Goal: Task Accomplishment & Management: Manage account settings

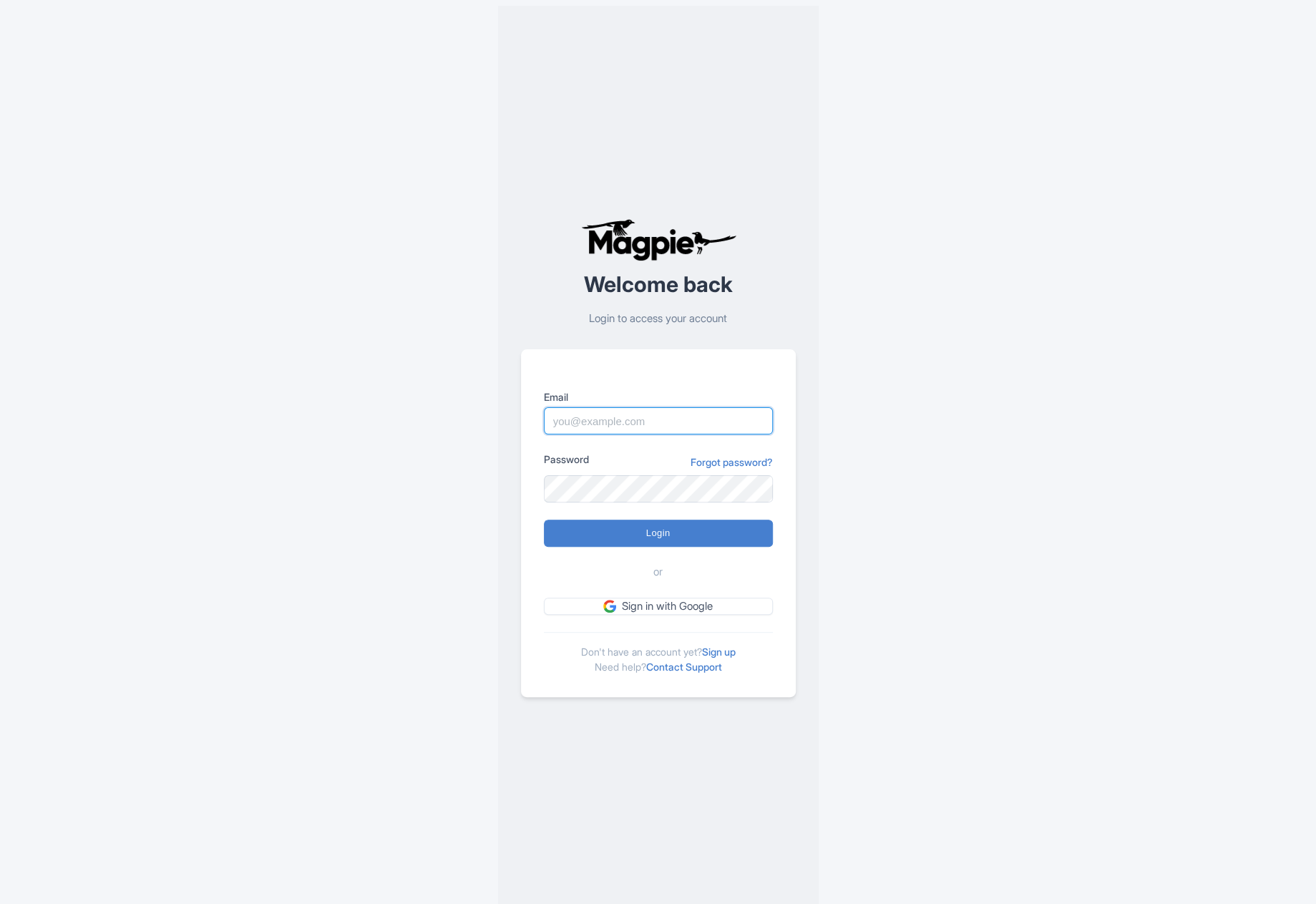
click at [671, 417] on input "Email" at bounding box center [658, 421] width 229 height 27
type input "hi@finno.com"
click at [757, 490] on keeper-lock "Open Keeper Popup" at bounding box center [755, 490] width 17 height 17
click at [832, 526] on div "Welcome back Login to access your account Email hi@finno.com Password Forgot pa…" at bounding box center [658, 457] width 916 height 916
click at [707, 463] on link "Forgot password?" at bounding box center [731, 462] width 82 height 15
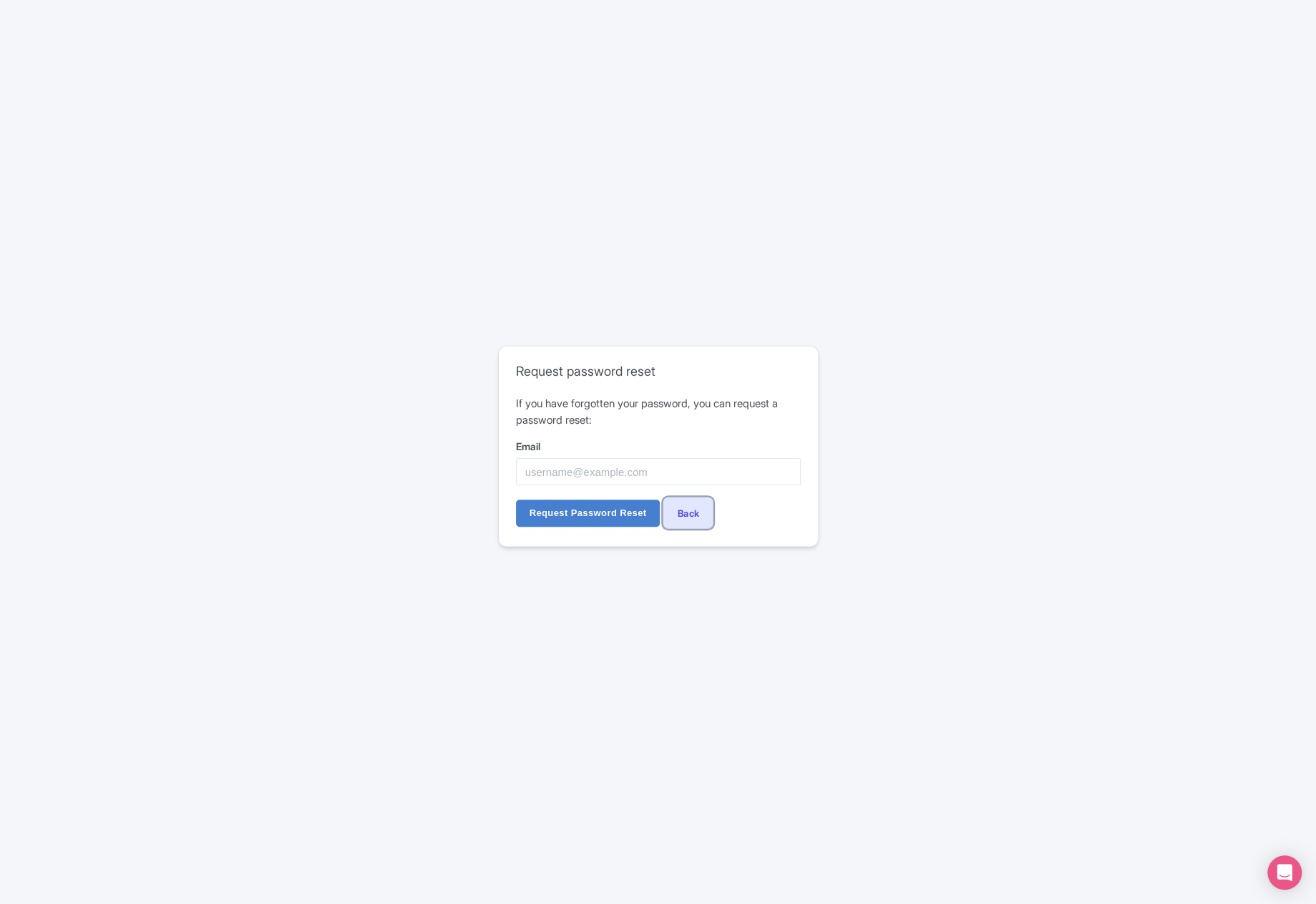
click at [687, 513] on link "Back" at bounding box center [688, 513] width 51 height 32
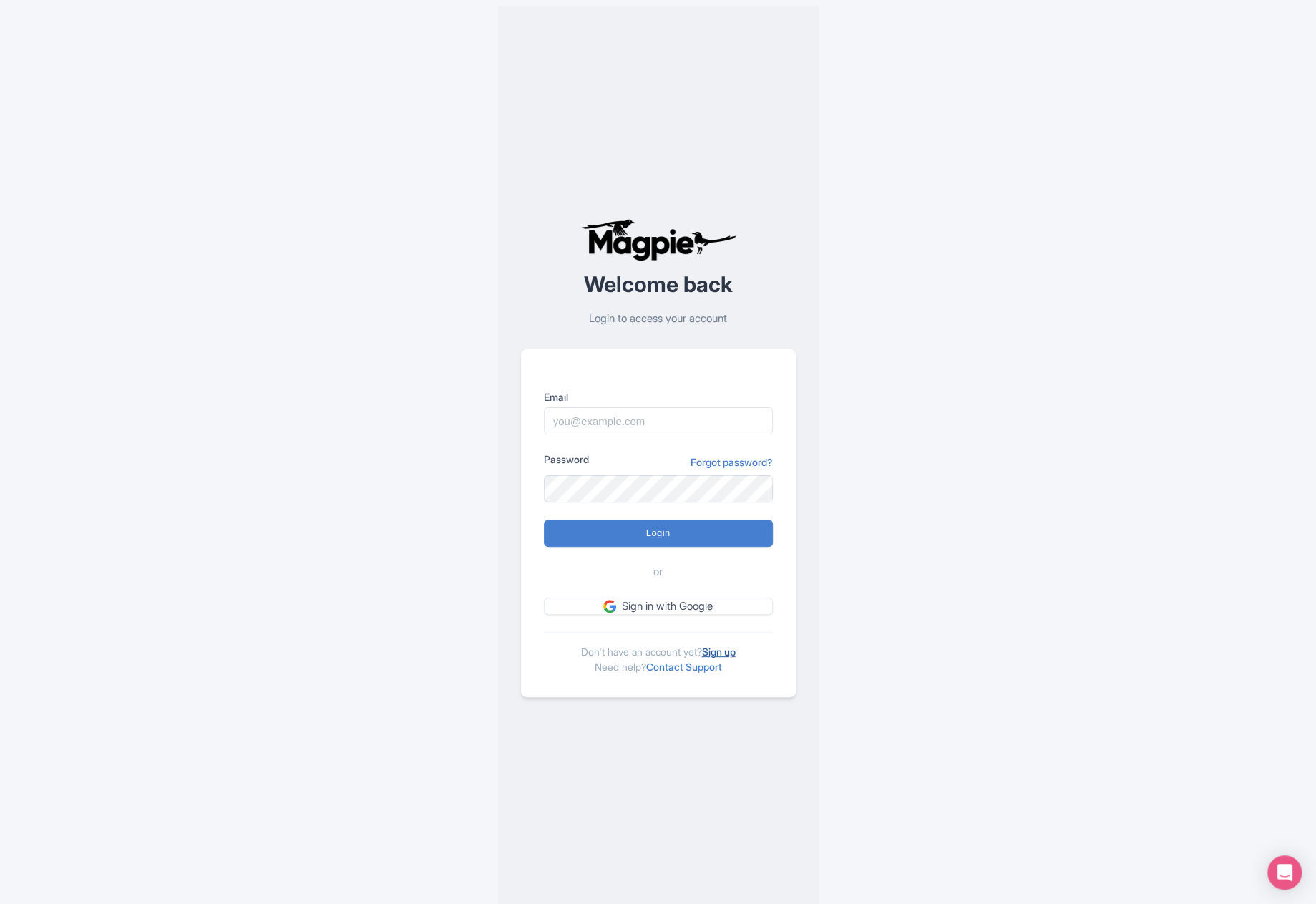
click at [736, 648] on link "Sign up" at bounding box center [719, 652] width 34 height 12
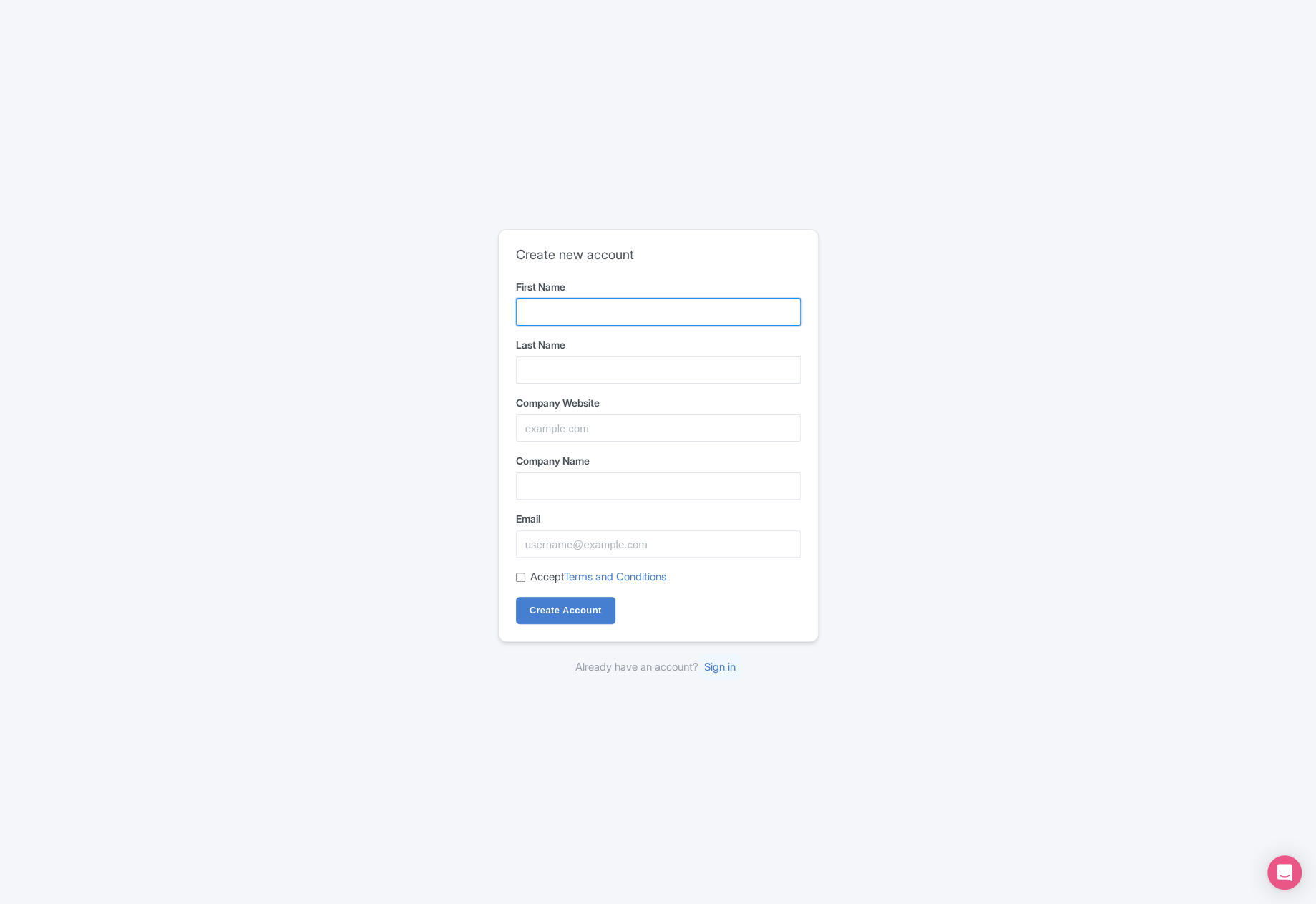
click at [599, 322] on input "First Name" at bounding box center [658, 312] width 285 height 27
type input "[PERSON_NAME]"
type input "rivers"
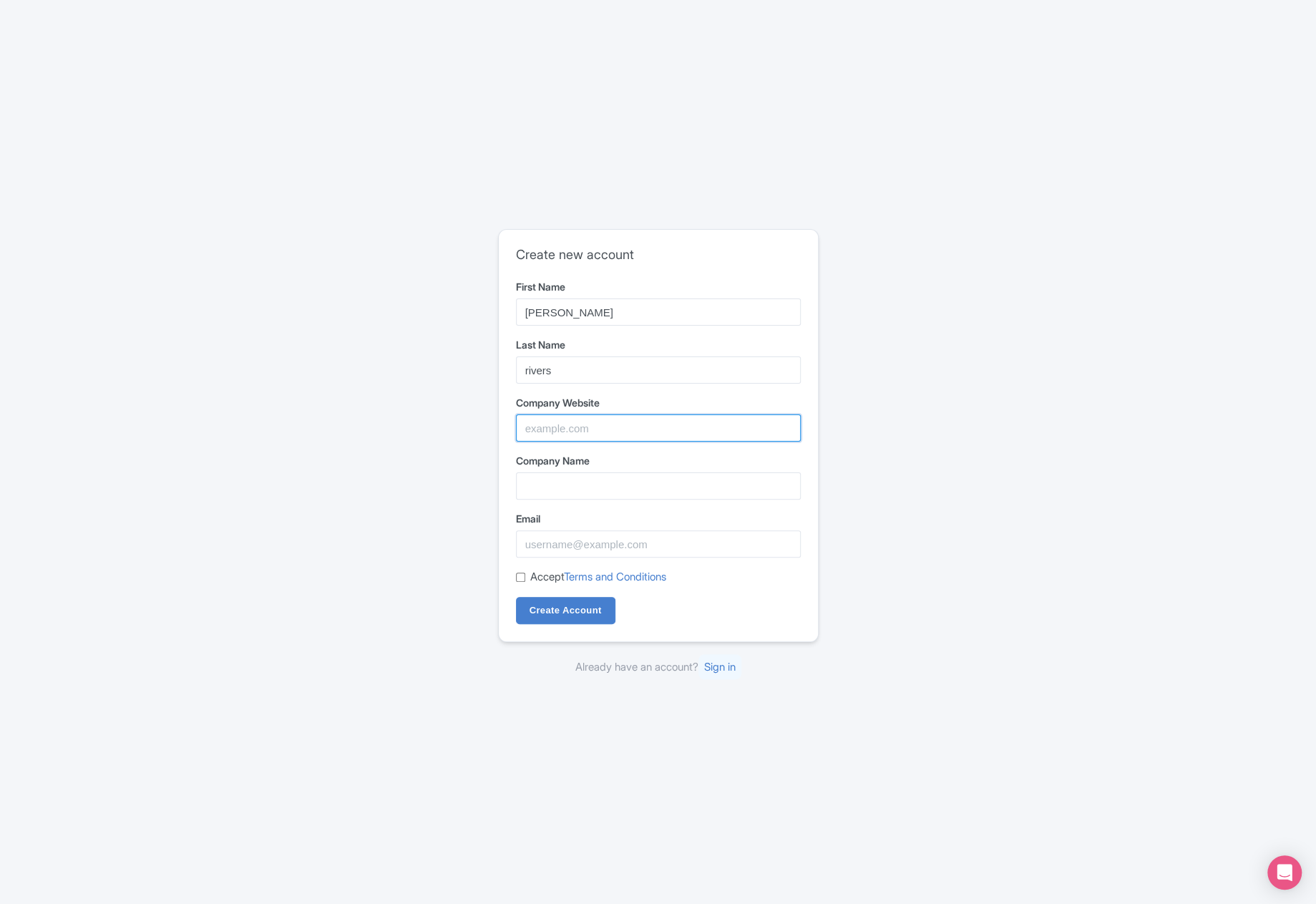
click at [582, 429] on input "Company Website" at bounding box center [658, 427] width 285 height 27
type input "archie.com"
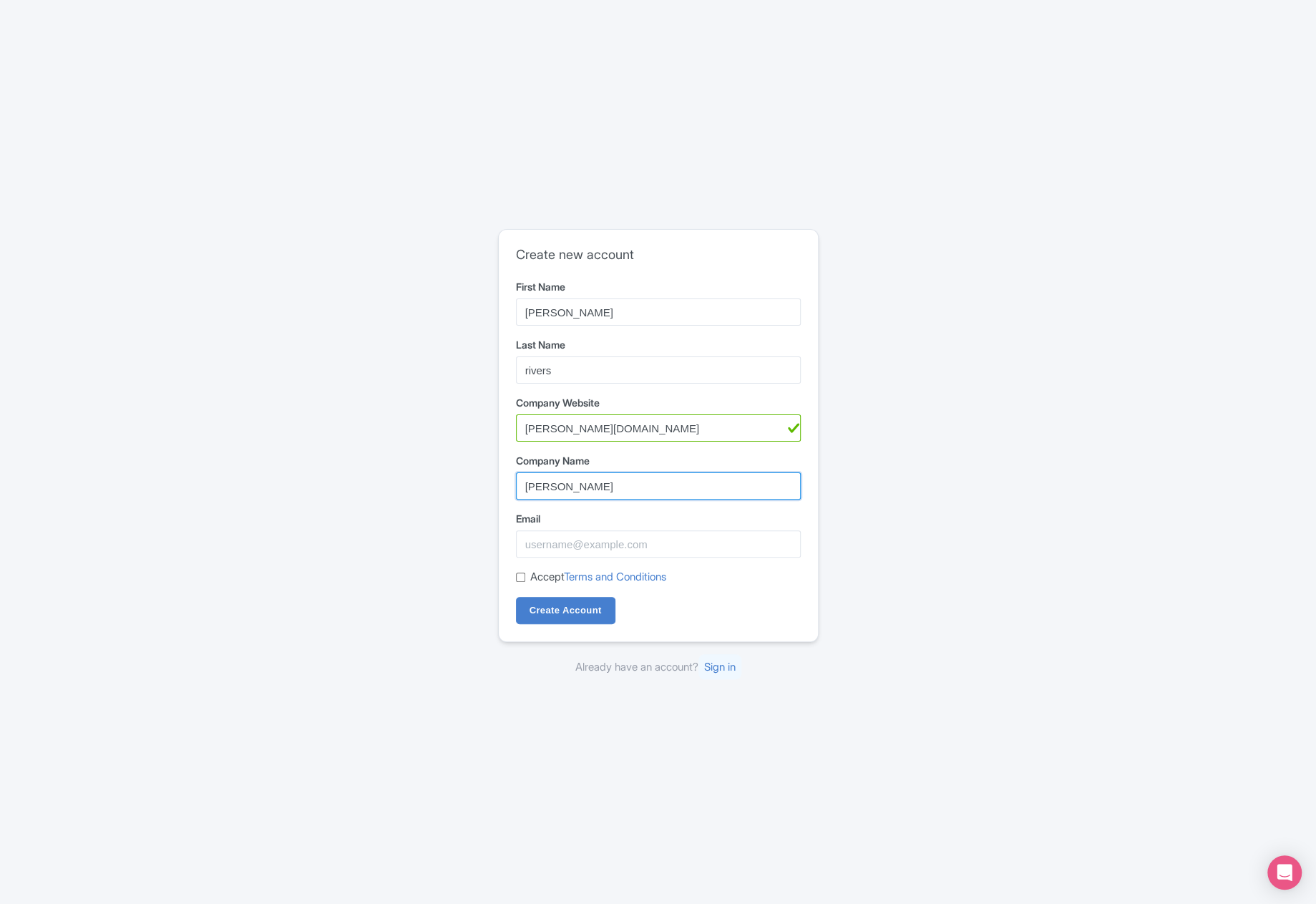
type input "[PERSON_NAME]"
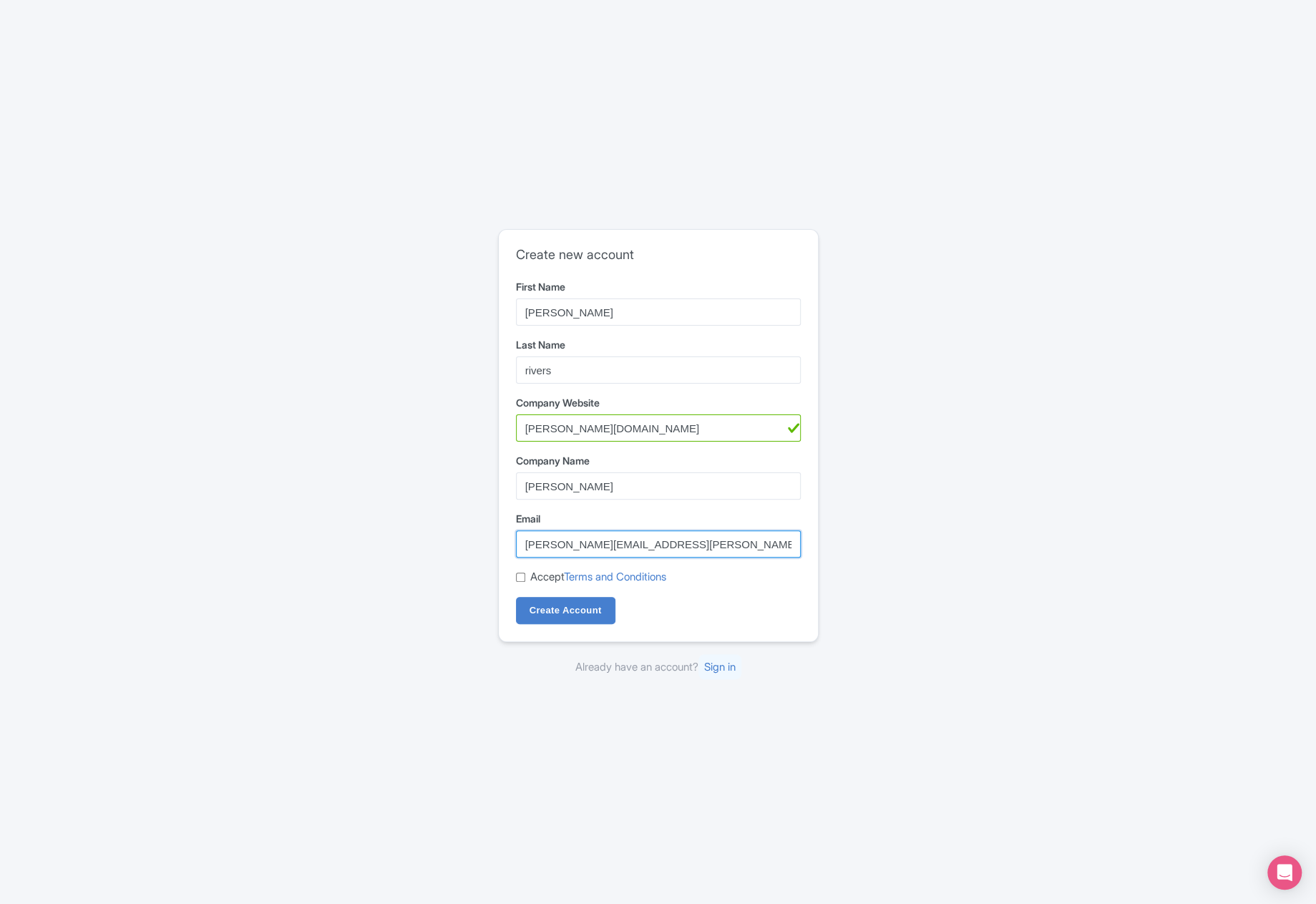
click at [572, 540] on input "archie@finn.com" at bounding box center [658, 543] width 285 height 27
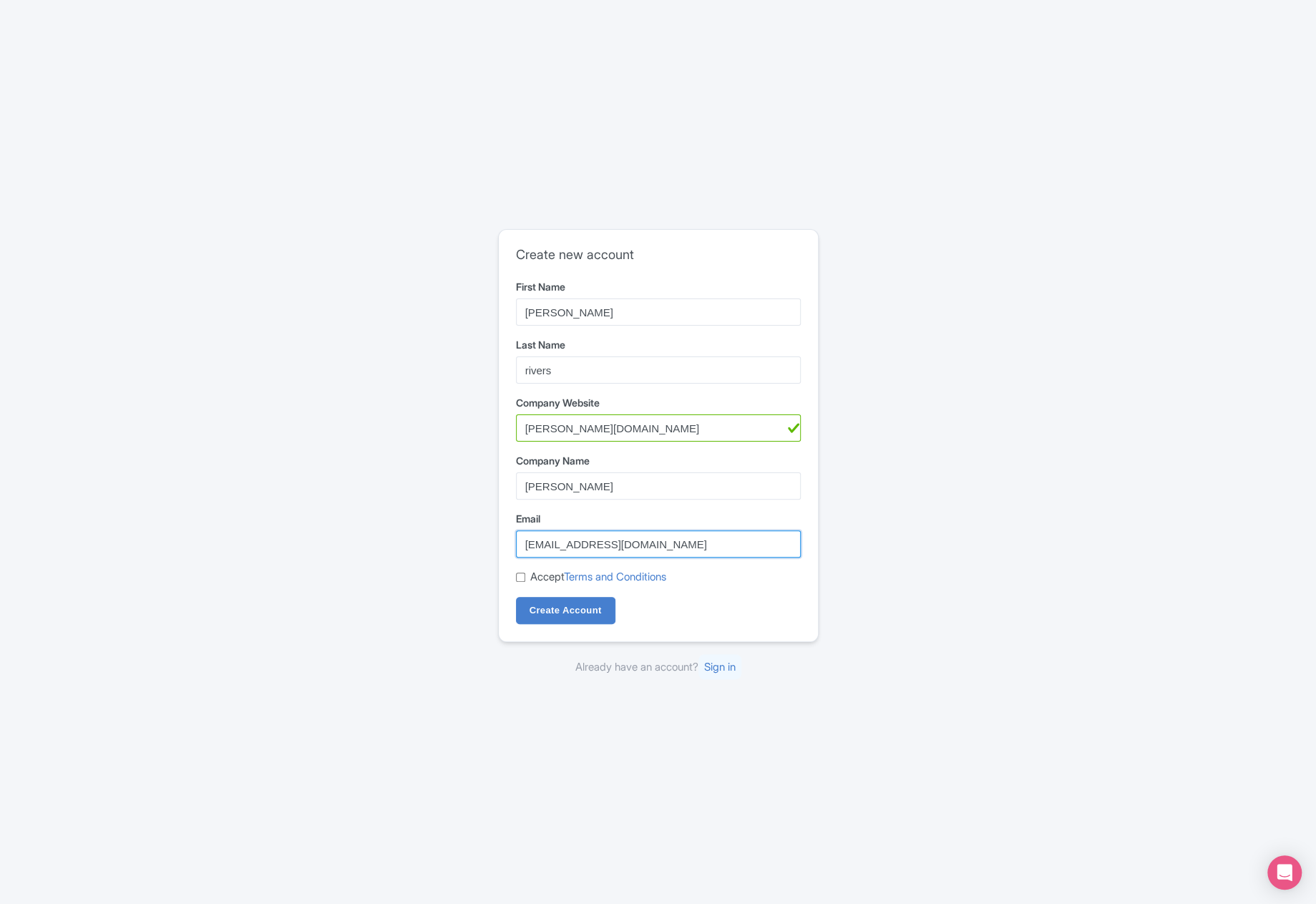
type input "hi@bye.com"
click at [391, 510] on div "Create new account First Name archie Last Name rivers Company Website archie.co…" at bounding box center [658, 452] width 916 height 458
click at [548, 580] on label "Accept Terms and Conditions" at bounding box center [598, 577] width 136 height 16
click at [526, 580] on input "Accept Terms and Conditions" at bounding box center [521, 577] width 9 height 9
checkbox input "true"
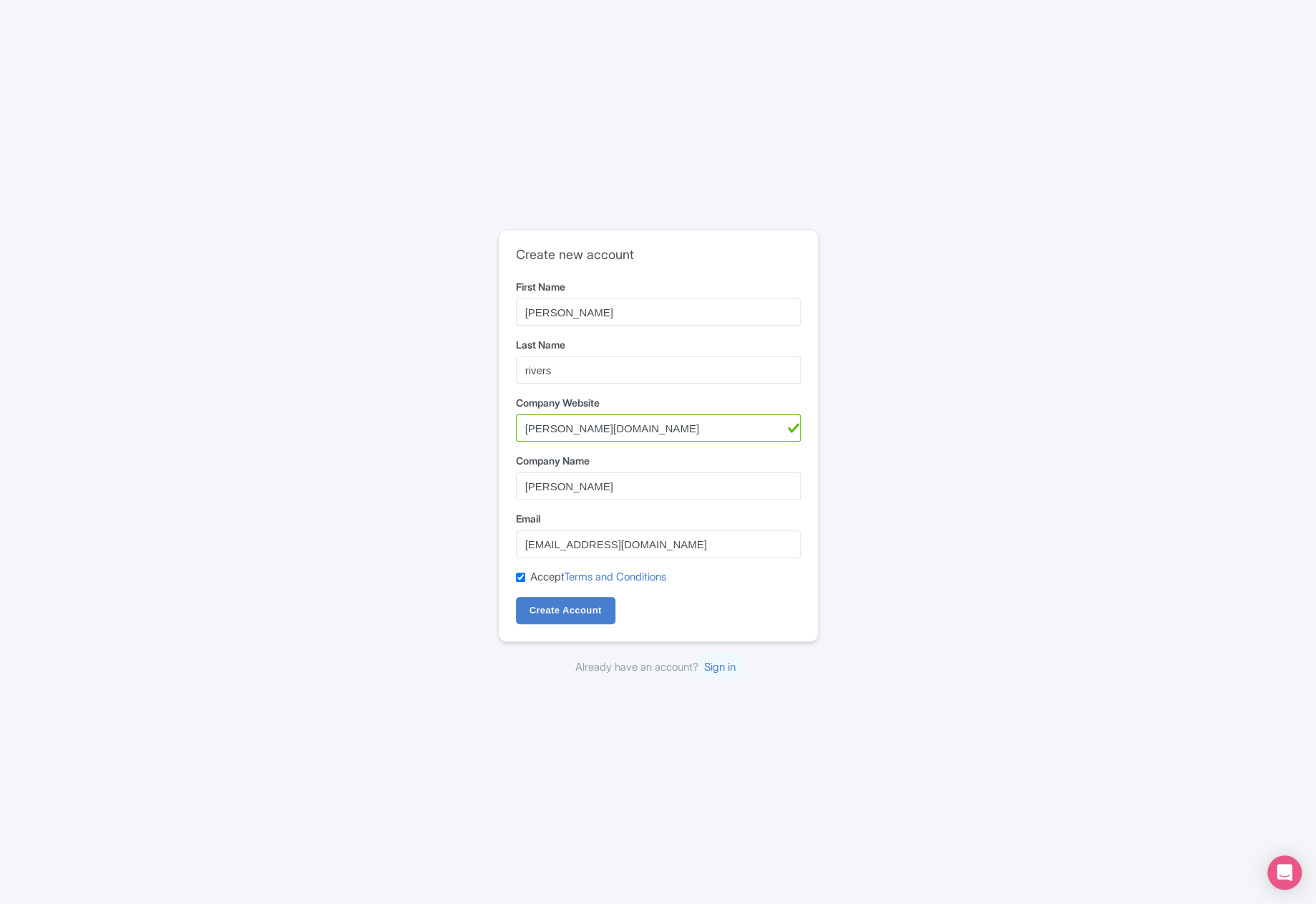
click at [802, 667] on div "Already have an account? Sign in" at bounding box center [658, 667] width 321 height 16
click at [565, 607] on input "Create Account" at bounding box center [566, 610] width 100 height 27
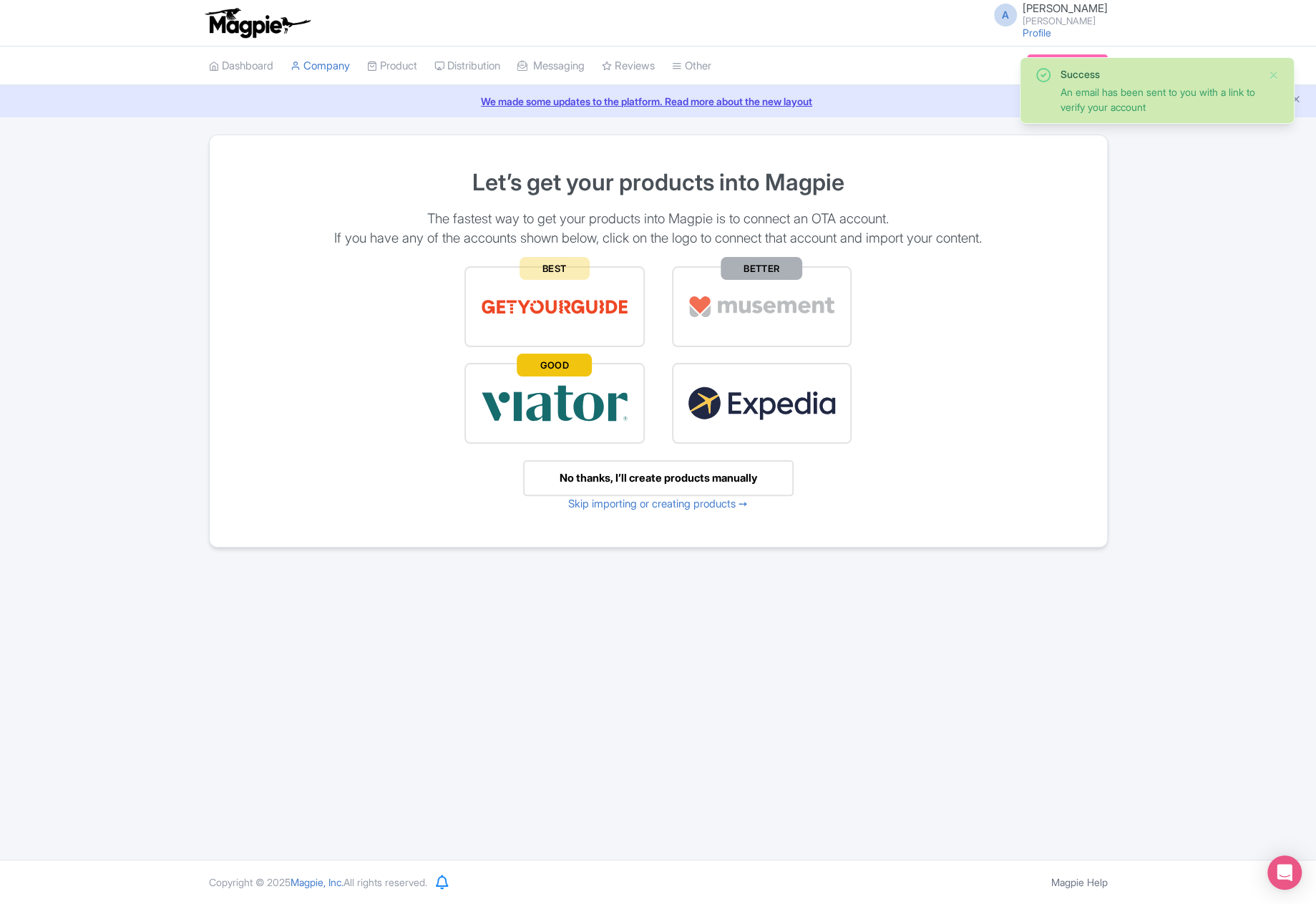
click at [650, 473] on div "No thanks, I’ll create products manually" at bounding box center [658, 479] width 271 height 37
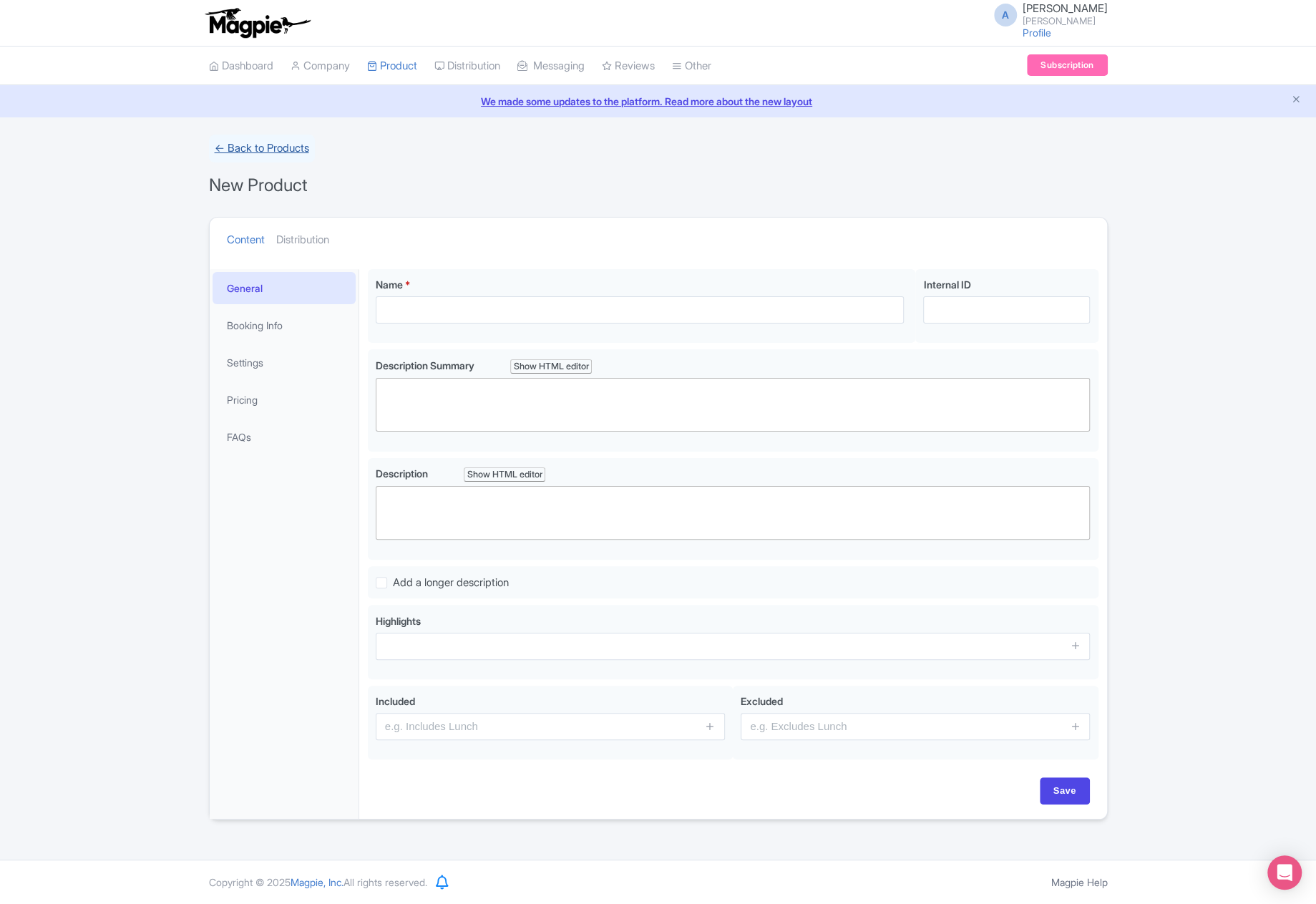
click at [278, 152] on link "← Back to Products" at bounding box center [262, 148] width 106 height 28
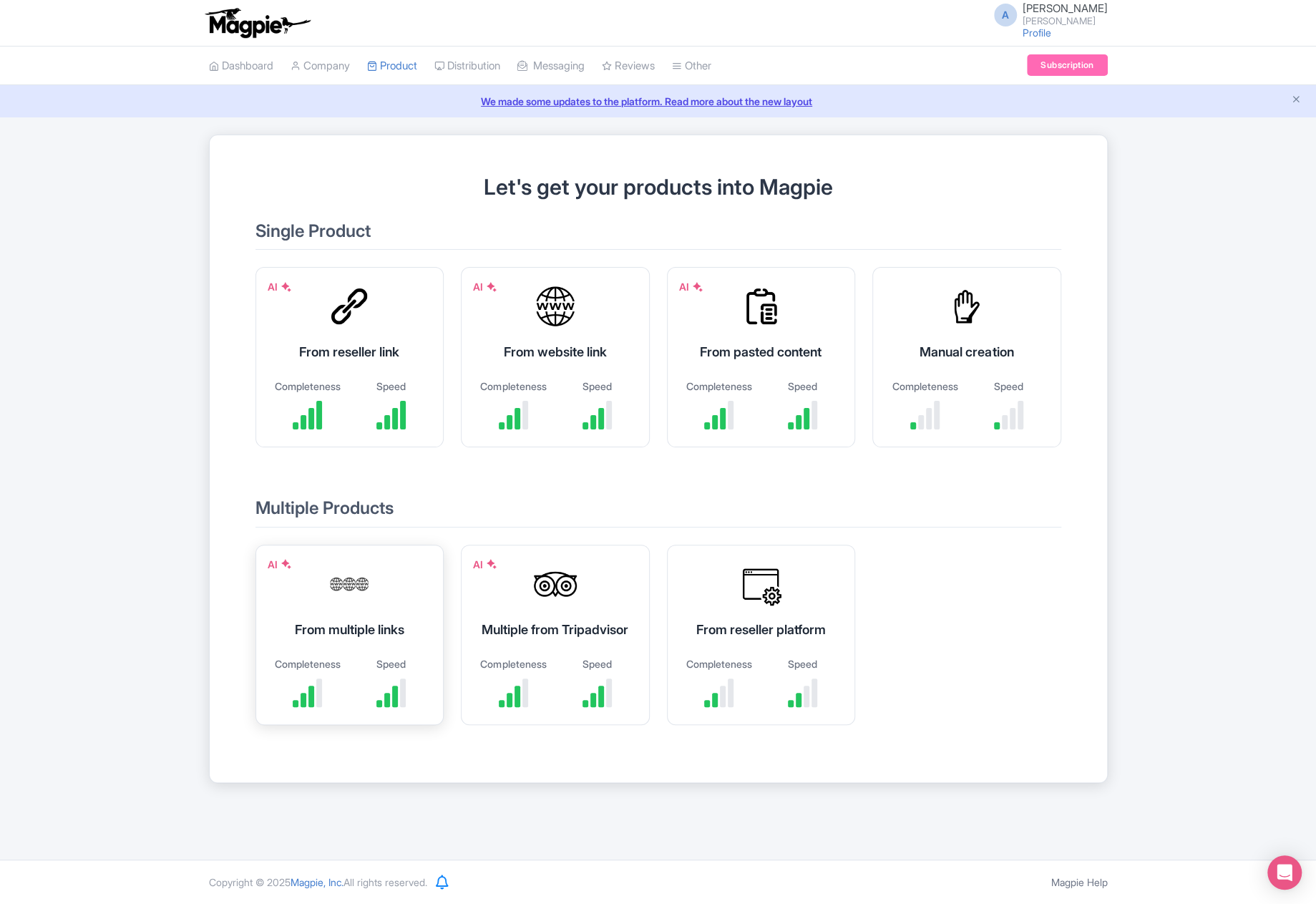
click at [358, 578] on div at bounding box center [349, 584] width 43 height 43
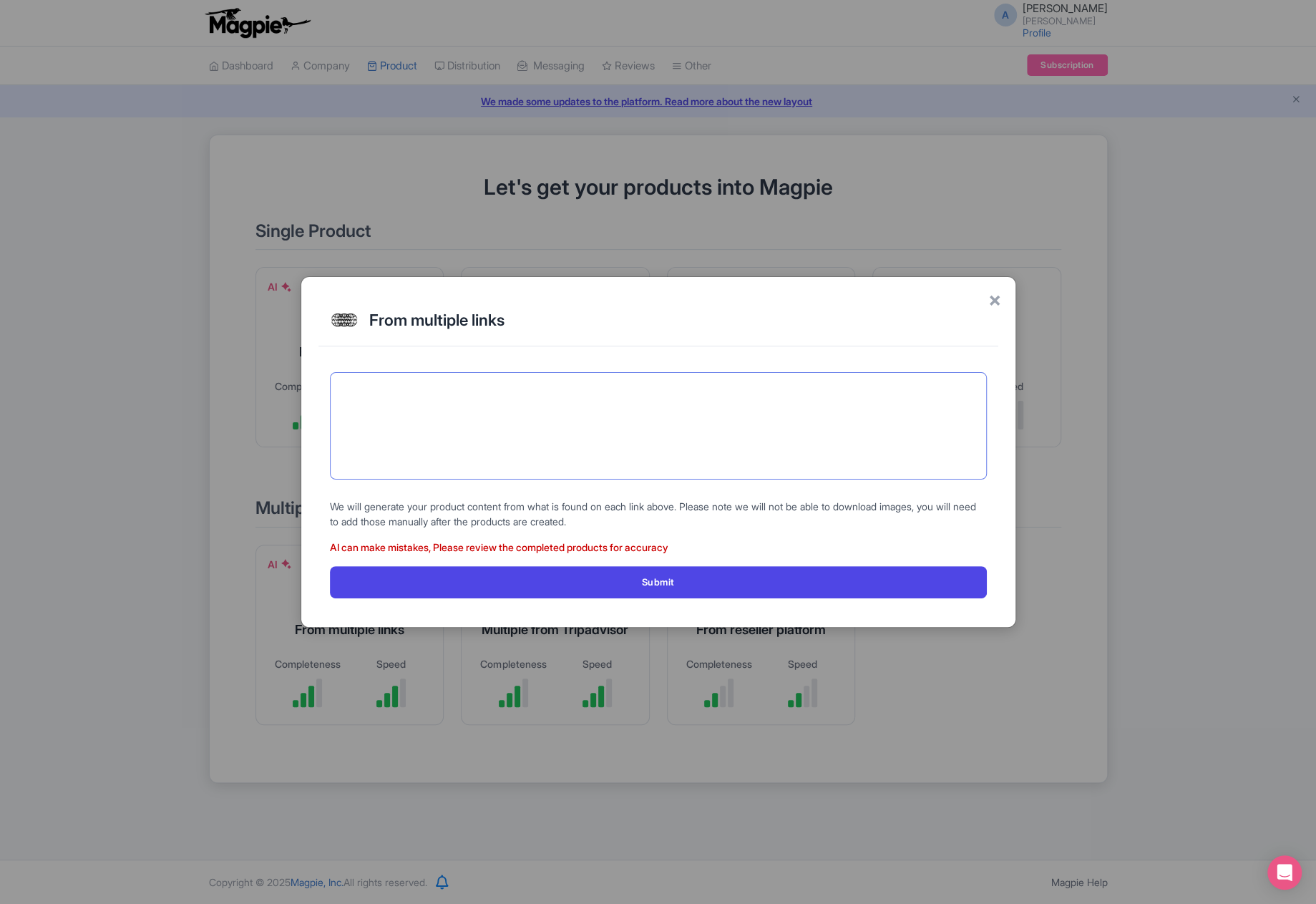
click at [534, 407] on textarea at bounding box center [658, 426] width 657 height 107
paste textarea "https://visitinari.fi/aurora-hunting-by-car/"
paste textarea "https://visitinari.fi/touch-of-snowmobiling/"
paste textarea "https://visitinari.fi/northern-lights-search-with-reindeer/"
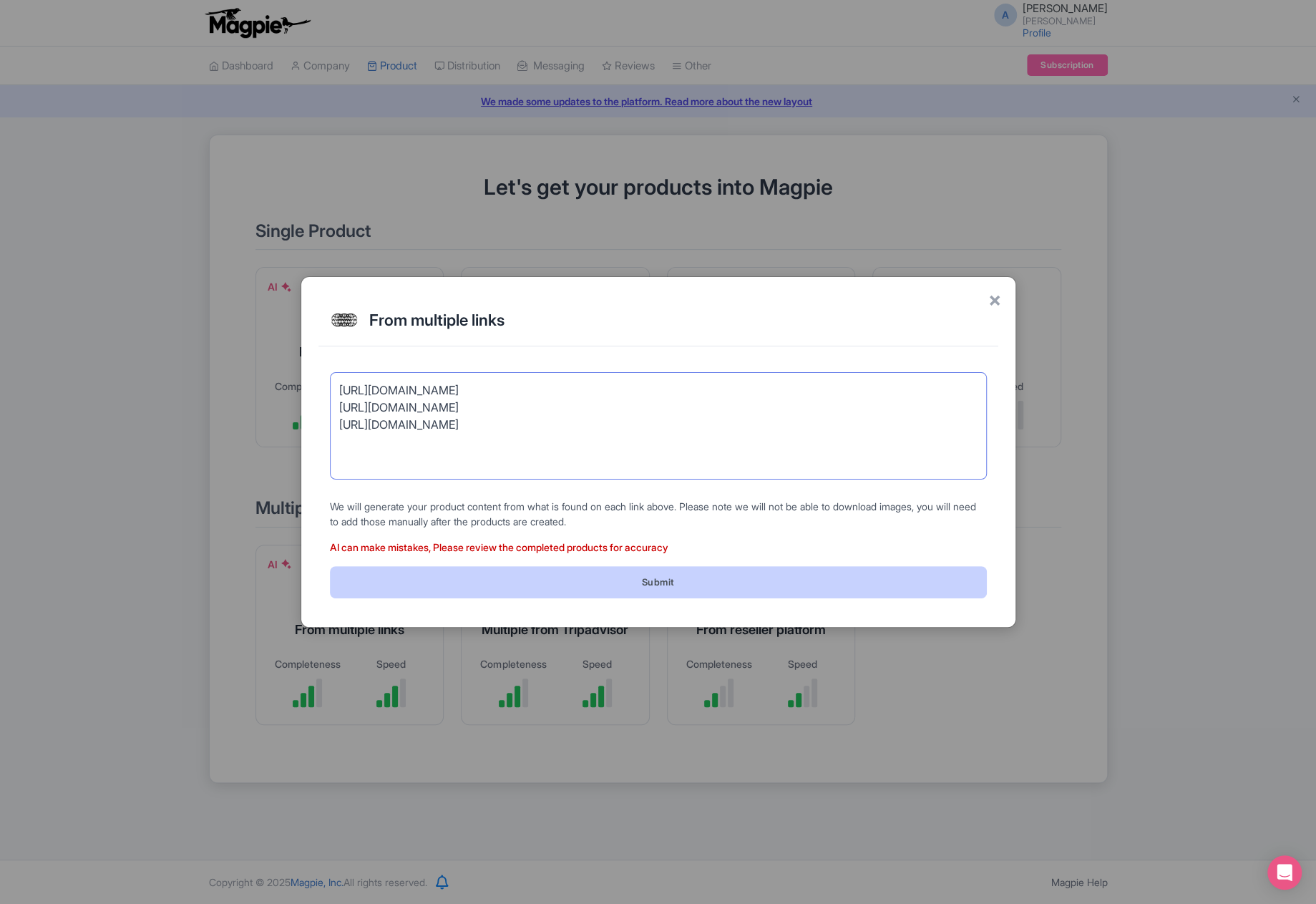
type textarea "https://visitinari.fi/aurora-hunting-by-car/ https://visitinari.fi/touch-of-sno…"
click at [618, 589] on button "Submit" at bounding box center [658, 582] width 657 height 32
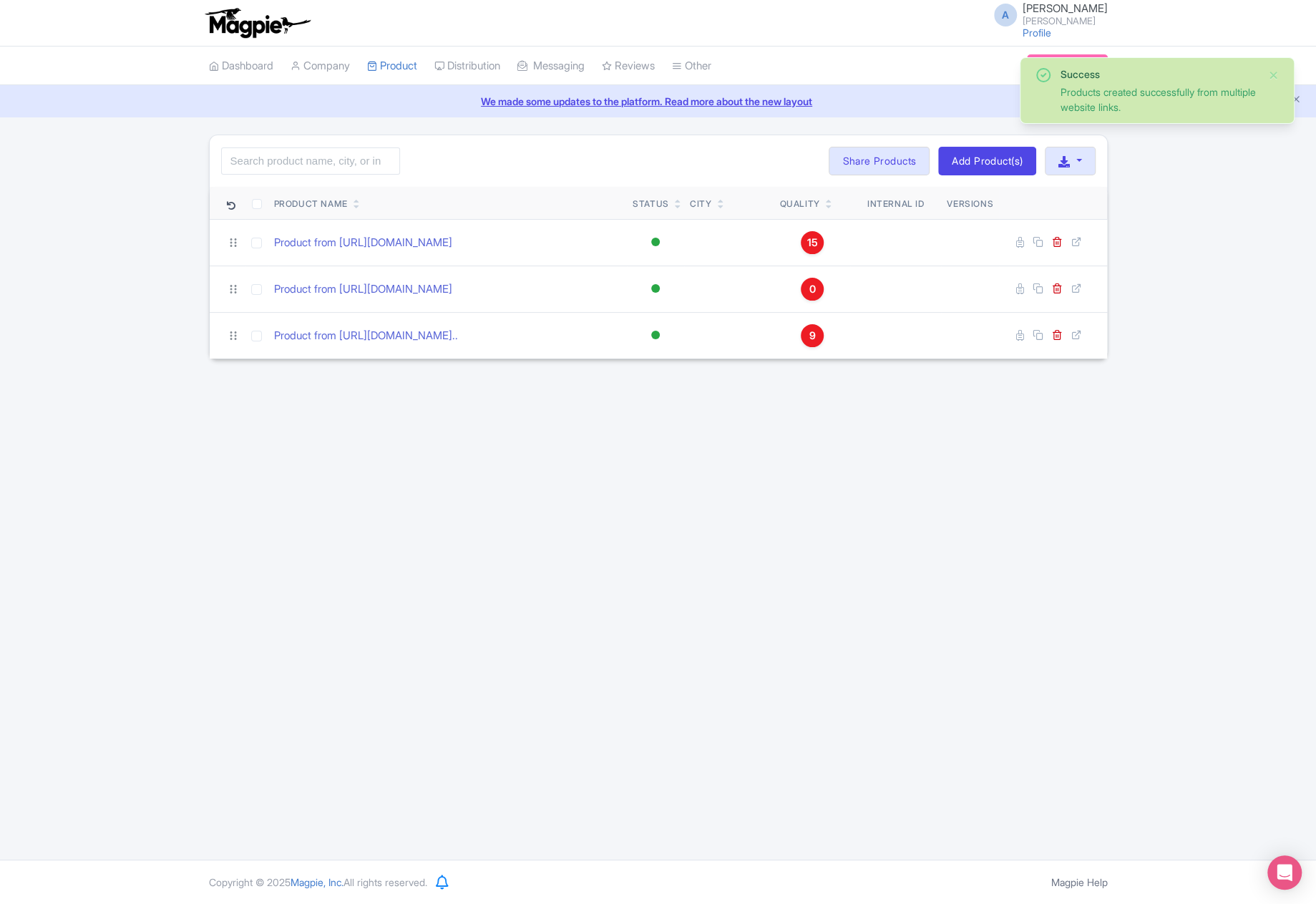
click at [1157, 319] on div "Success Products created successfully from multiple website links. Search Bulk …" at bounding box center [658, 246] width 1316 height 225
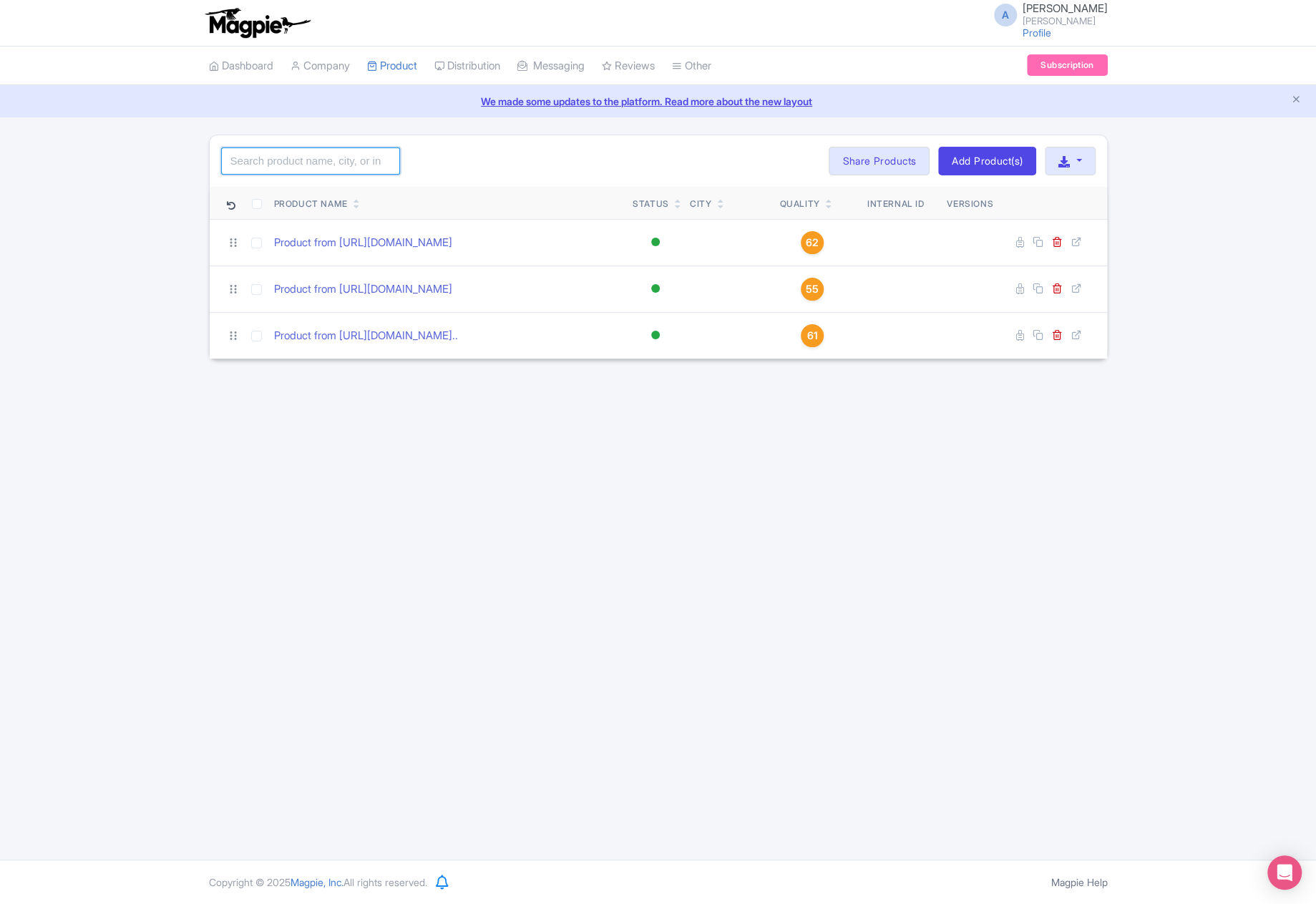
click at [318, 158] on input "search" at bounding box center [310, 160] width 179 height 27
click at [464, 156] on div "Search Bulk Actions Delete Add to Collection Share Products Add to Collection C…" at bounding box center [658, 160] width 898 height 51
click at [866, 157] on link "Share Products" at bounding box center [879, 160] width 101 height 28
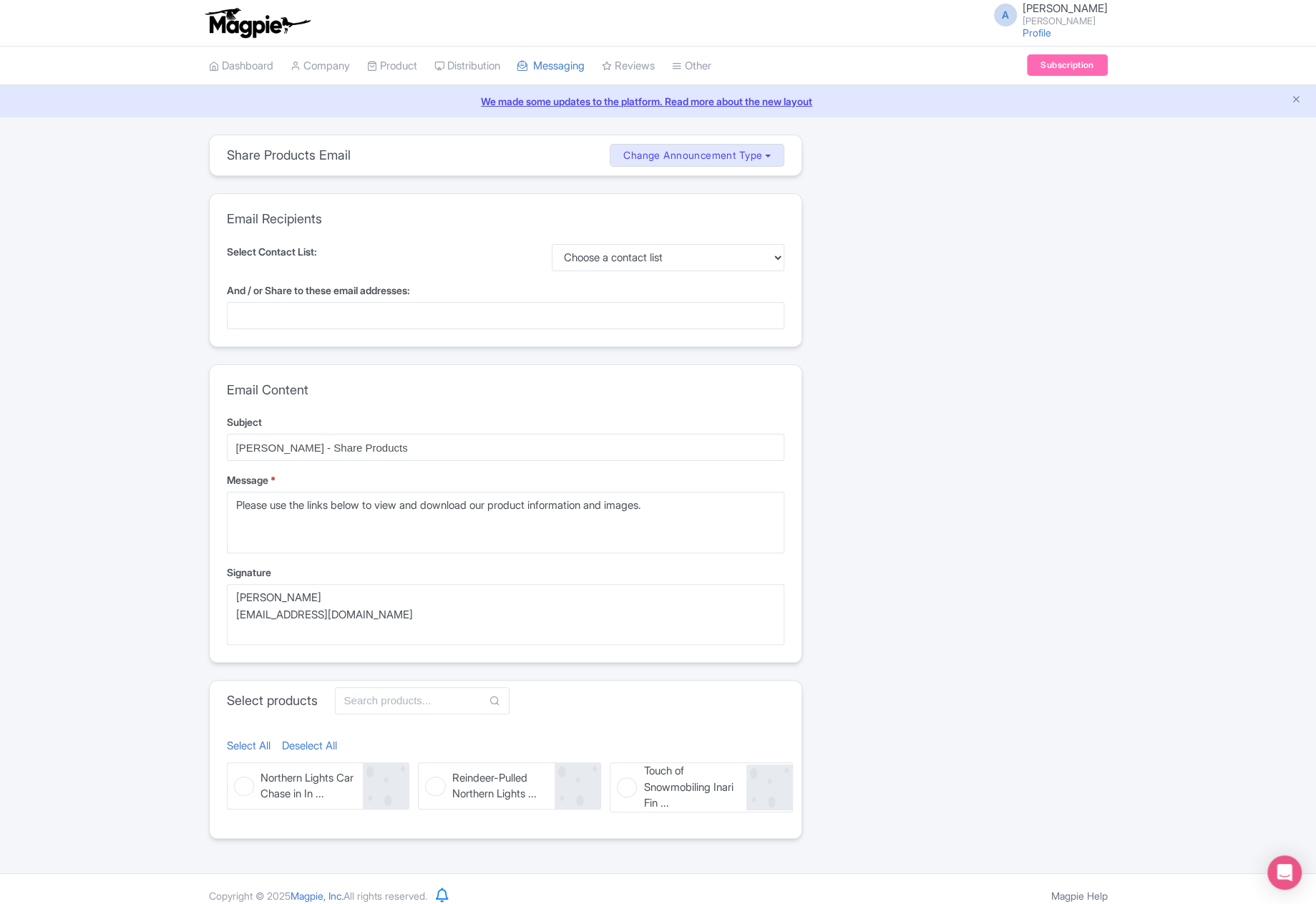
click at [281, 787] on span "Northern Lights Car Chase in In ..." at bounding box center [309, 787] width 97 height 32
click at [236, 772] on input "Northern Lights Car Chase in In ... Northern Lights Car Chase in [GEOGRAPHIC_DA…" at bounding box center [232, 767] width 9 height 9
click at [289, 785] on span "Northern Lights Car Chase in In ..." at bounding box center [309, 787] width 97 height 32
click at [236, 772] on input "Northern Lights Car Chase in In ... Northern Lights Car Chase in [GEOGRAPHIC_DA…" at bounding box center [232, 767] width 9 height 9
checkbox input "false"
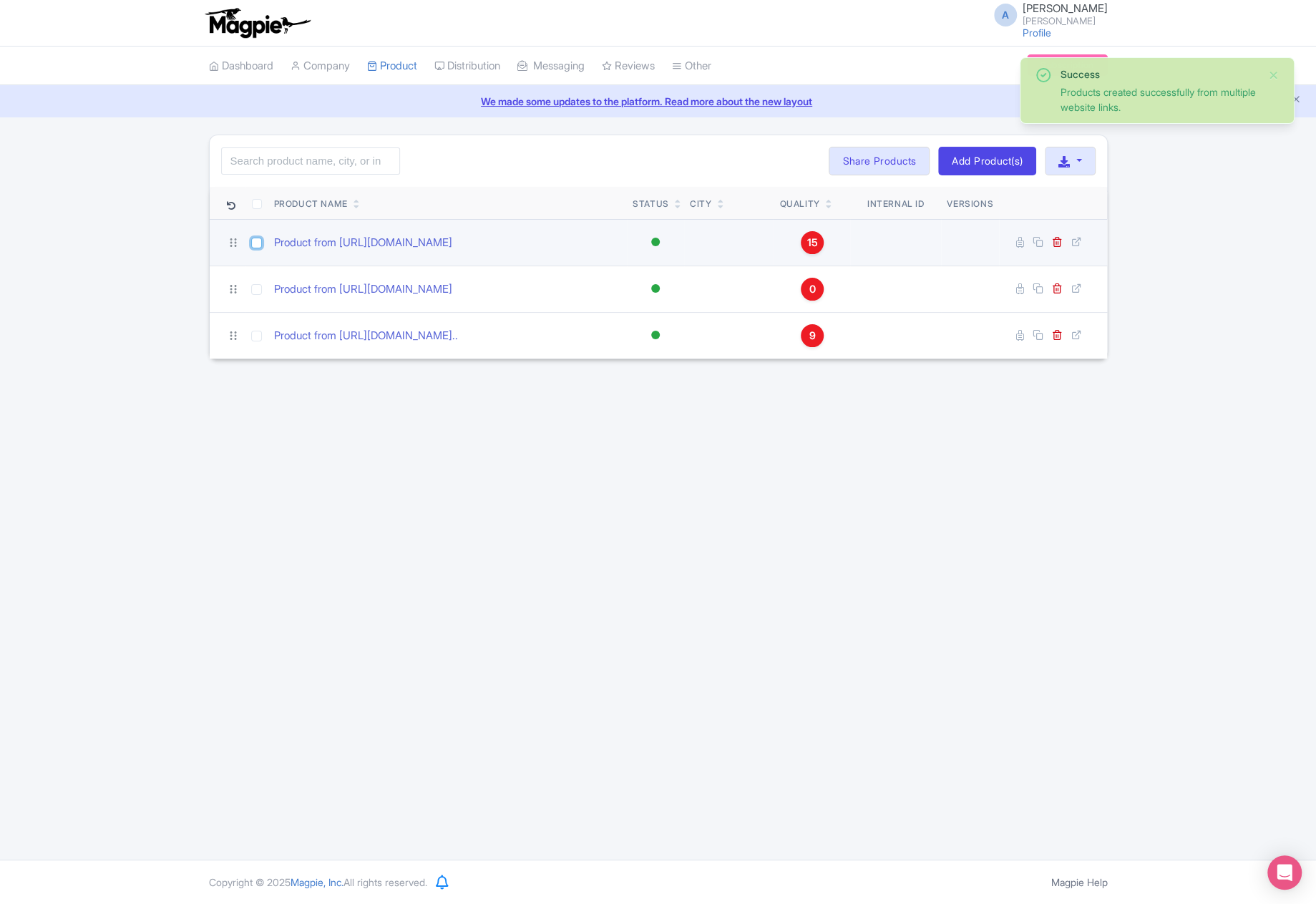
click at [253, 245] on input "checkbox" at bounding box center [256, 243] width 11 height 11
checkbox input "true"
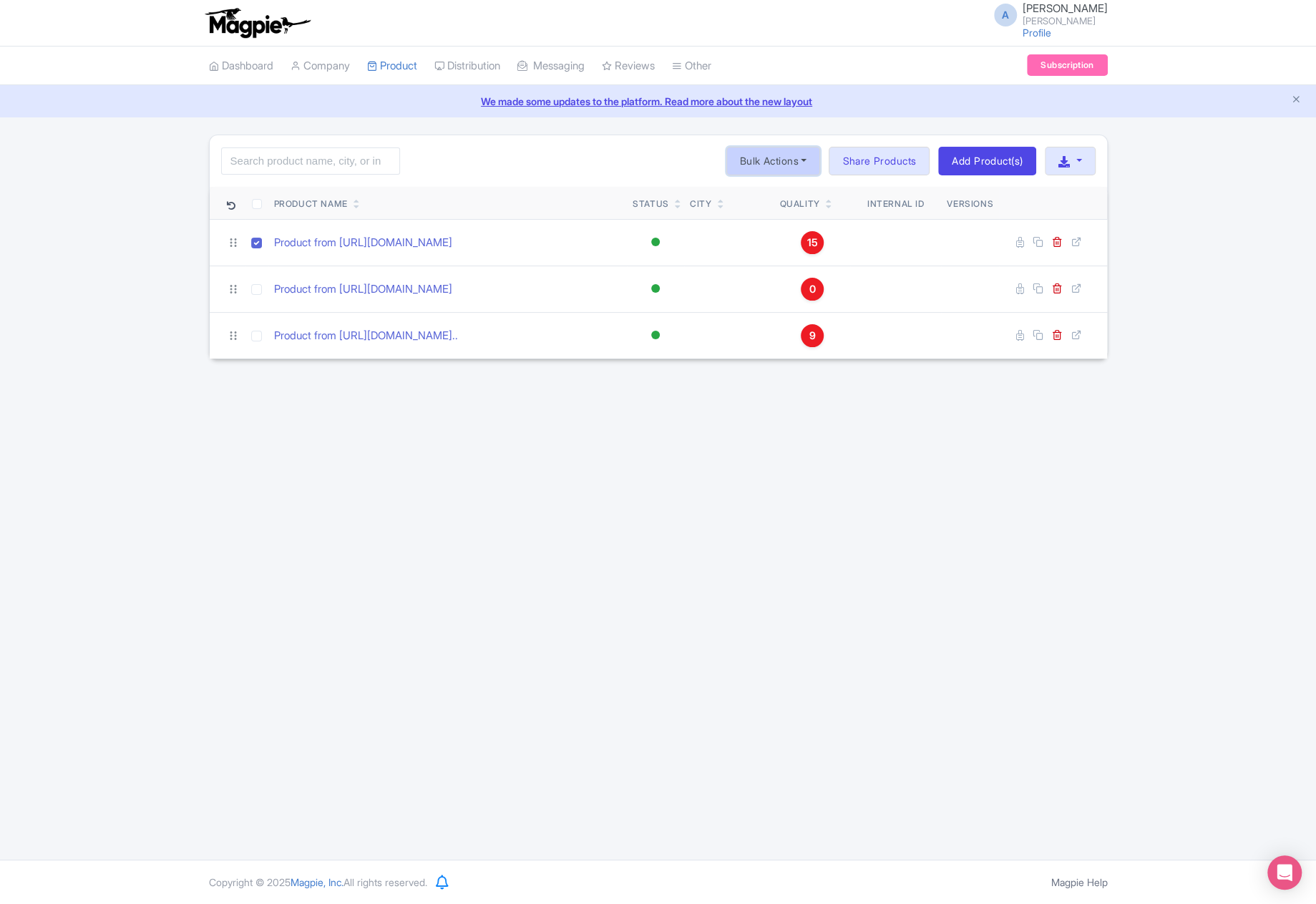
click at [777, 158] on button "Bulk Actions" at bounding box center [773, 160] width 94 height 28
click at [1123, 369] on div "A archie rivers archie Profile Users Settings Sign out Dashboard Company Produc…" at bounding box center [658, 430] width 1316 height 859
click at [1083, 163] on button "button" at bounding box center [1070, 160] width 50 height 28
click at [1004, 165] on link "Add Product(s)" at bounding box center [988, 160] width 98 height 28
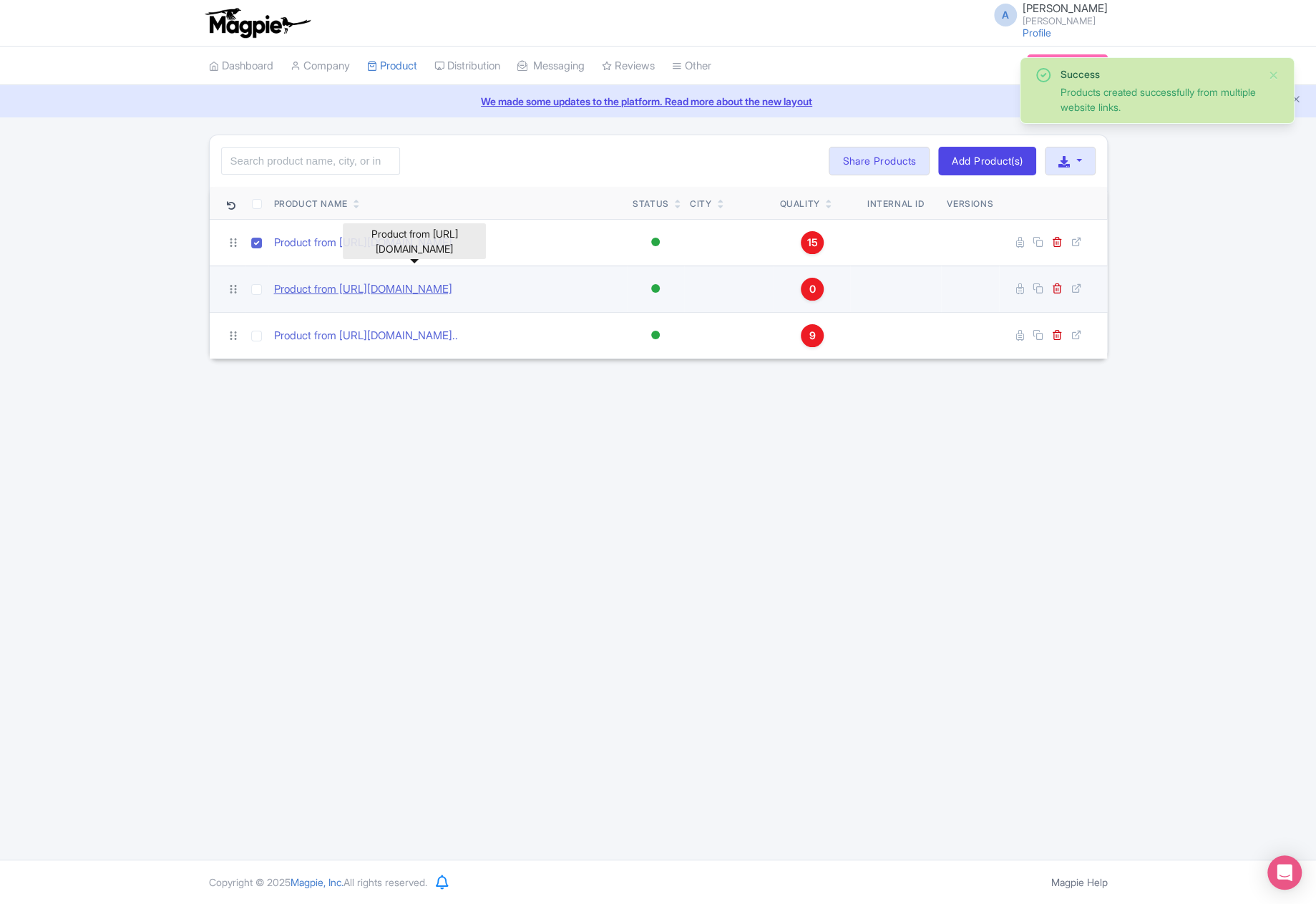
click at [442, 286] on link "Product from https://visitinari.fi/touch-of-snowmobiling/" at bounding box center [363, 289] width 178 height 16
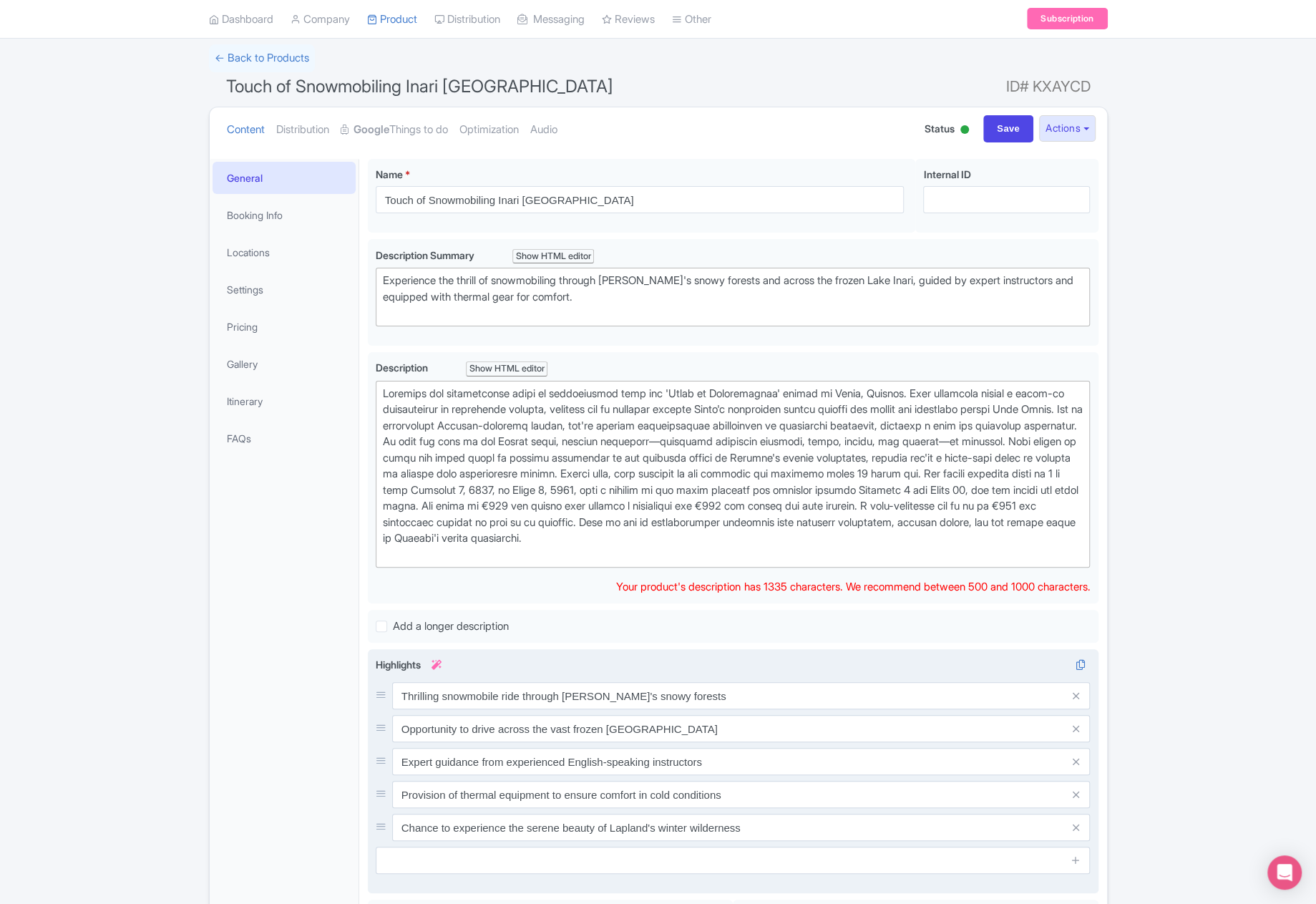
scroll to position [161, 0]
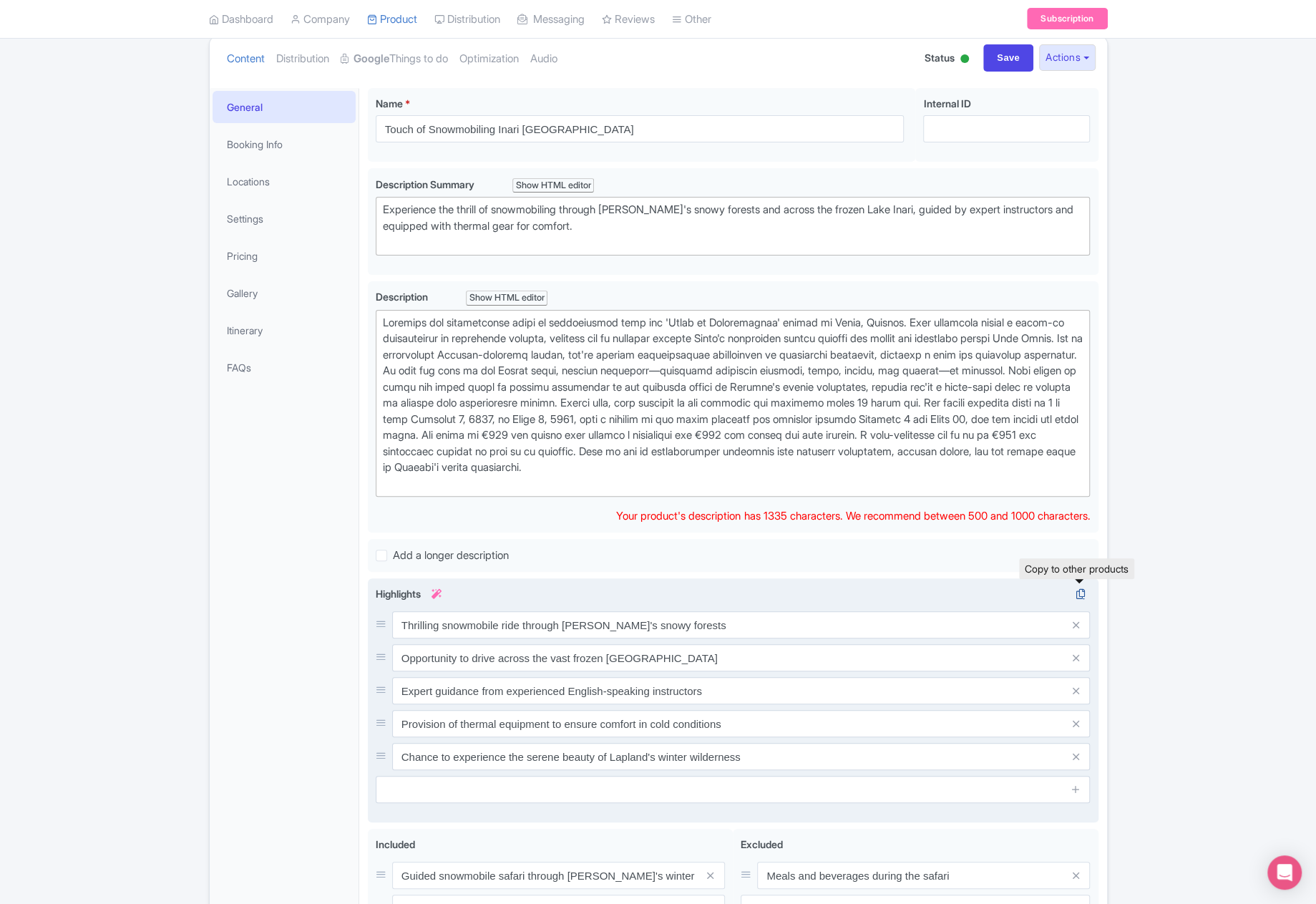
click at [1084, 592] on icon at bounding box center [1080, 594] width 20 height 13
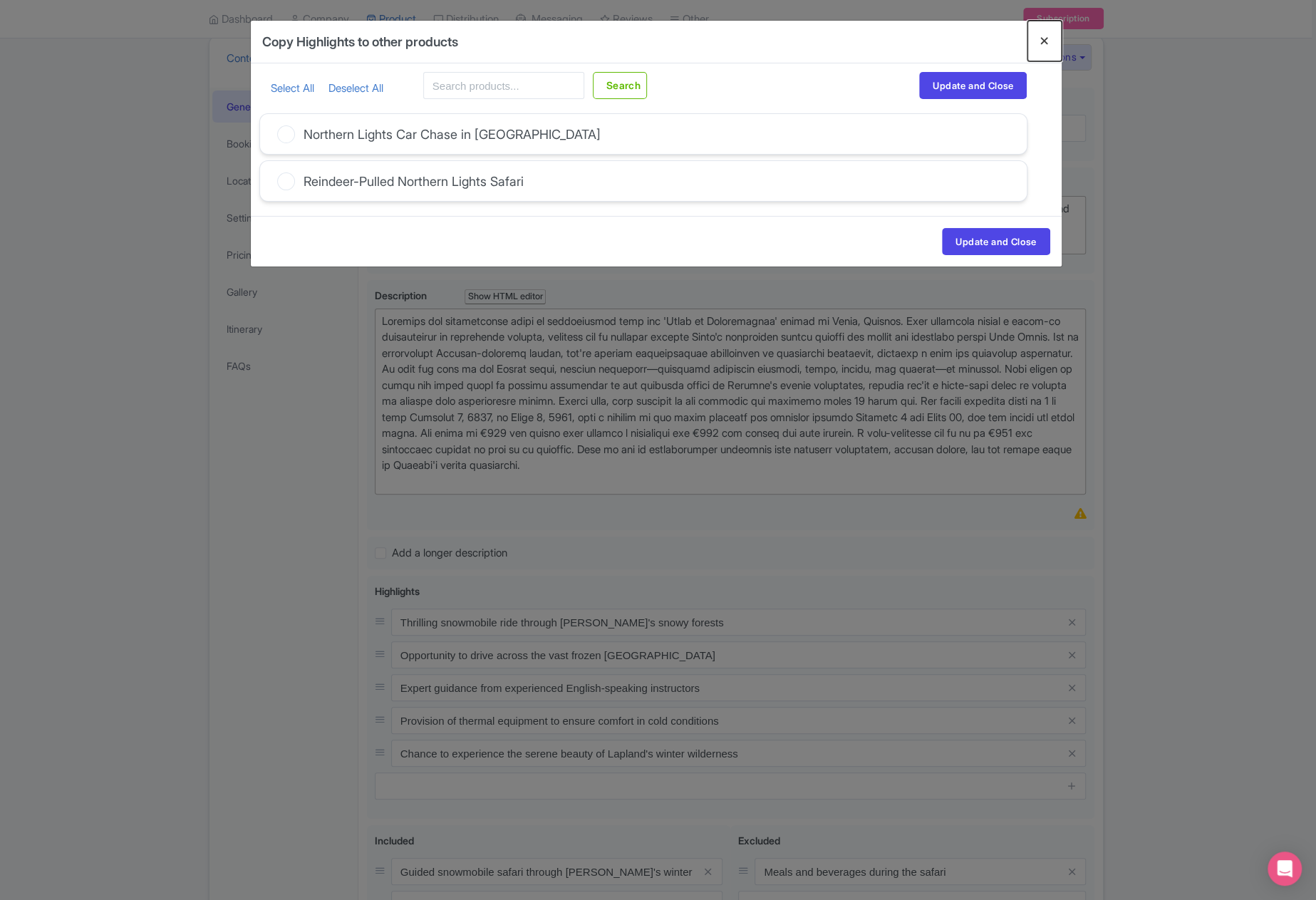
click at [1049, 35] on button "Close" at bounding box center [1044, 40] width 34 height 40
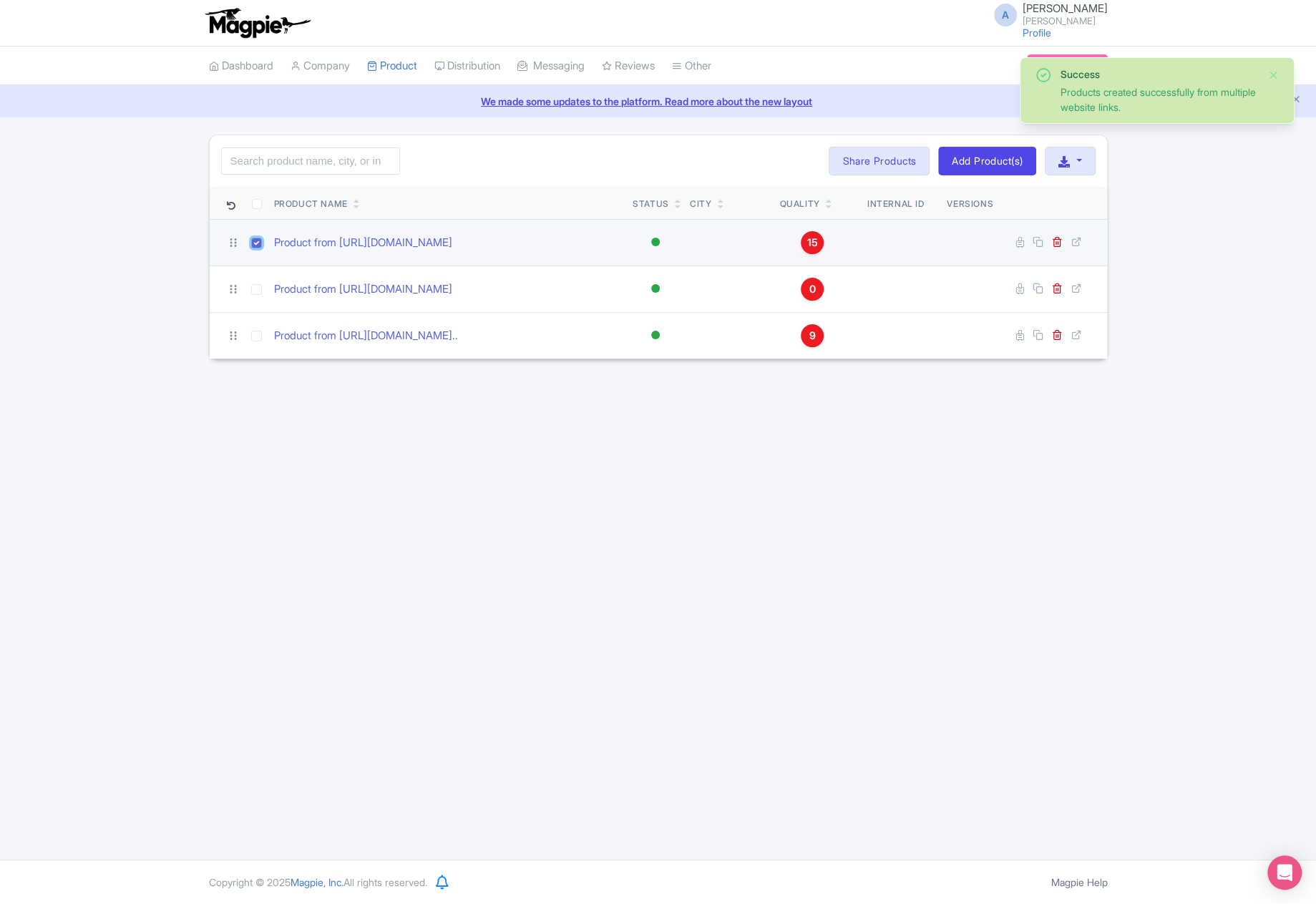
click at [252, 242] on input "checkbox" at bounding box center [256, 243] width 11 height 11
checkbox input "false"
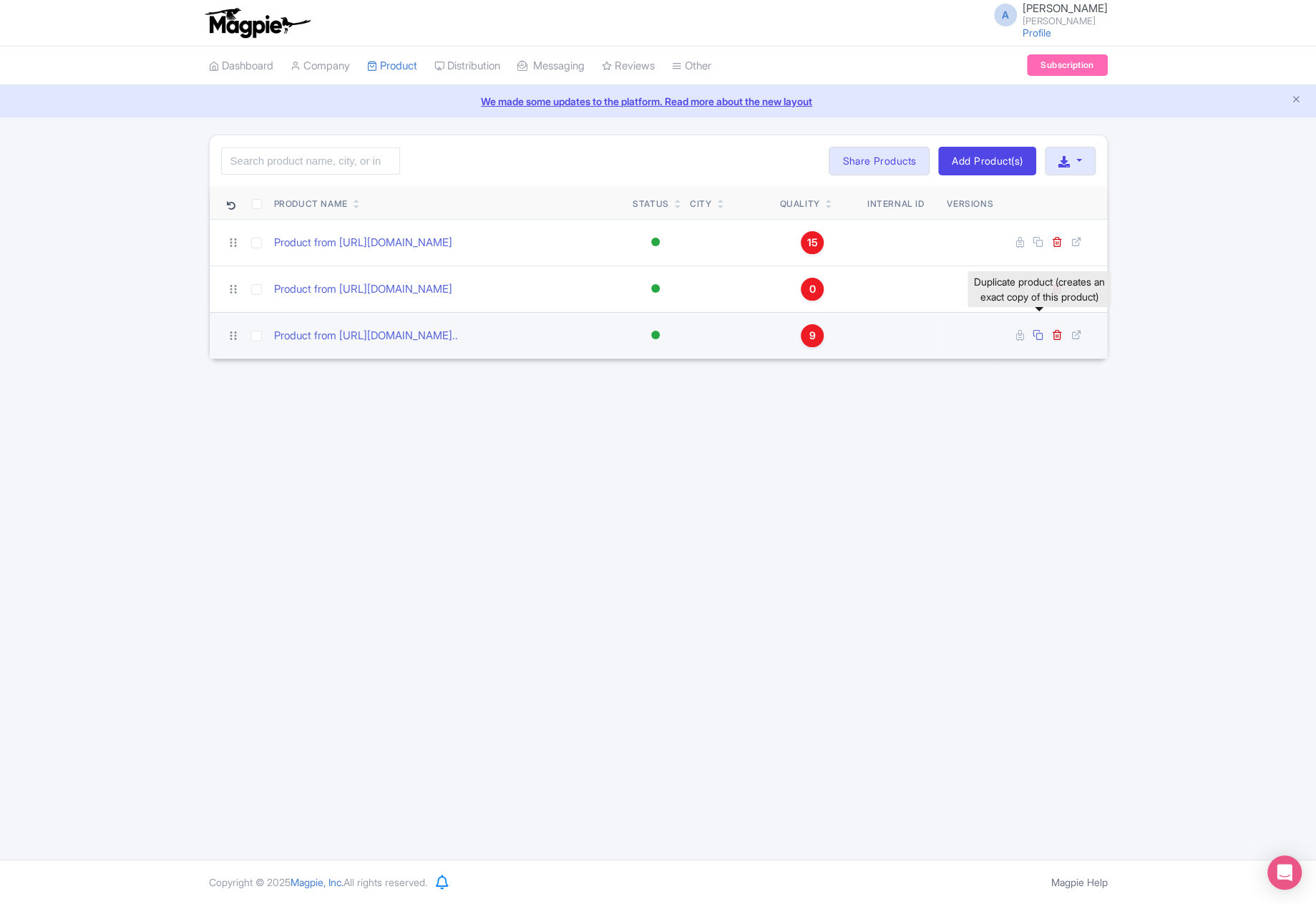
click at [1041, 333] on icon at bounding box center [1038, 335] width 11 height 11
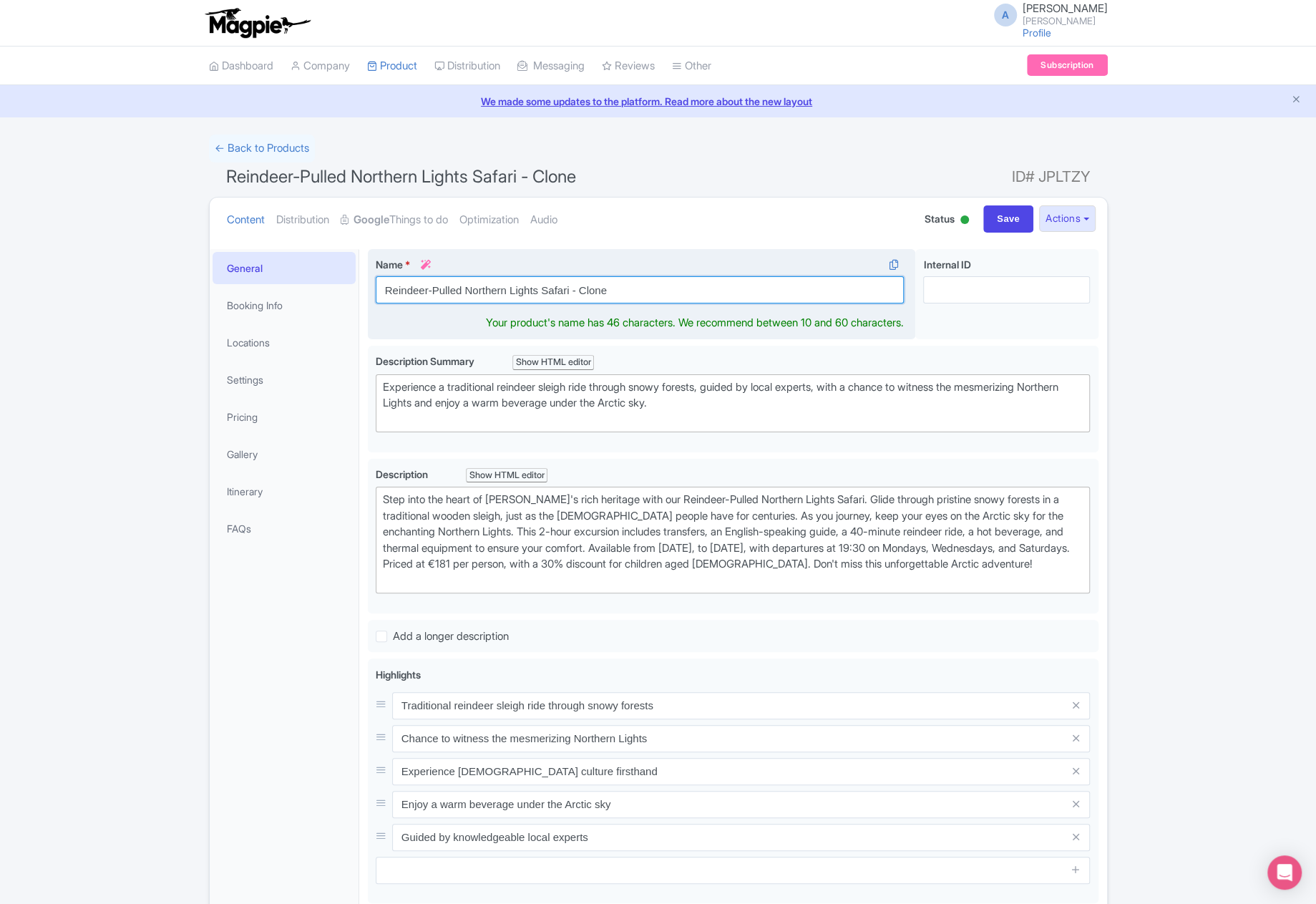
click at [384, 290] on input "Reindeer-Pulled Northern Lights Safari - Clone" at bounding box center [640, 289] width 529 height 27
type input "**copyyy** Reindeer-Pulled Northern Lights Safari - Clone"
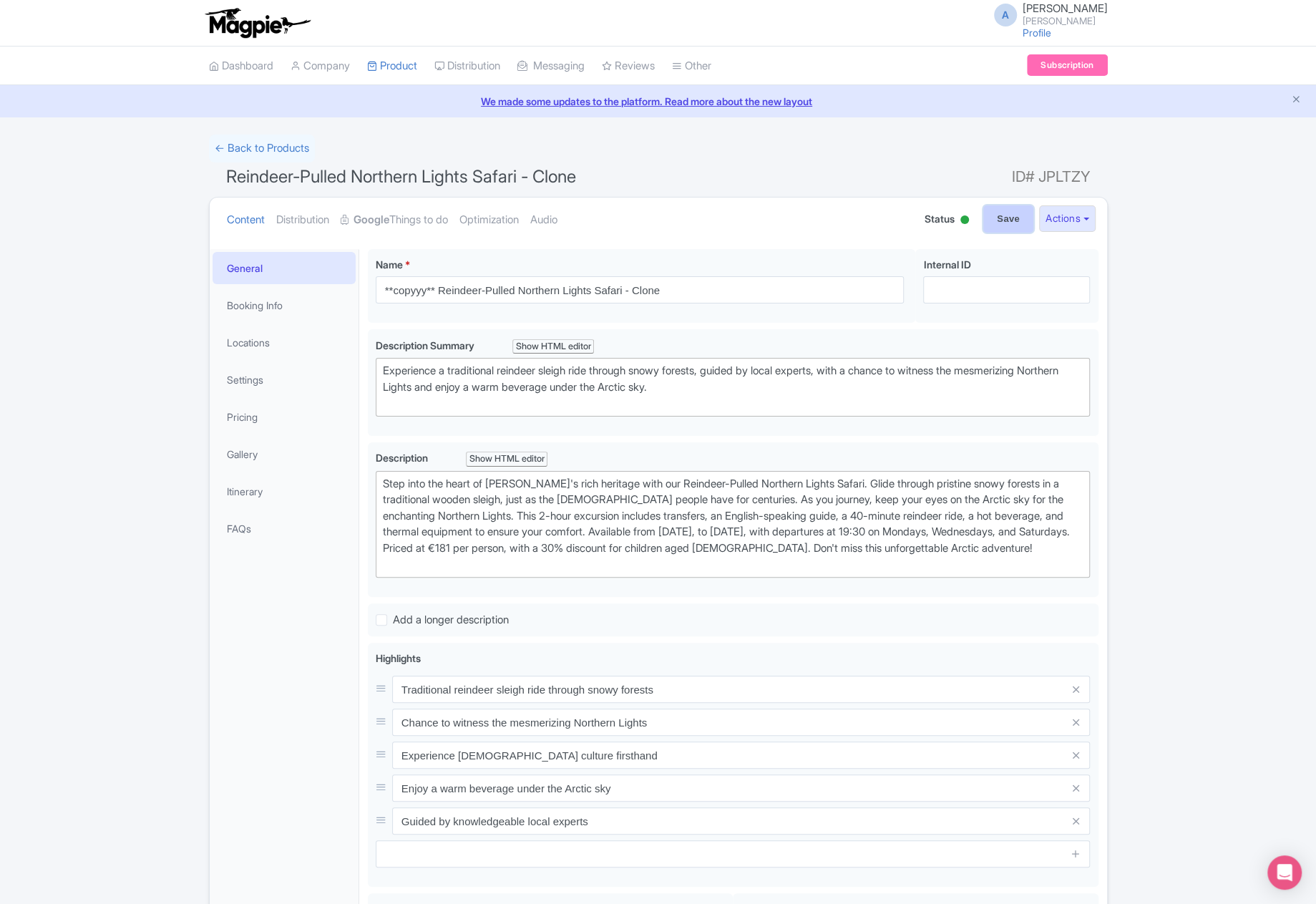
click at [1008, 213] on input "Save" at bounding box center [1008, 219] width 50 height 27
type input "Saving..."
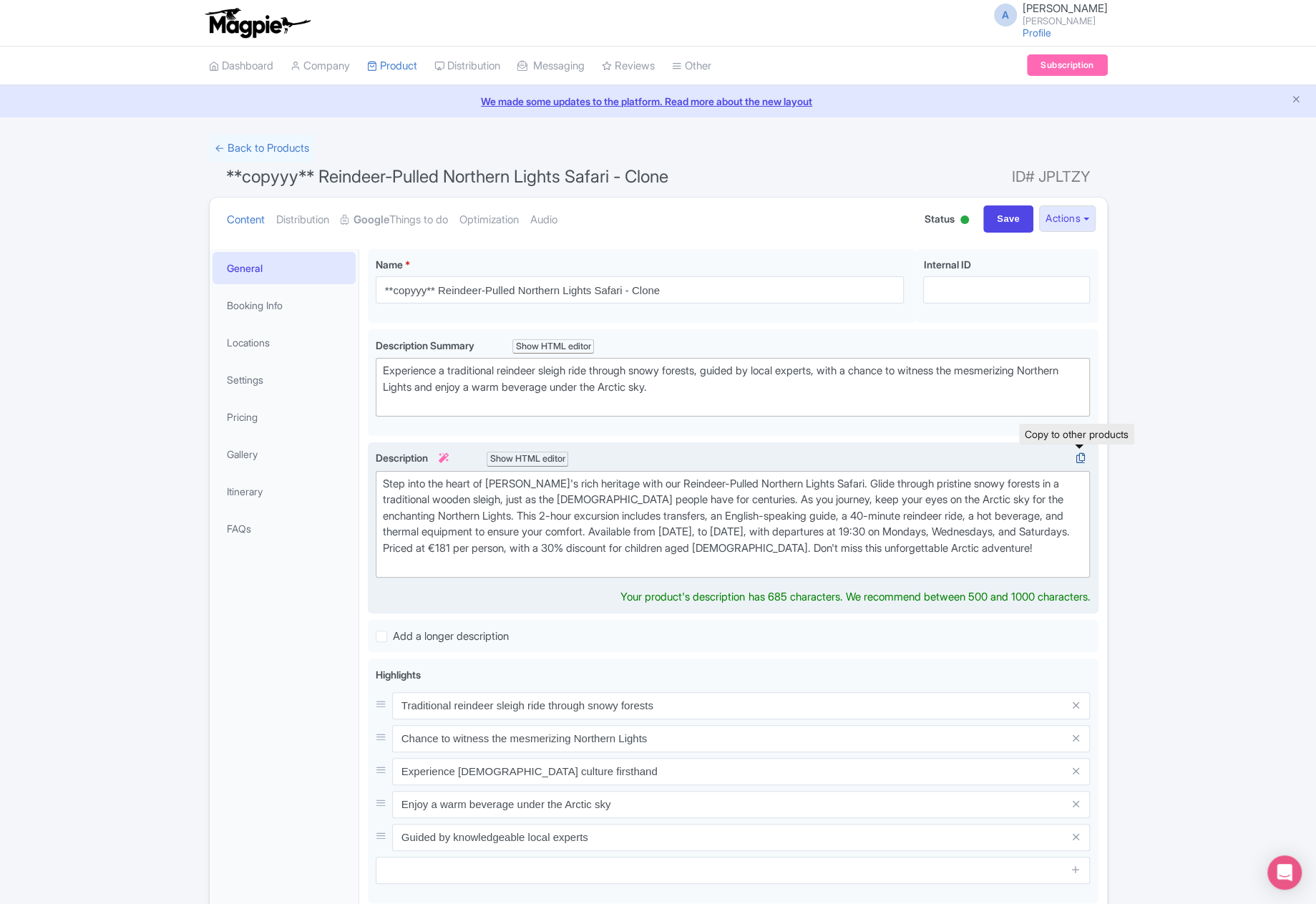
click at [1082, 454] on icon at bounding box center [1080, 458] width 20 height 13
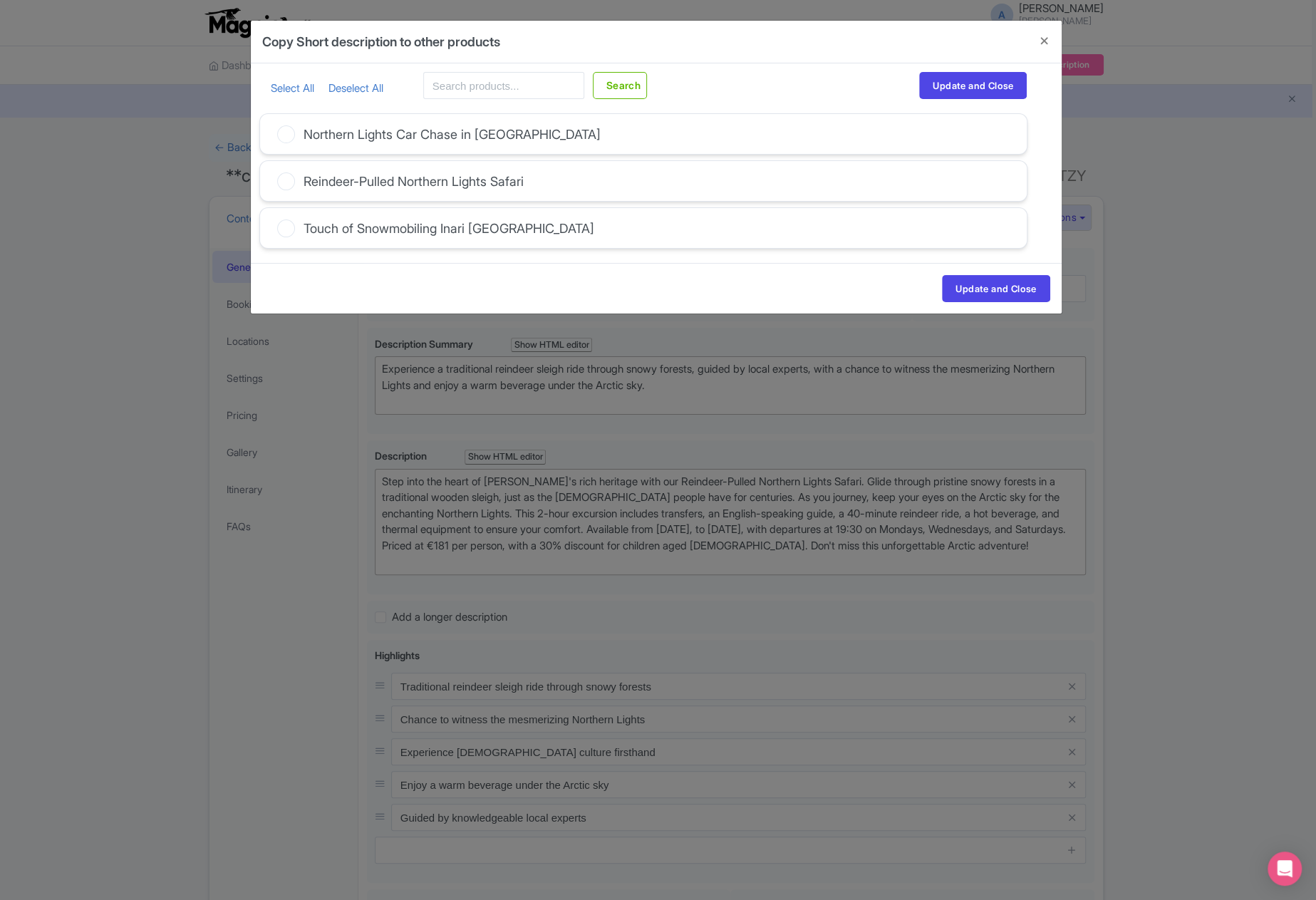
click at [435, 131] on div "Northern Lights Car Chase in [GEOGRAPHIC_DATA]" at bounding box center [451, 134] width 297 height 19
click at [0, 0] on input "Northern Lights Car Chase in [GEOGRAPHIC_DATA]" at bounding box center [0, 0] width 0 height 0
click at [434, 169] on div "Reindeer-Pulled Northern Lights Safari" at bounding box center [643, 181] width 767 height 40
click at [445, 137] on div "Northern Lights Car Chase in [GEOGRAPHIC_DATA]" at bounding box center [451, 134] width 297 height 19
click at [0, 0] on input "Northern Lights Car Chase in [GEOGRAPHIC_DATA]" at bounding box center [0, 0] width 0 height 0
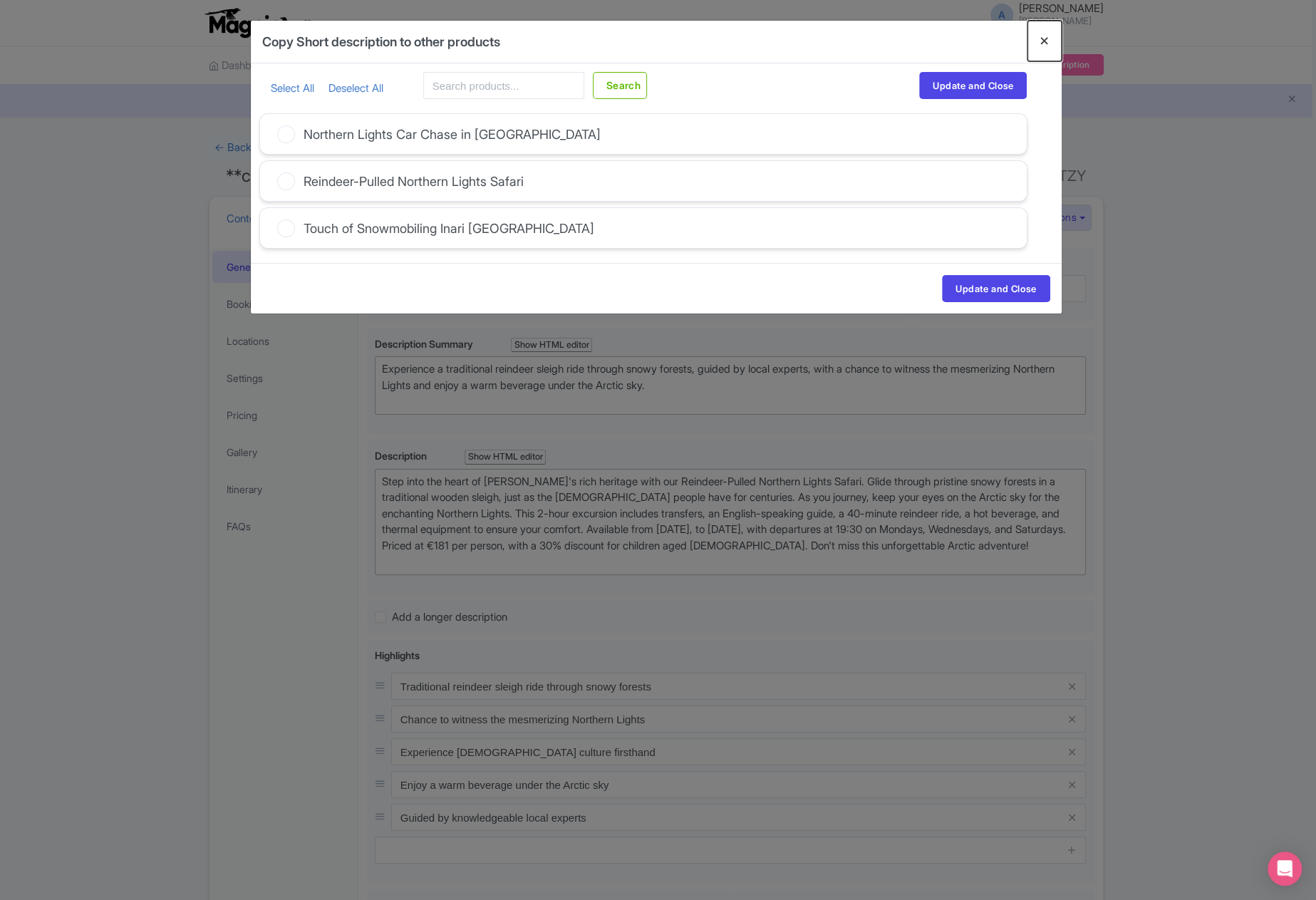
click at [1040, 40] on button "Close" at bounding box center [1044, 40] width 34 height 40
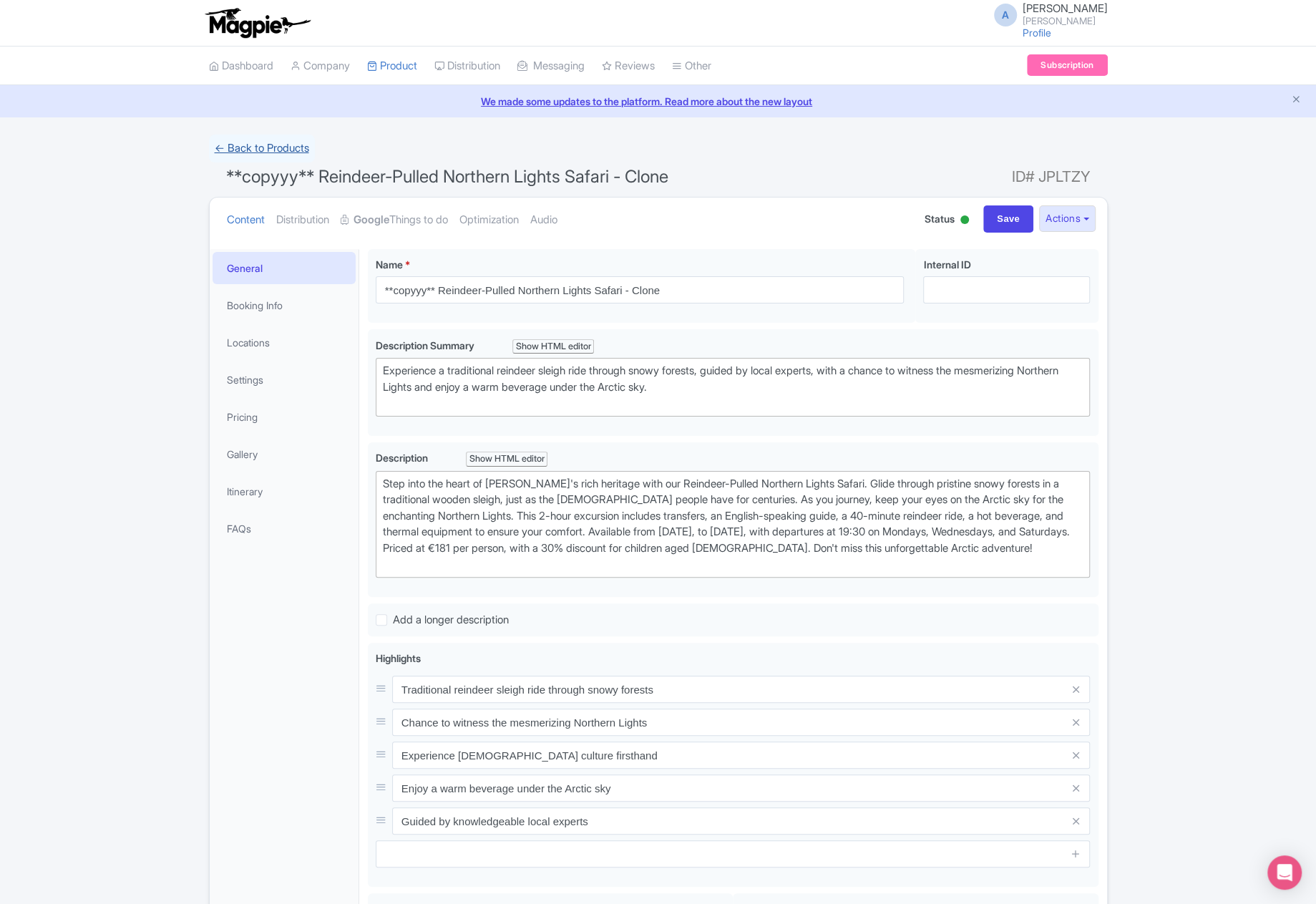
click at [287, 150] on link "← Back to Products" at bounding box center [262, 148] width 106 height 28
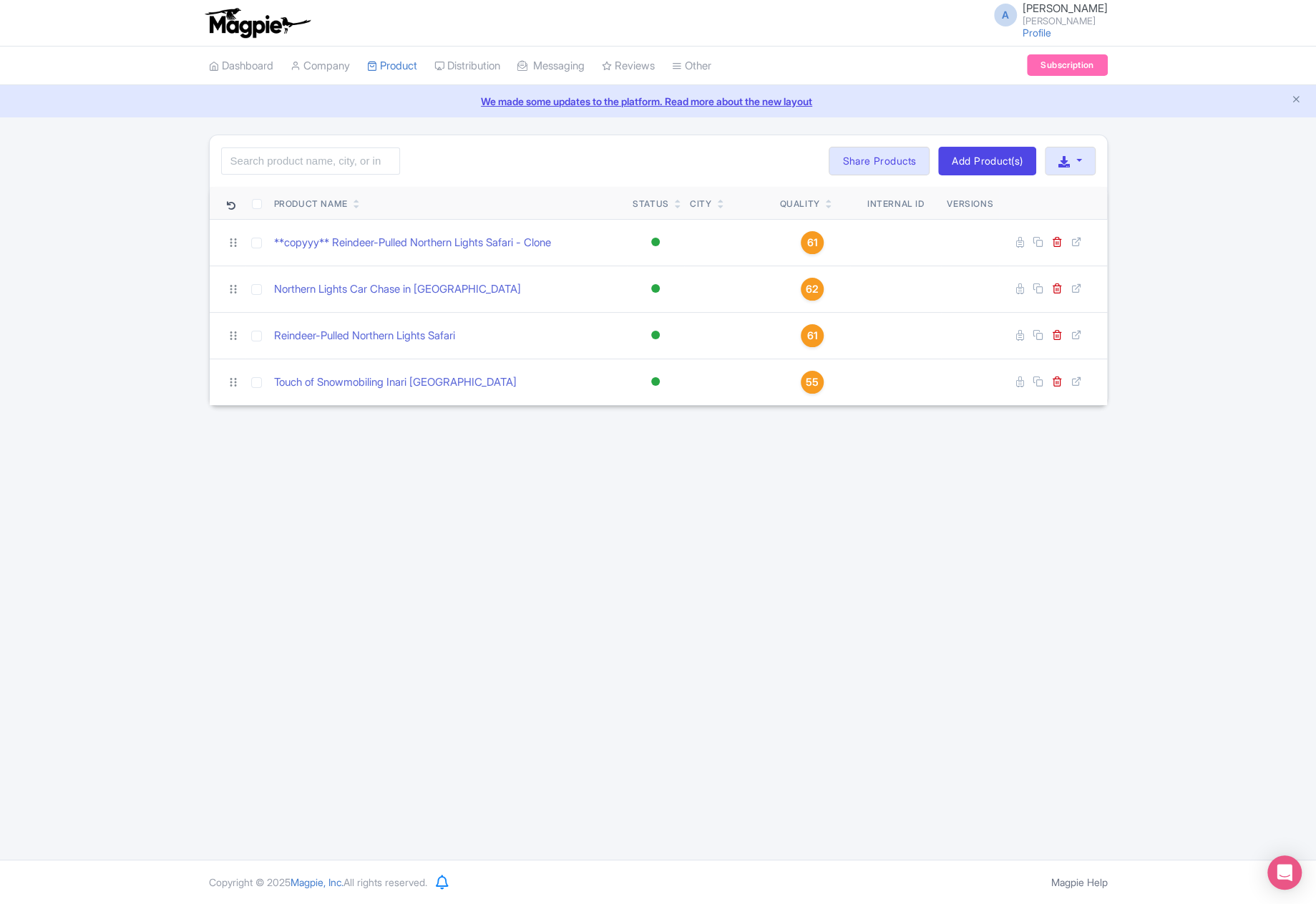
click at [691, 582] on div "A archie rivers archie Profile Users Settings Sign out Dashboard Company Produc…" at bounding box center [658, 430] width 1316 height 859
click at [922, 475] on div "A archie rivers archie Profile Users Settings Sign out Dashboard Company Produc…" at bounding box center [658, 430] width 1316 height 859
click at [1057, 473] on div "A archie rivers archie Profile Users Settings Sign out Dashboard Company Produc…" at bounding box center [658, 430] width 1316 height 859
click at [833, 200] on div "Quality" at bounding box center [812, 203] width 65 height 13
click at [830, 200] on link at bounding box center [829, 206] width 6 height 12
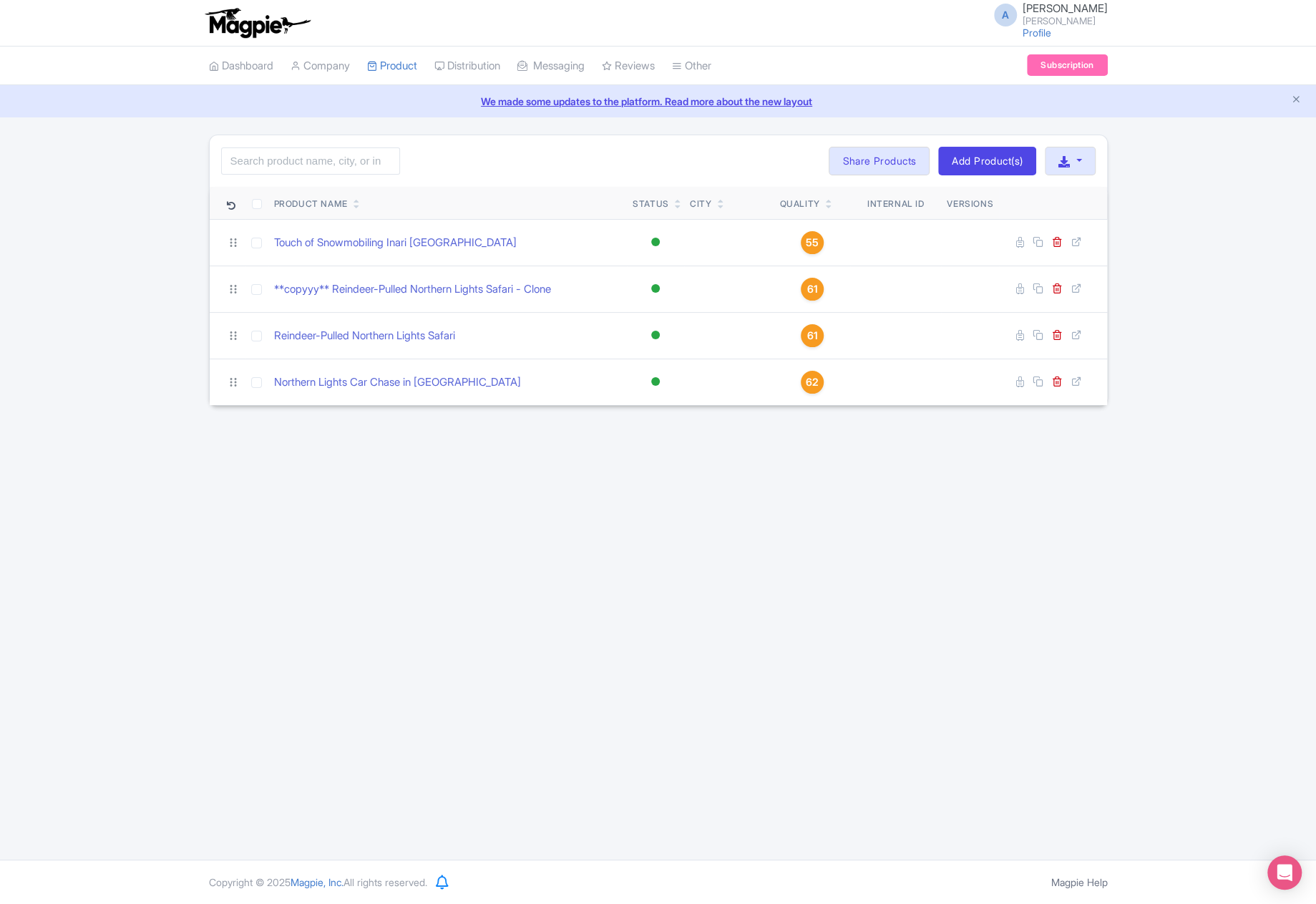
click at [826, 203] on icon at bounding box center [829, 206] width 6 height 8
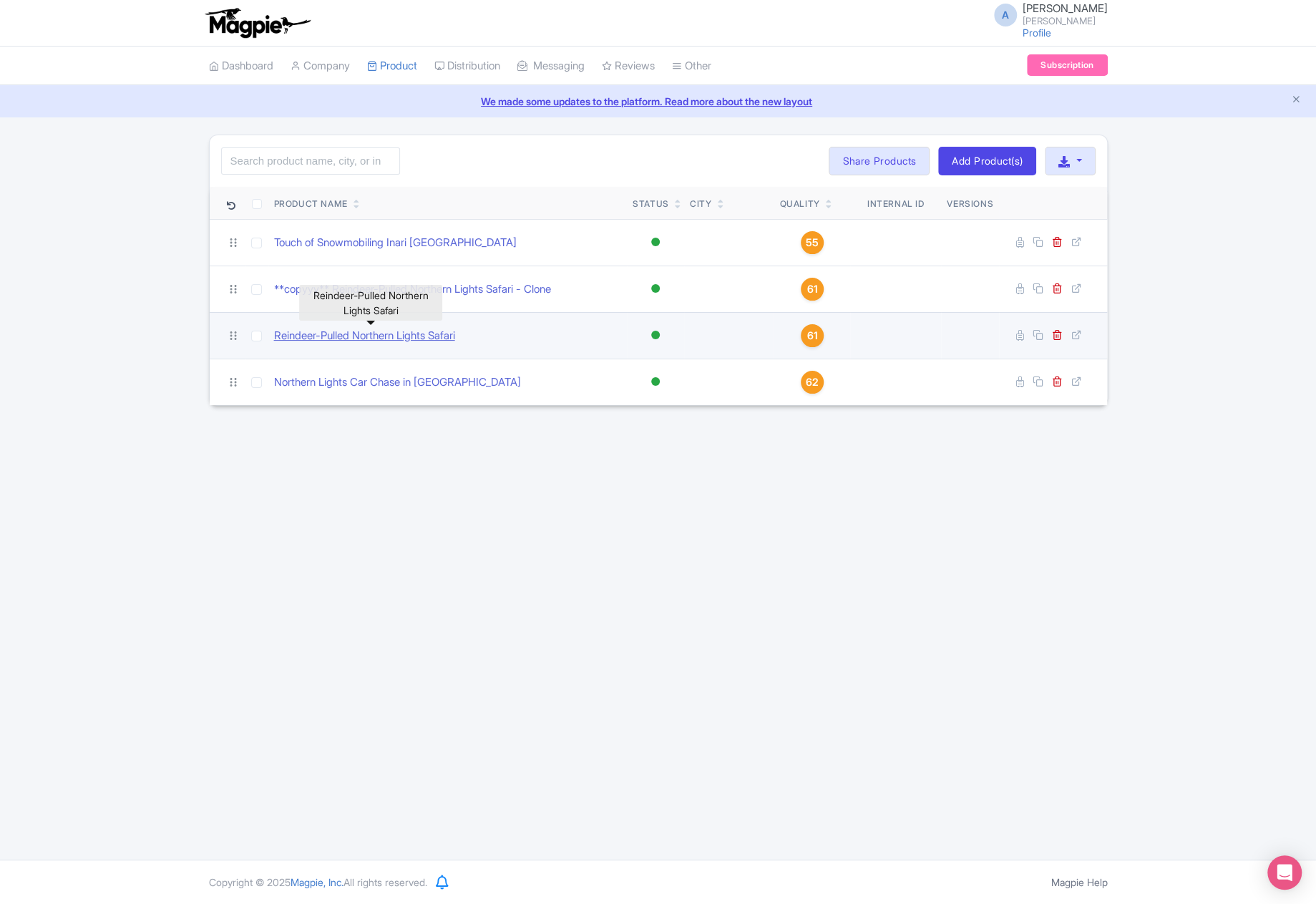
click at [357, 328] on link "Reindeer-Pulled Northern Lights Safari" at bounding box center [364, 335] width 181 height 16
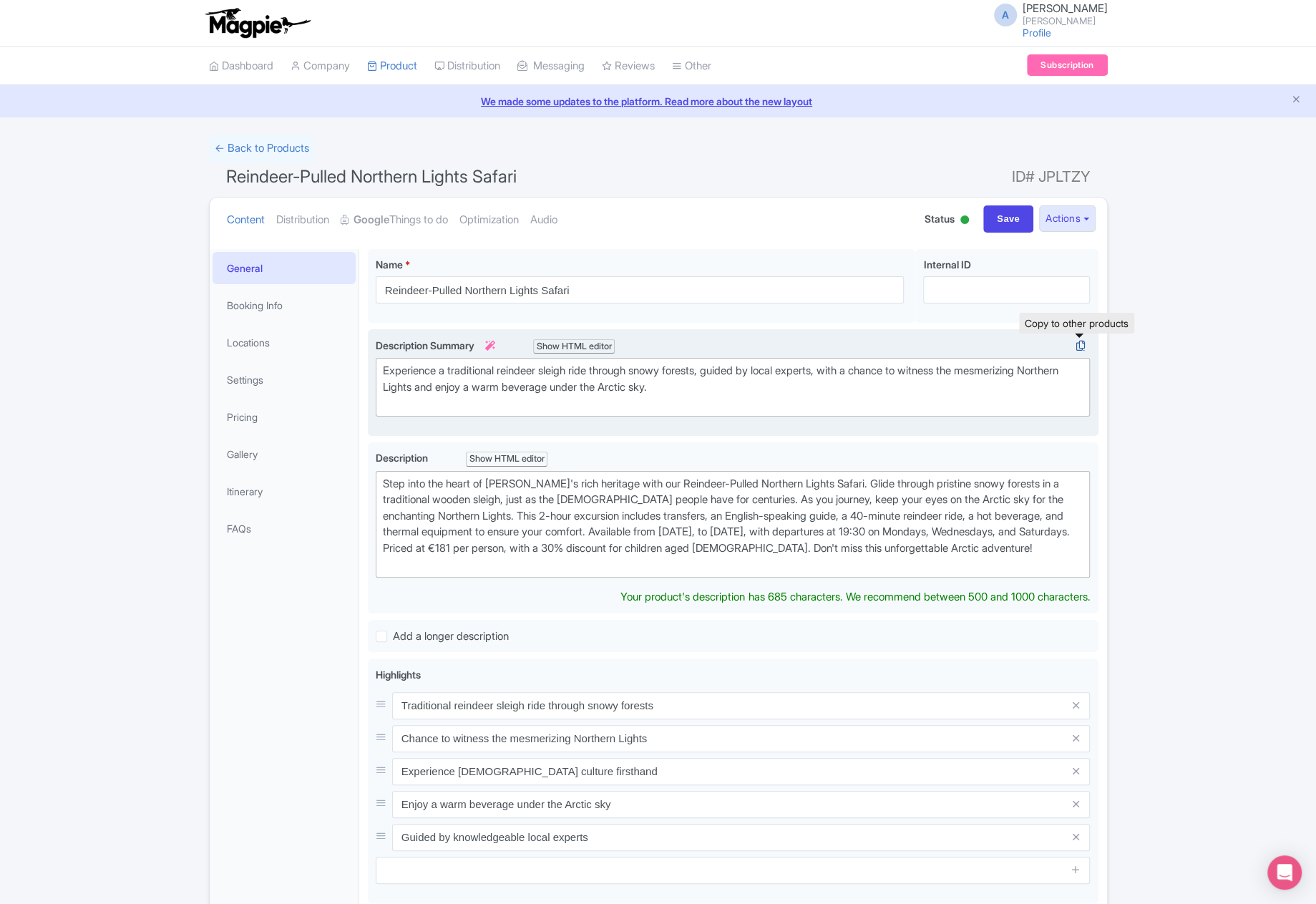
click at [1080, 345] on icon at bounding box center [1080, 345] width 20 height 13
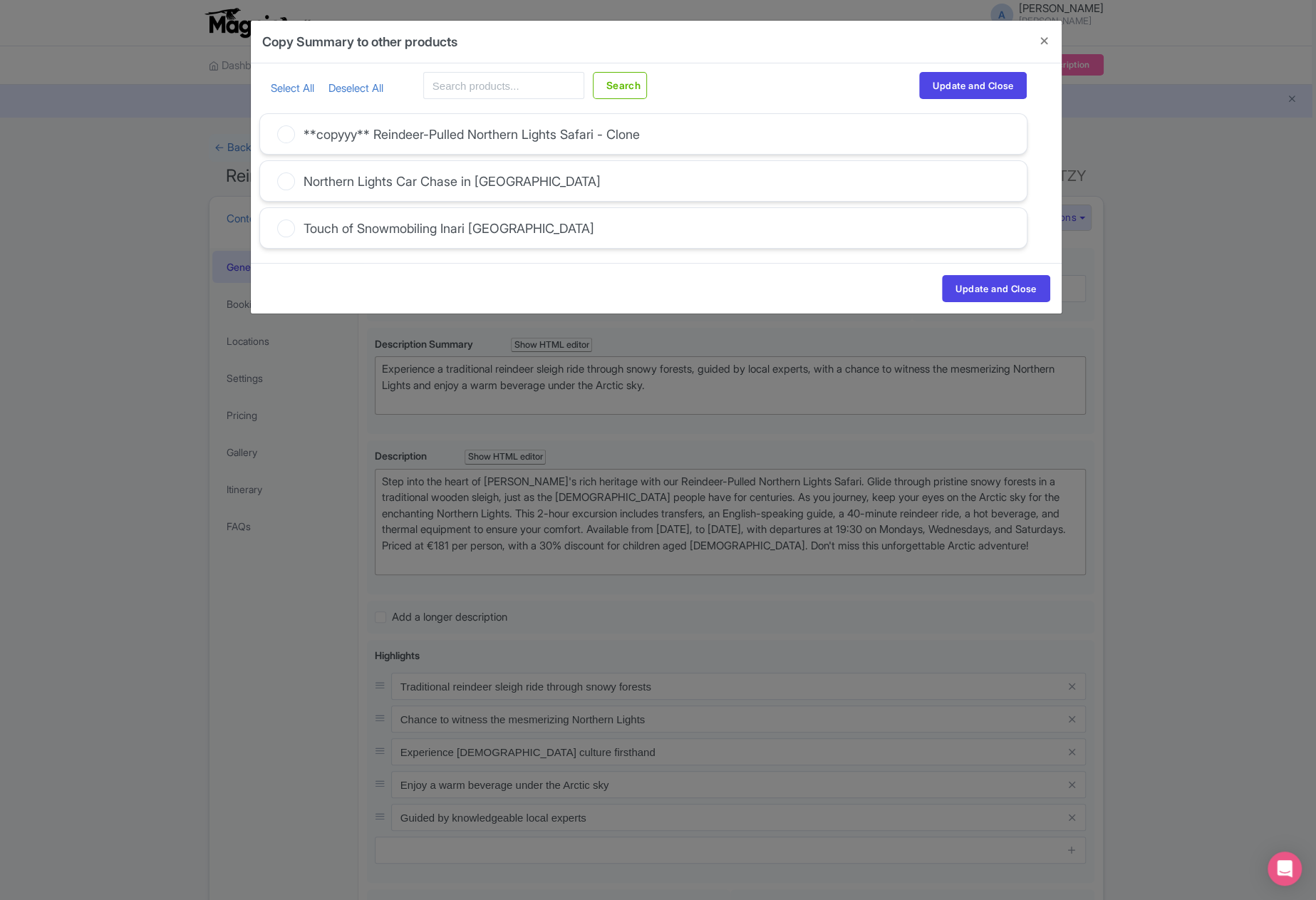
click at [399, 132] on div "**copyyy** Reindeer-Pulled Northern Lights Safari - Clone" at bounding box center [471, 134] width 336 height 19
click at [0, 0] on input "**copyyy** Reindeer-Pulled Northern Lights Safari - Clone" at bounding box center [0, 0] width 0 height 0
click at [1007, 281] on button "Update and Close" at bounding box center [995, 288] width 108 height 27
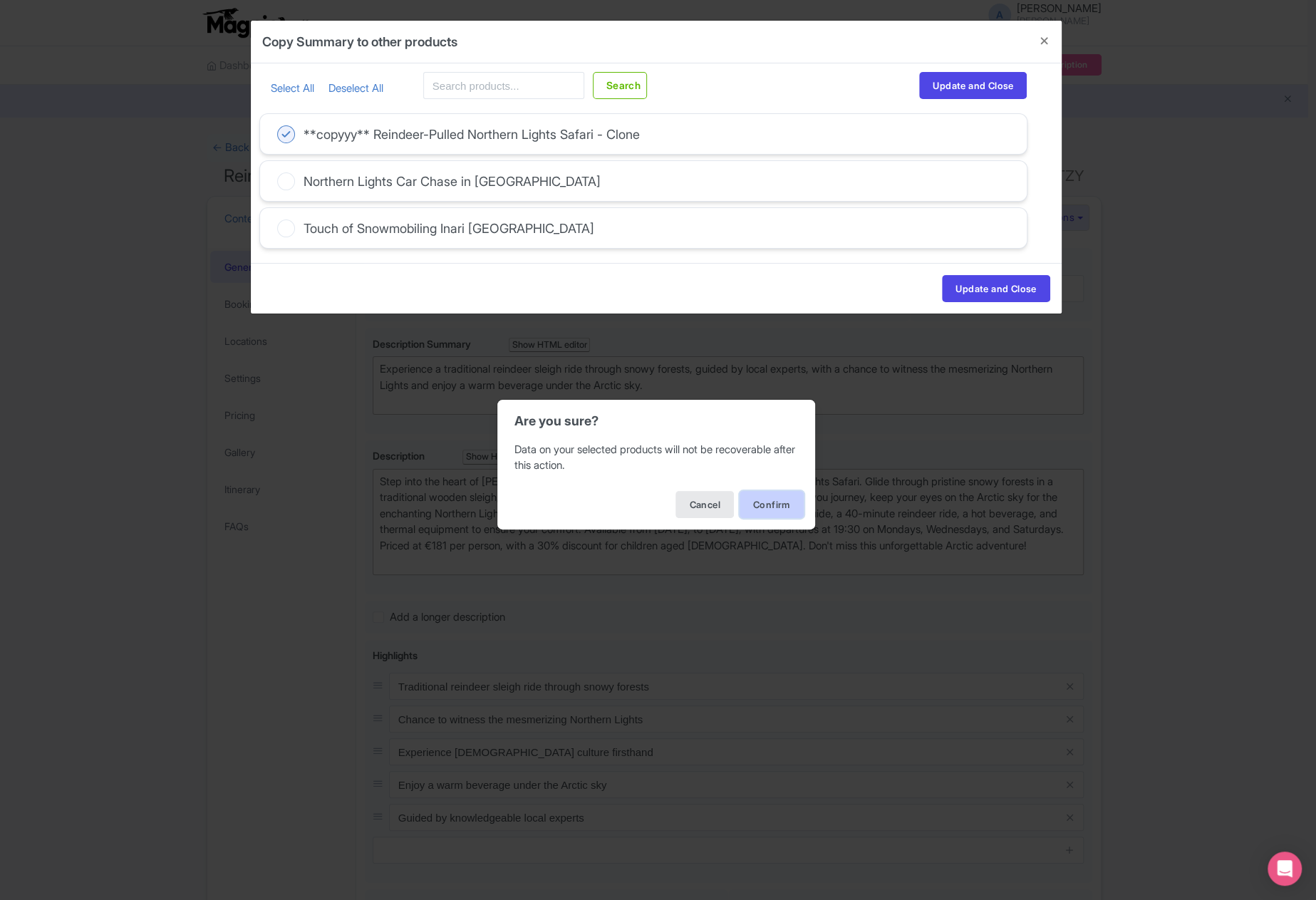
click at [761, 507] on button "Confirm" at bounding box center [771, 504] width 64 height 27
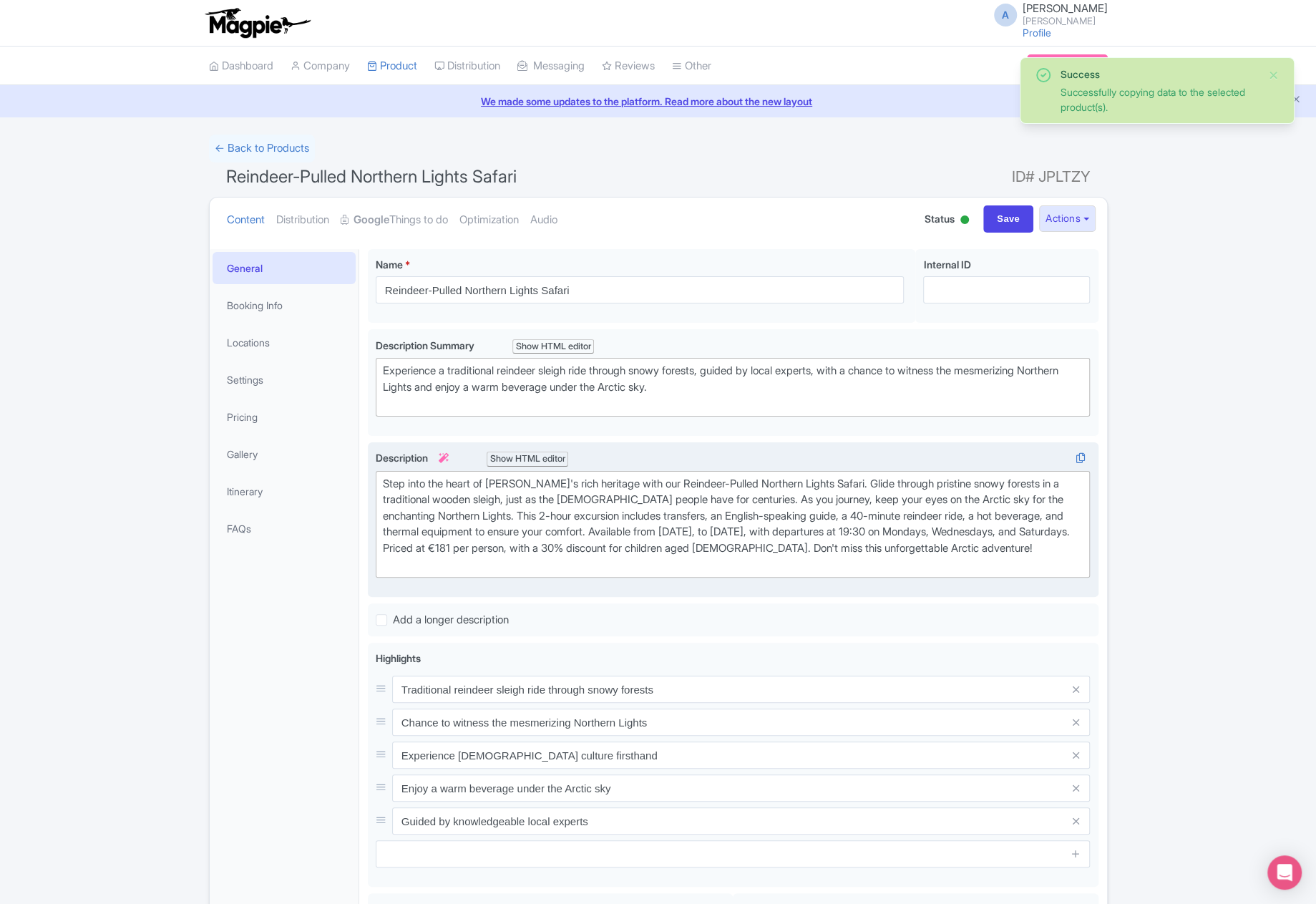
click at [1038, 510] on div "Step into the heart of [PERSON_NAME]'s rich heritage with our Reindeer-Pulled N…" at bounding box center [733, 524] width 701 height 97
click at [1174, 541] on div "Success Successfully copying data to the selected product(s). ← Back to Product…" at bounding box center [658, 691] width 1316 height 1113
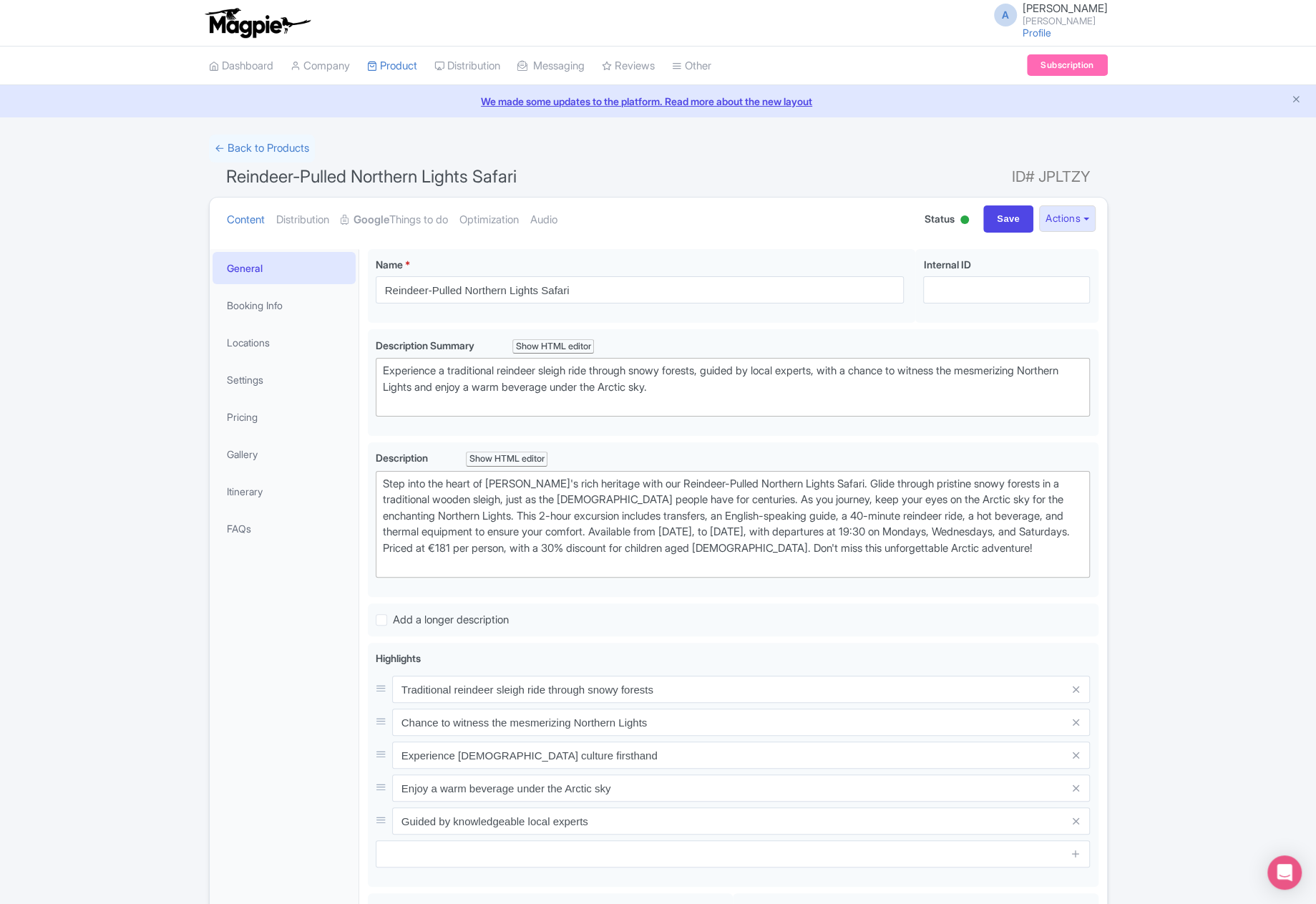
click at [170, 252] on div "Success Successfully copying data to the selected product(s). ← Back to Product…" at bounding box center [658, 691] width 1316 height 1113
click at [238, 152] on link "← Back to Products" at bounding box center [262, 148] width 106 height 28
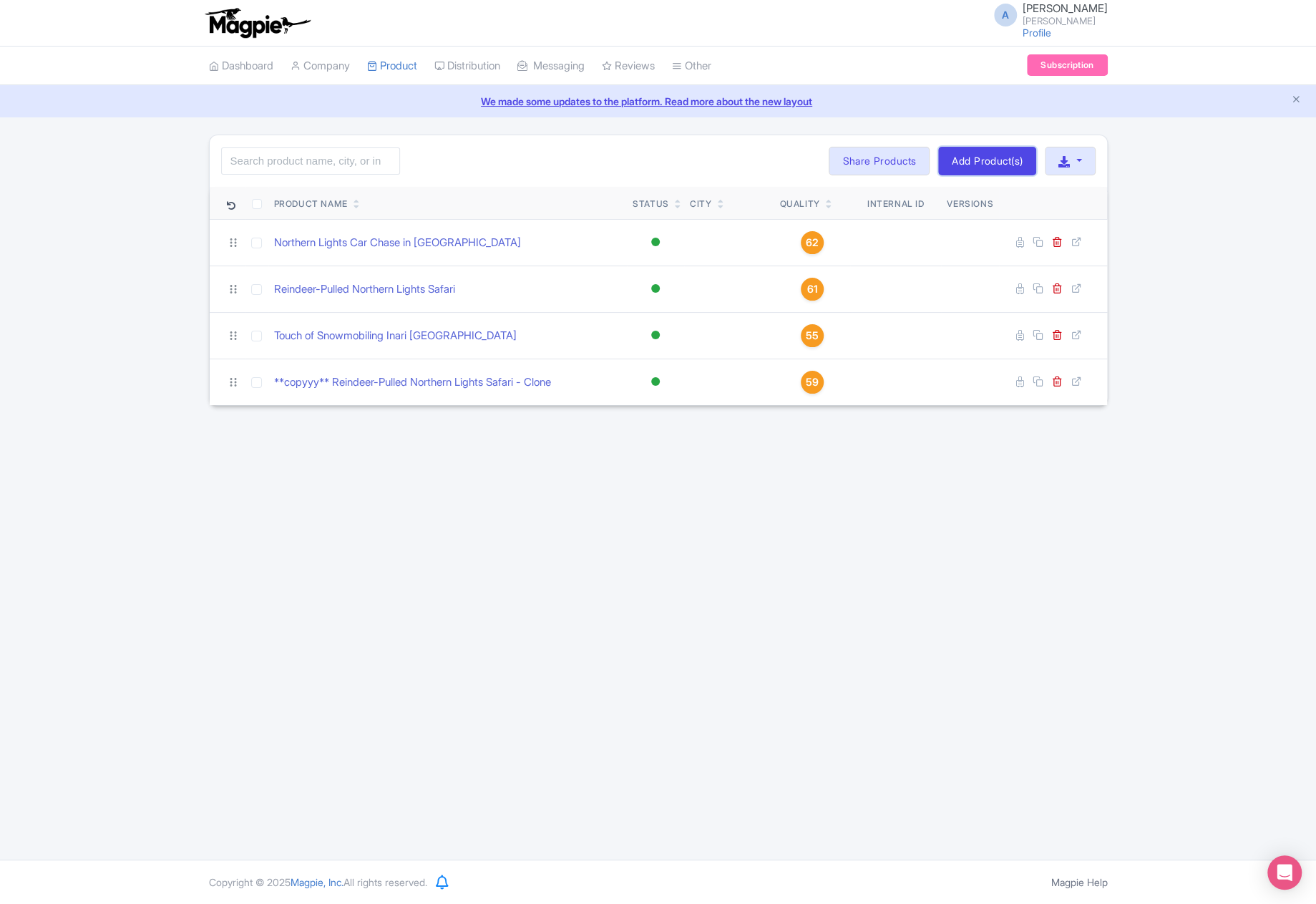
drag, startPoint x: 968, startPoint y: 163, endPoint x: 975, endPoint y: 157, distance: 9.2
click at [968, 163] on link "Add Product(s)" at bounding box center [988, 160] width 98 height 28
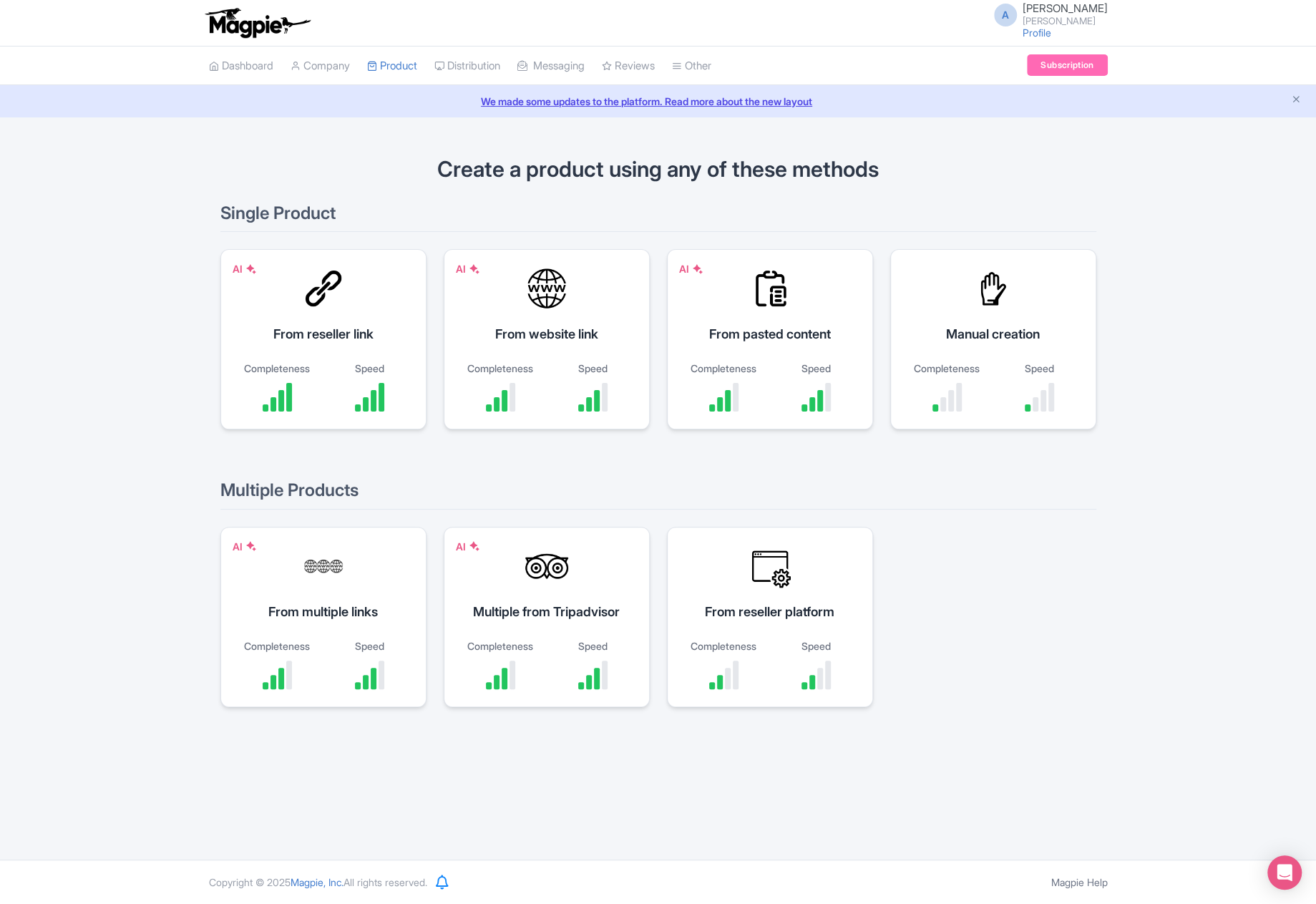
click at [173, 148] on div "Create a product using any of these methods Single Product AI From reseller lin…" at bounding box center [658, 440] width 1316 height 612
click at [391, 67] on link "Product" at bounding box center [392, 66] width 50 height 39
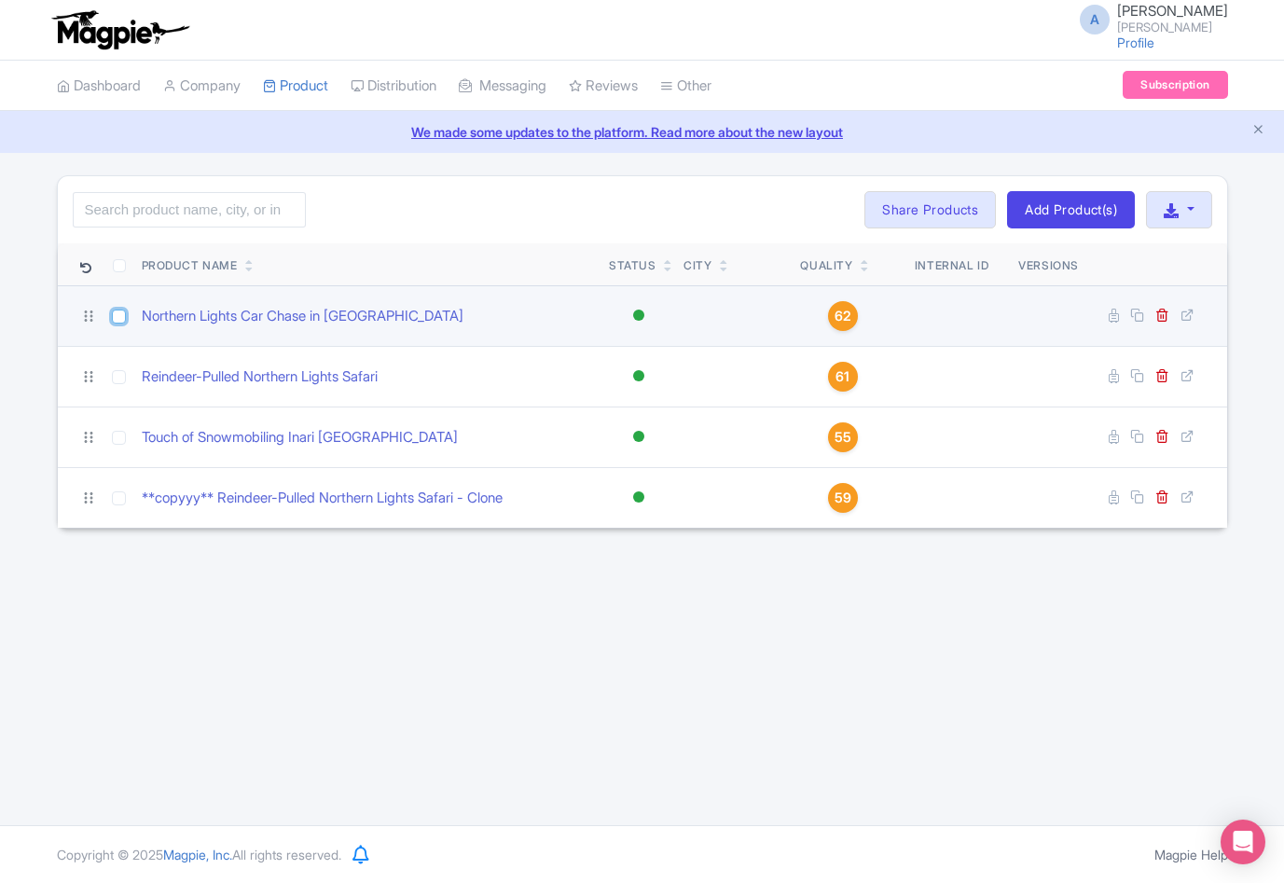
click at [115, 312] on input "checkbox" at bounding box center [119, 317] width 14 height 14
checkbox input "true"
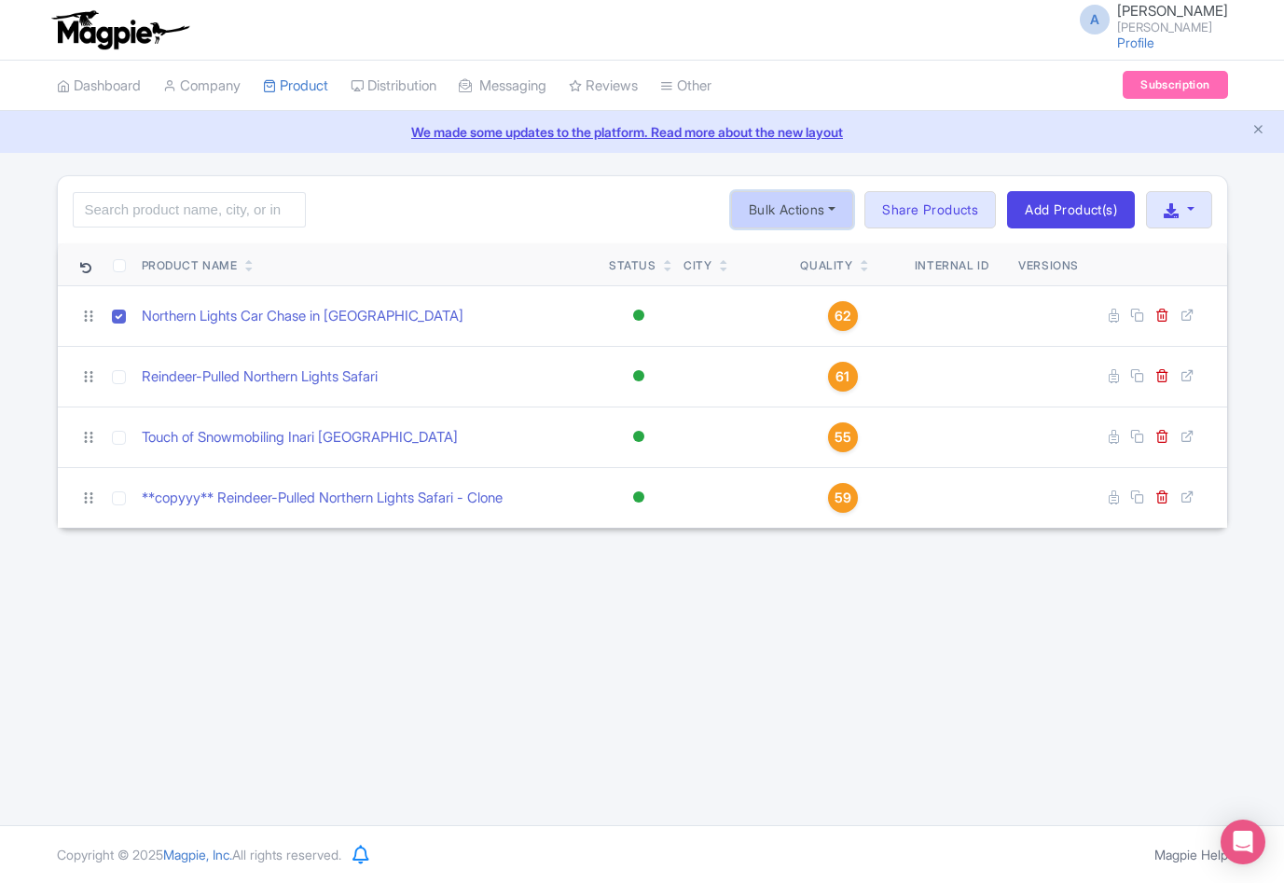
click at [765, 213] on button "Bulk Actions" at bounding box center [792, 209] width 123 height 37
click at [462, 220] on div "Search Bulk Actions Delete Add to Collection Share Products Add to Collection C…" at bounding box center [643, 209] width 1170 height 67
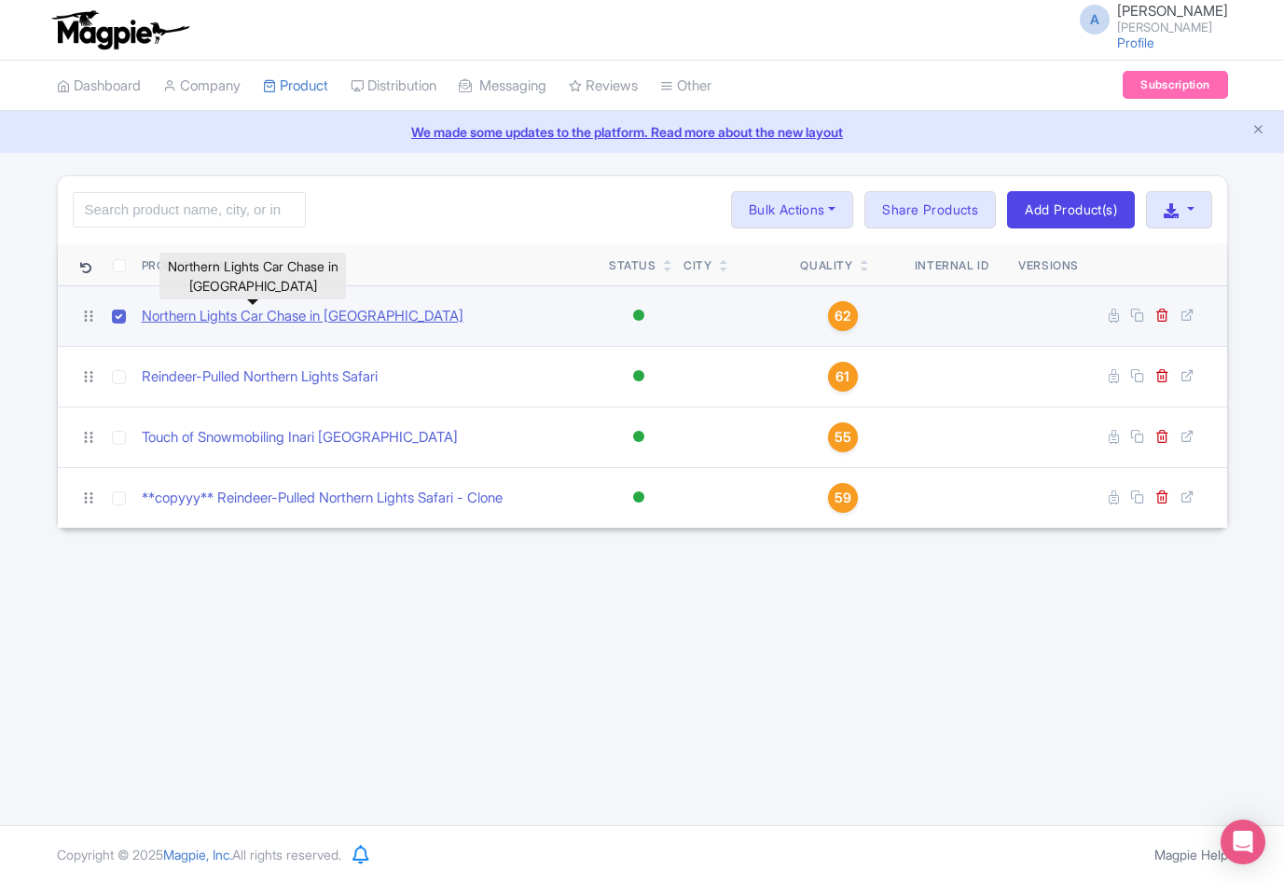
click at [287, 313] on link "Northern Lights Car Chase in [GEOGRAPHIC_DATA]" at bounding box center [303, 316] width 322 height 21
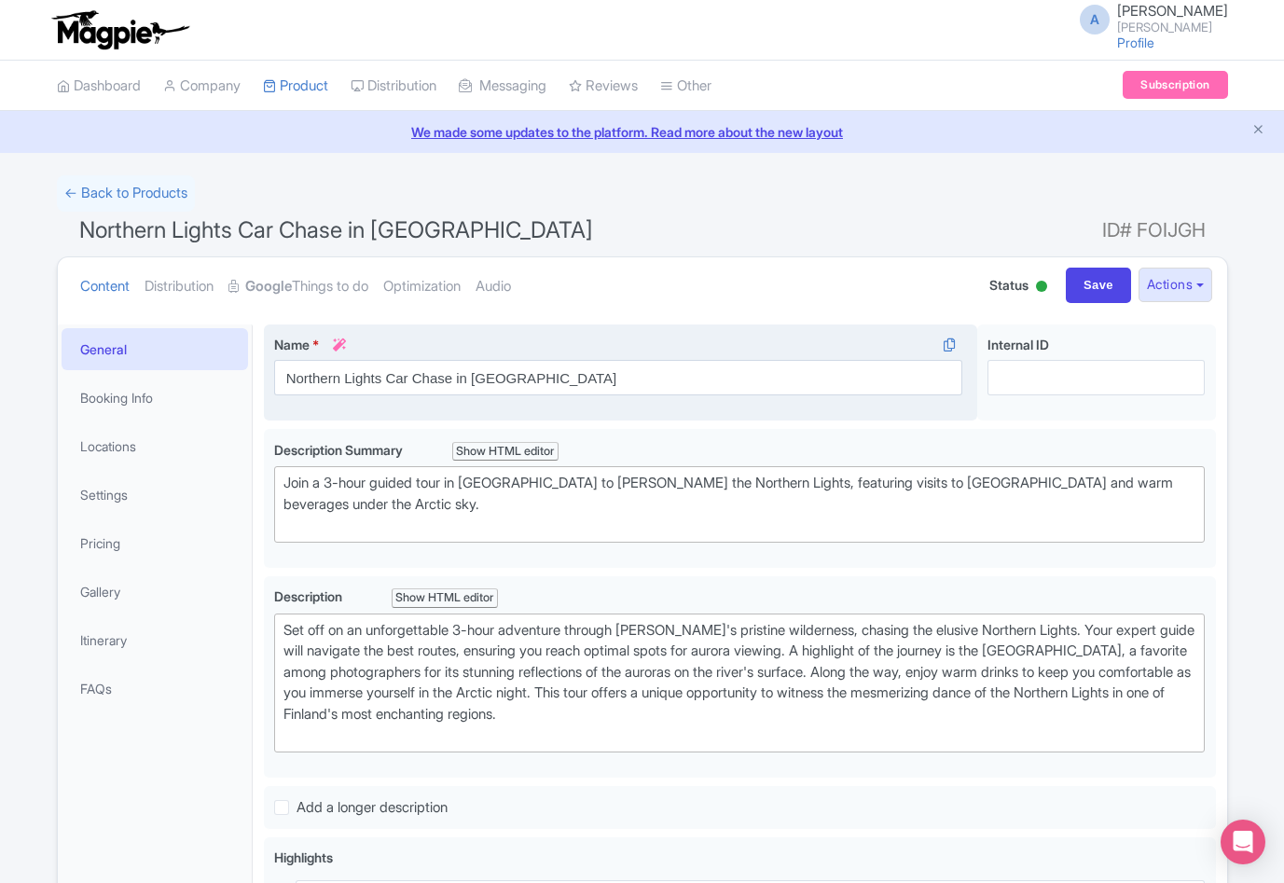
click at [342, 342] on icon at bounding box center [339, 345] width 13 height 13
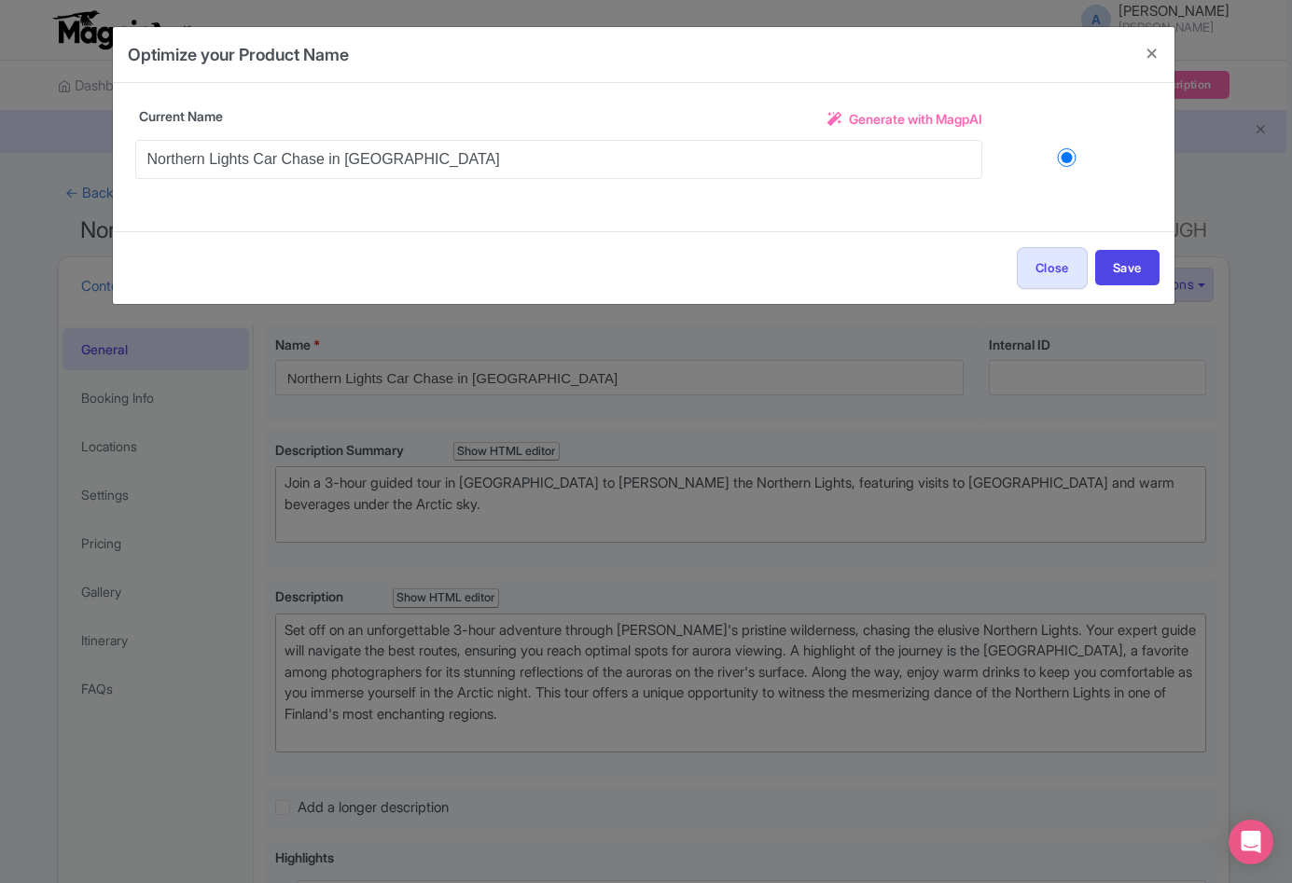
click at [930, 122] on span "Generate with MagpAI" at bounding box center [915, 119] width 133 height 20
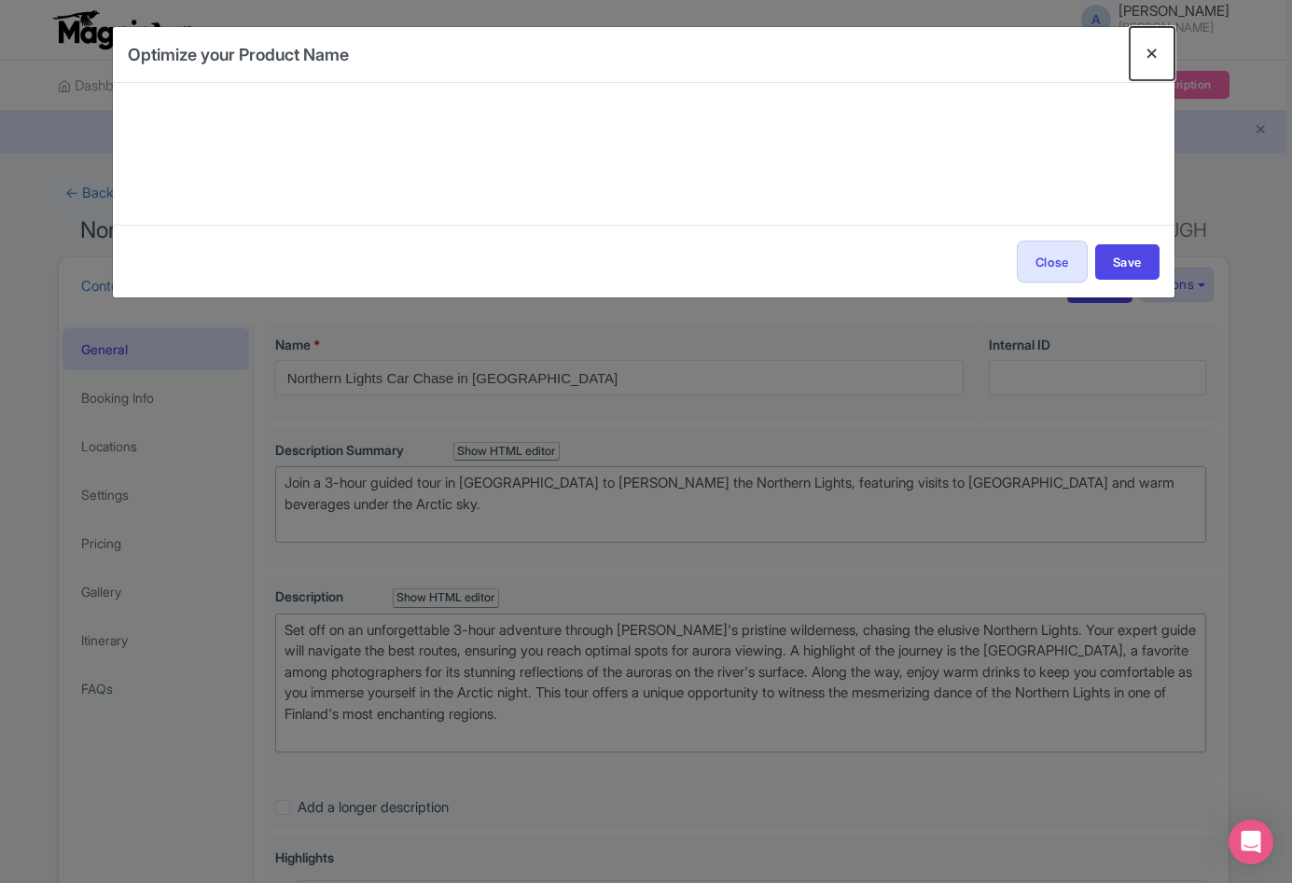
click at [1149, 50] on button "Close" at bounding box center [1152, 53] width 45 height 53
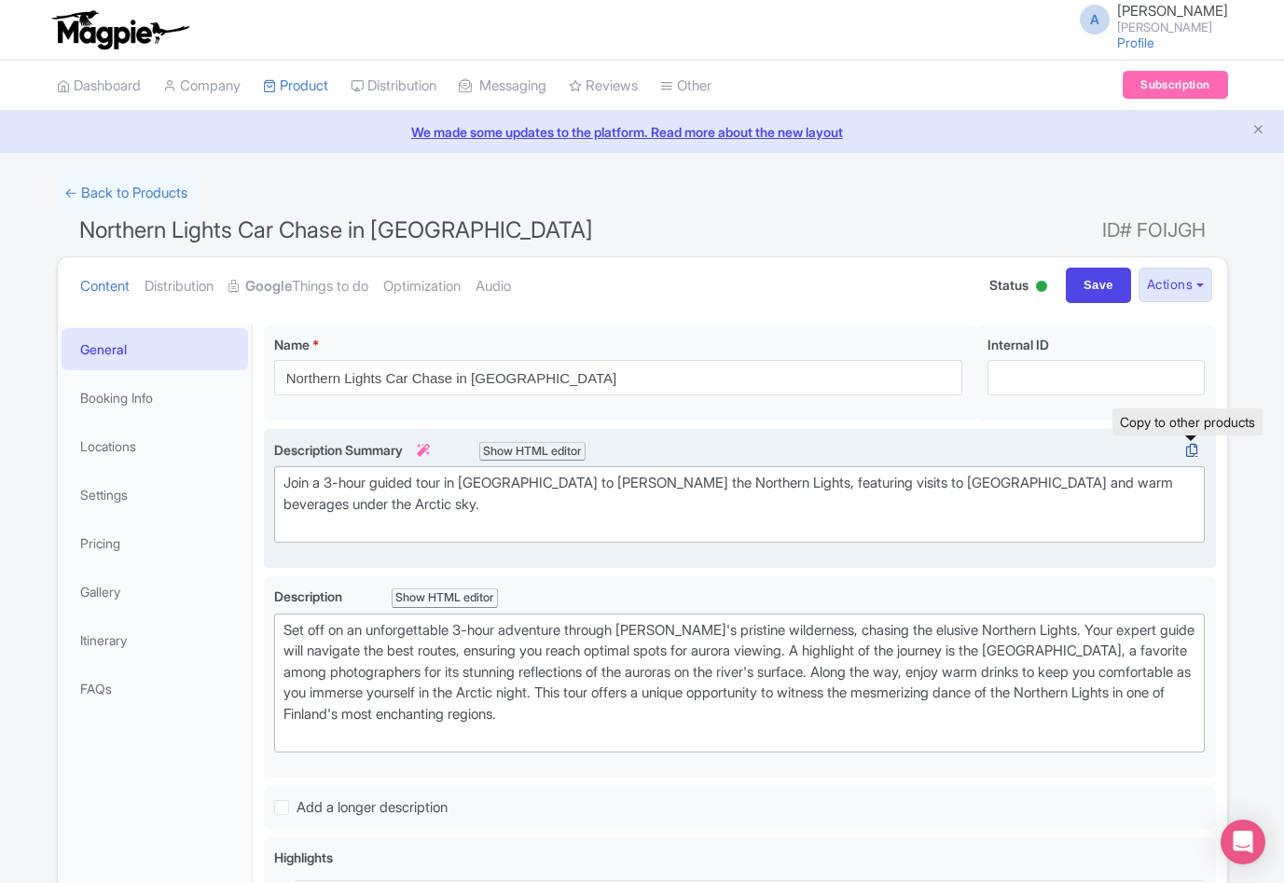
click at [1190, 449] on icon at bounding box center [1192, 450] width 26 height 17
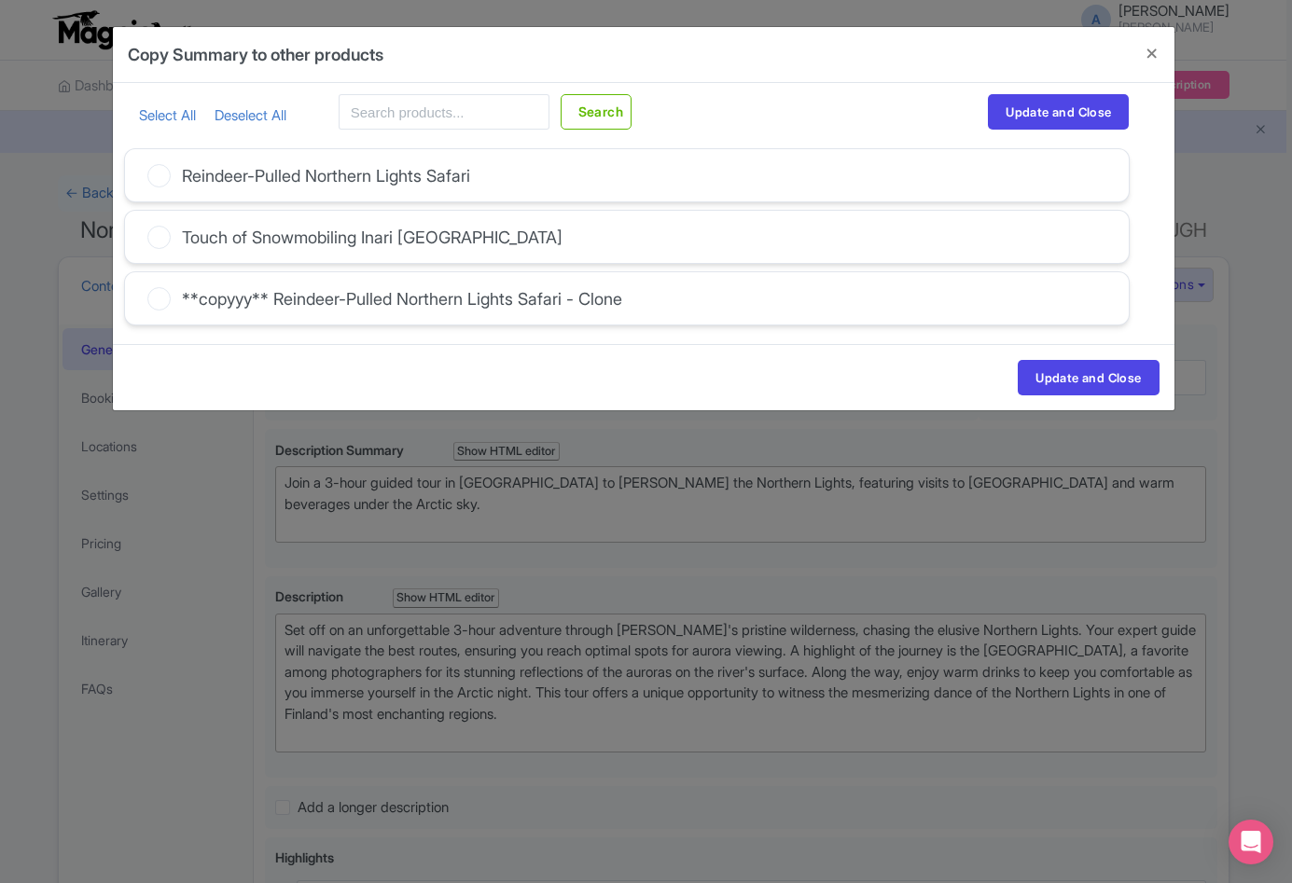
click at [230, 175] on div "Reindeer-Pulled Northern Lights Safari" at bounding box center [326, 175] width 288 height 25
click at [0, 0] on input "Reindeer-Pulled Northern Lights Safari" at bounding box center [0, 0] width 0 height 0
click at [1151, 48] on button "Close" at bounding box center [1152, 53] width 45 height 53
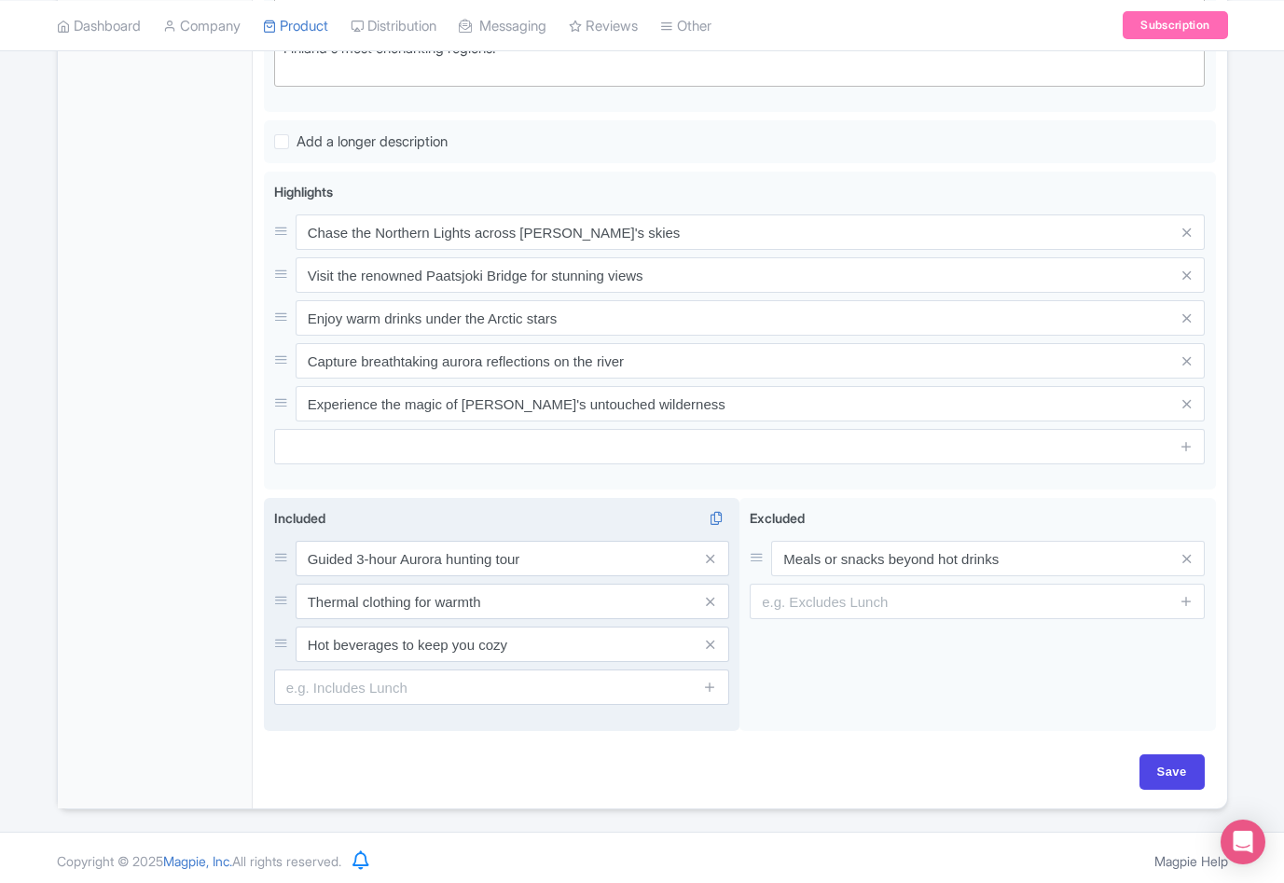
scroll to position [631, 0]
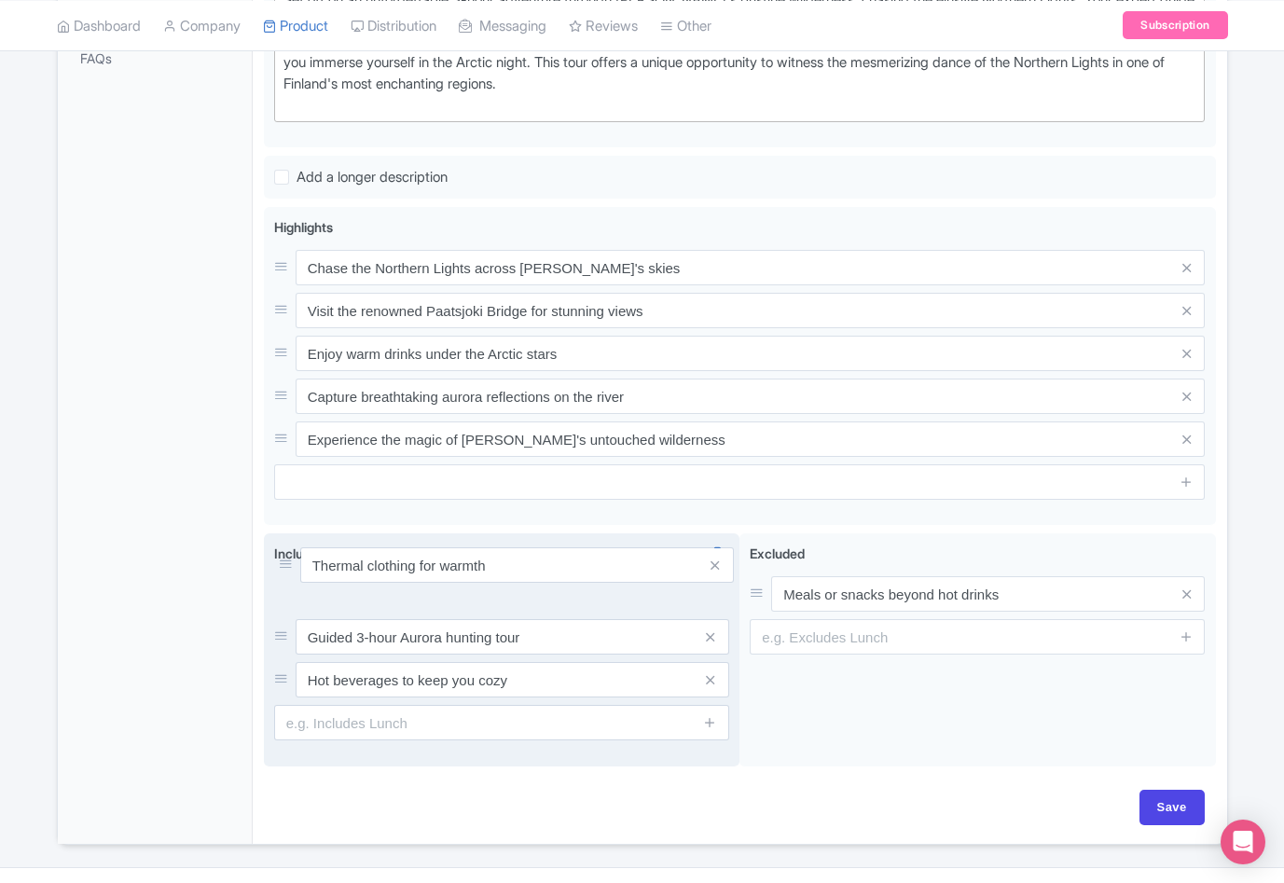
drag, startPoint x: 277, startPoint y: 600, endPoint x: 283, endPoint y: 570, distance: 30.4
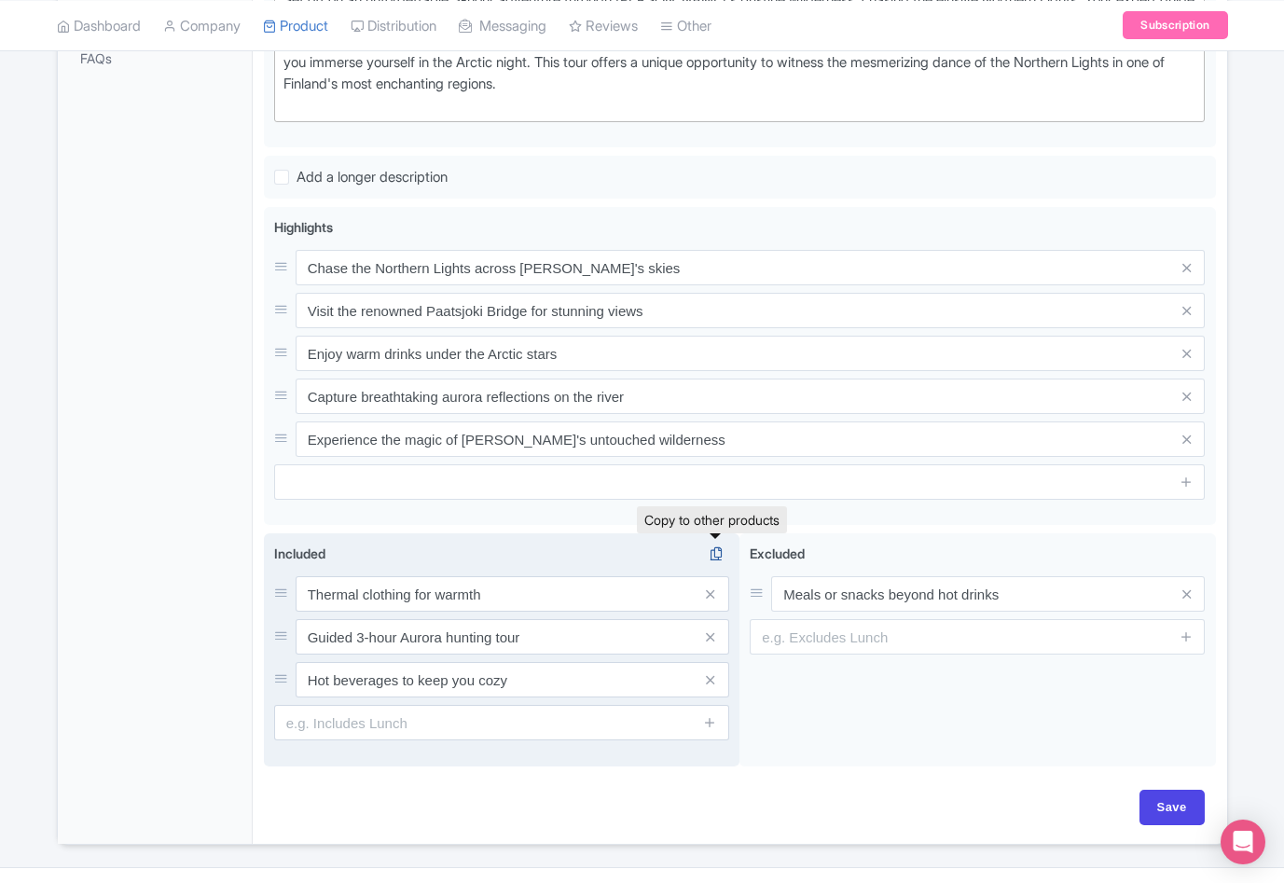
click at [716, 546] on icon at bounding box center [716, 554] width 26 height 17
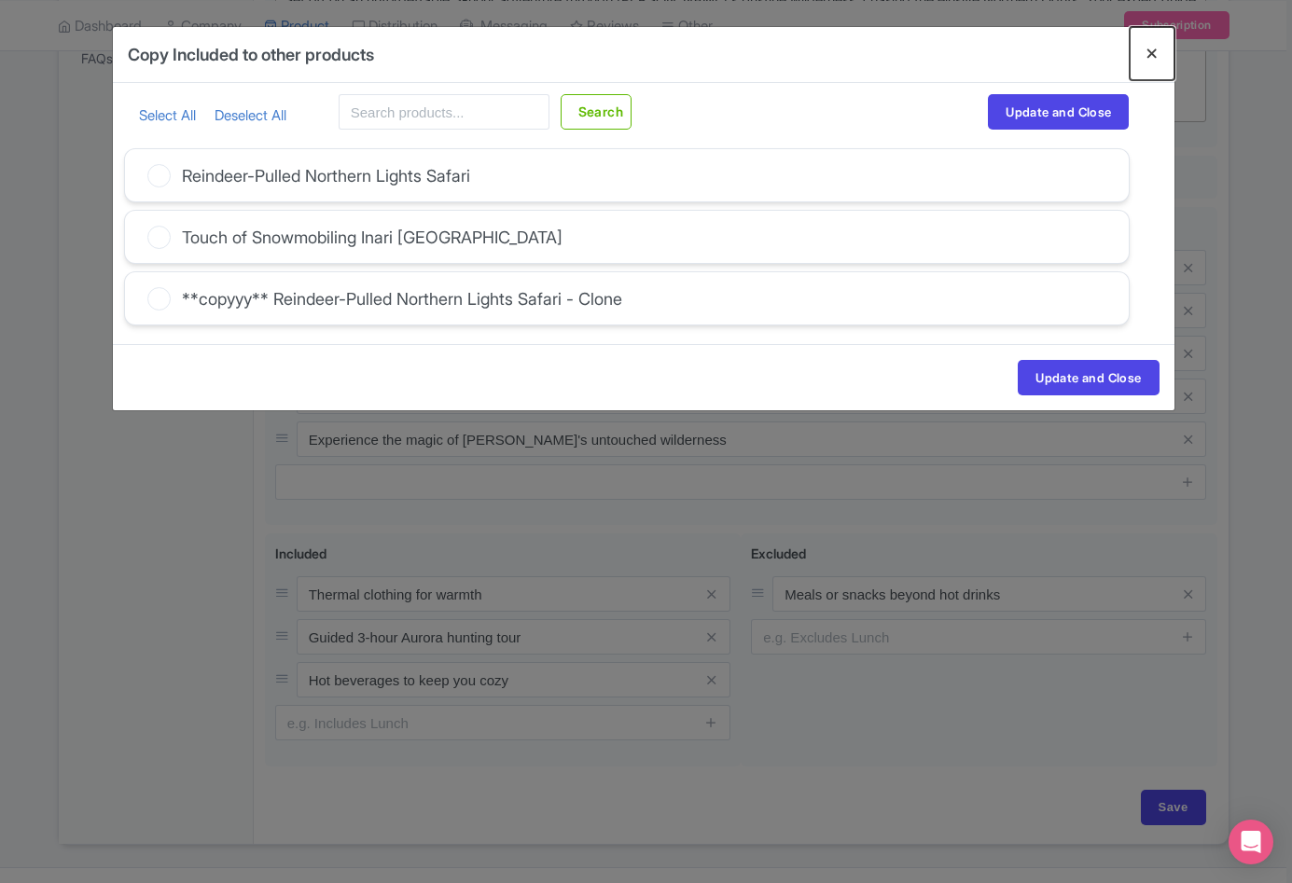
click at [1152, 49] on button "Close" at bounding box center [1152, 53] width 45 height 53
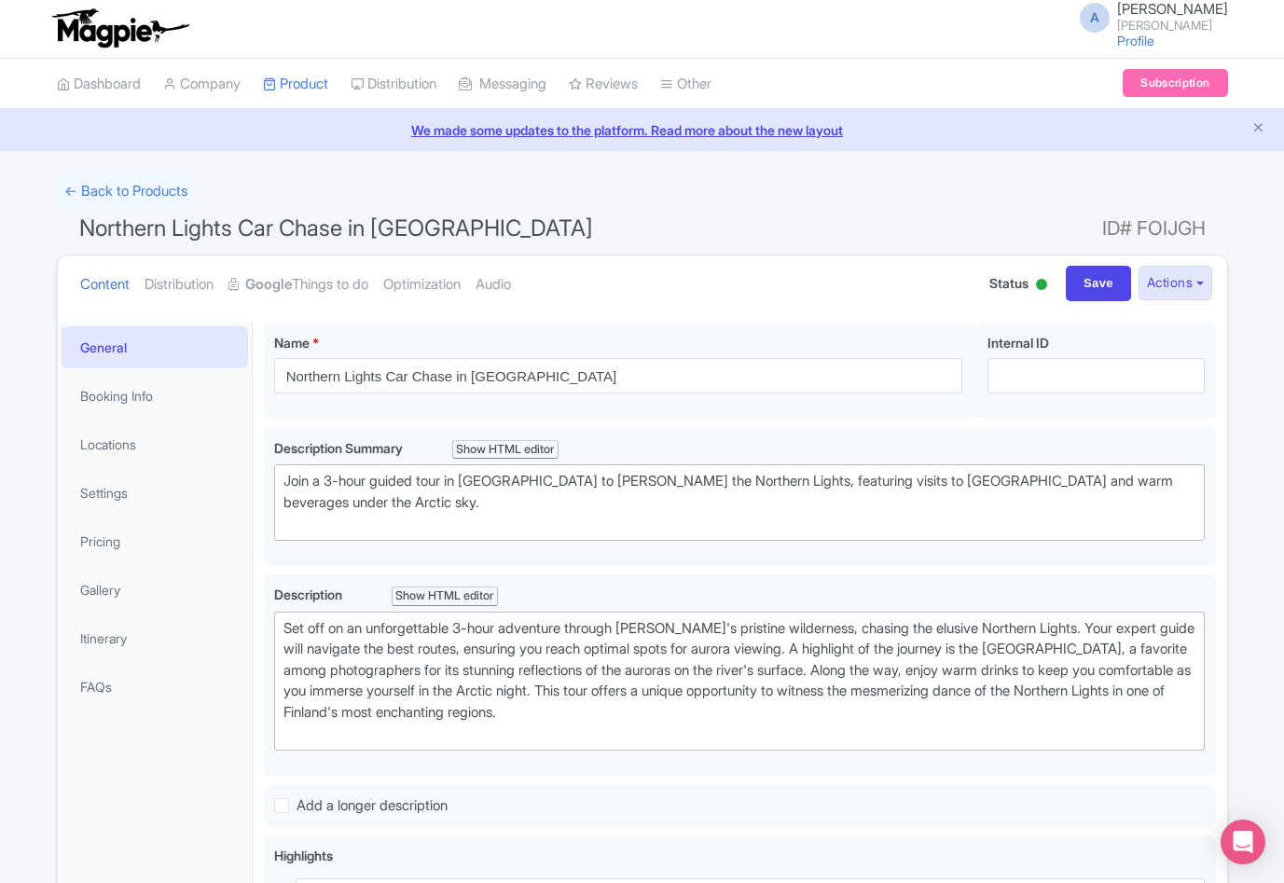
scroll to position [0, 0]
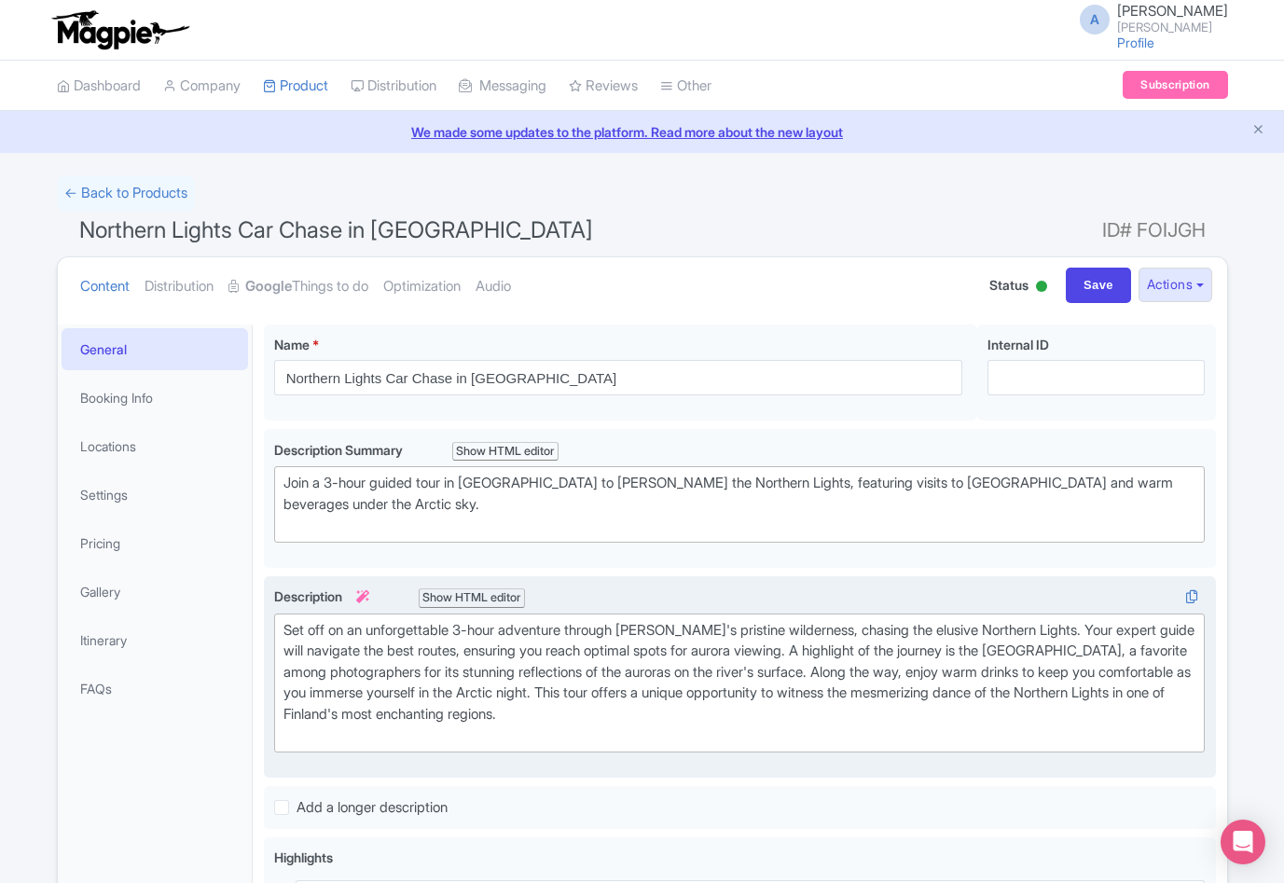
click at [622, 630] on div "Set off on an unforgettable 3-hour adventure through Inari's pristine wildernes…" at bounding box center [740, 683] width 913 height 126
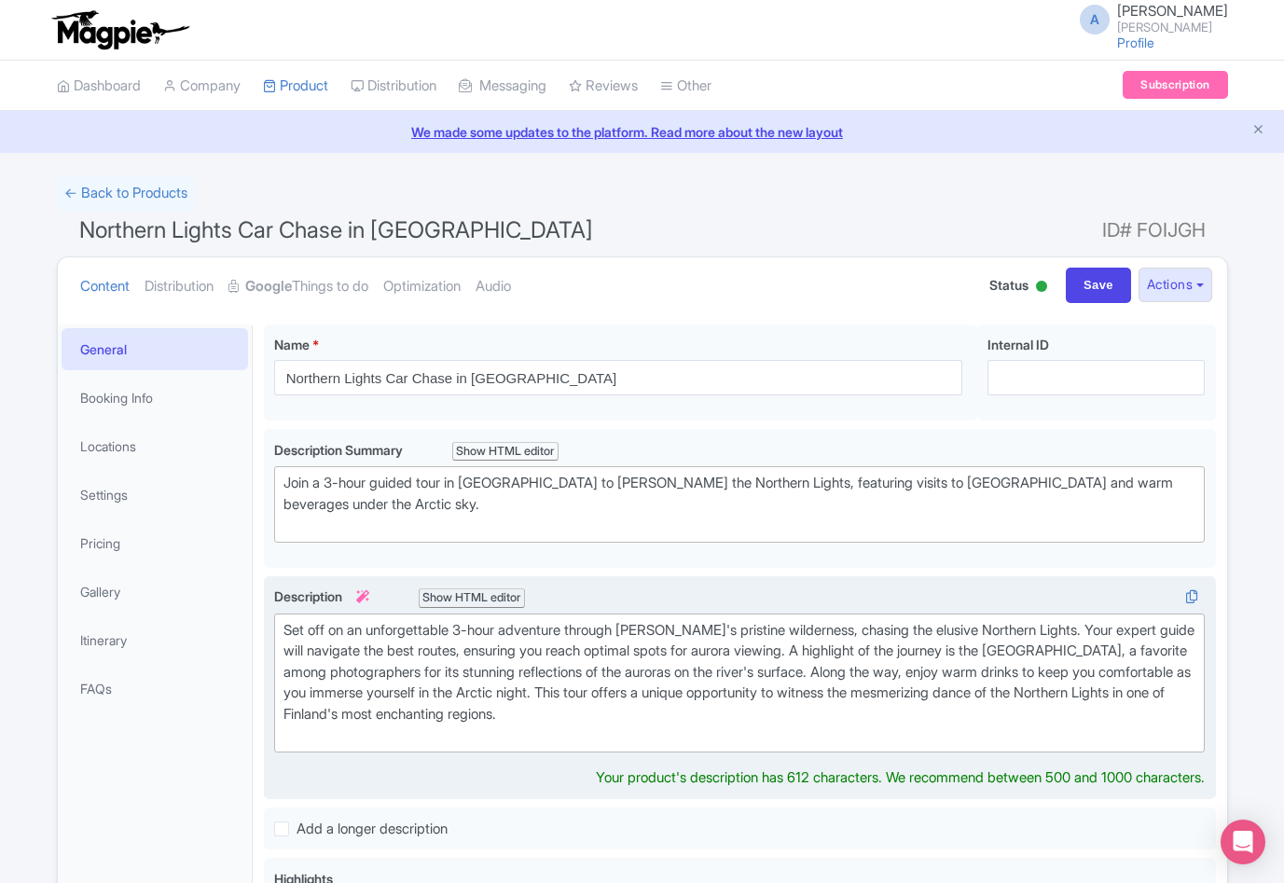
scroll to position [23, 0]
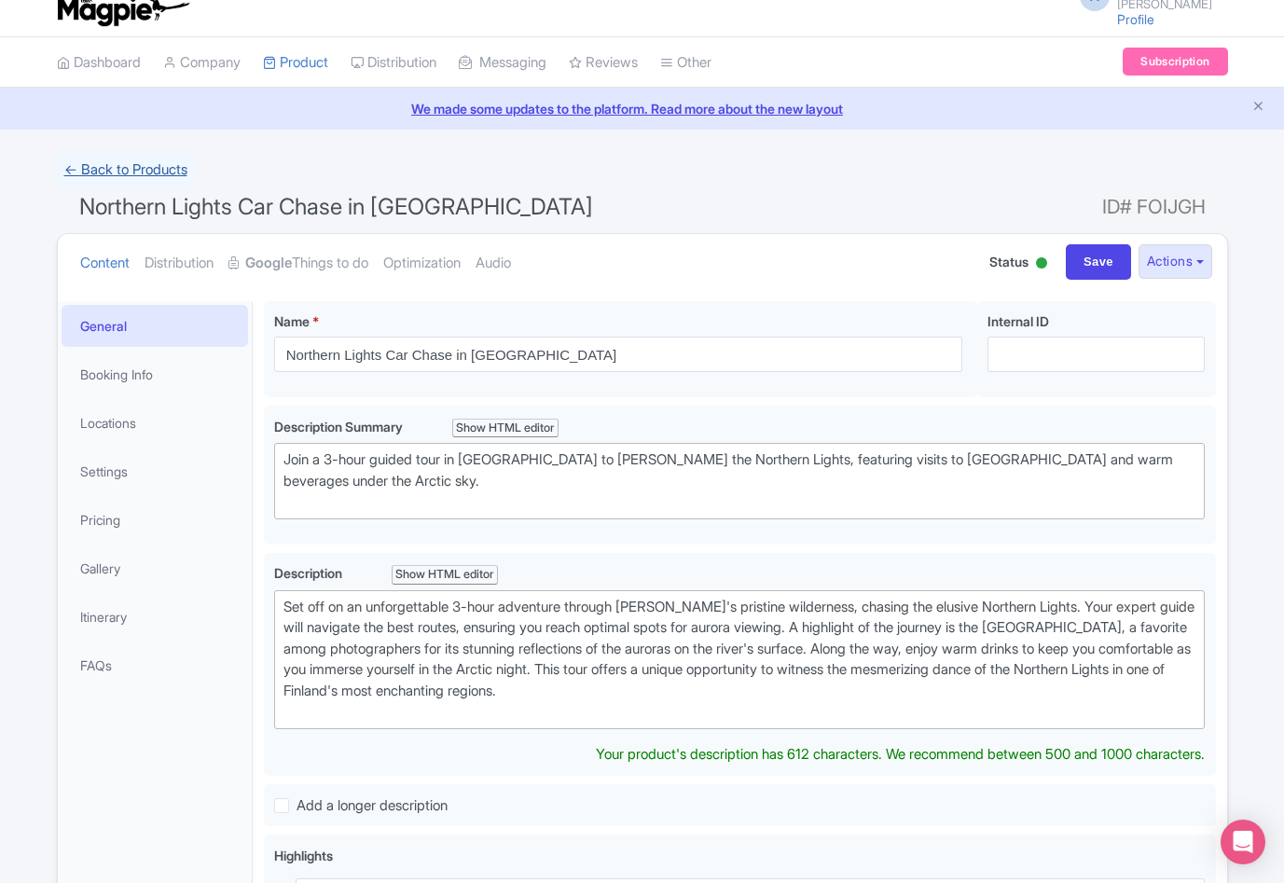
click at [92, 166] on link "← Back to Products" at bounding box center [126, 170] width 138 height 36
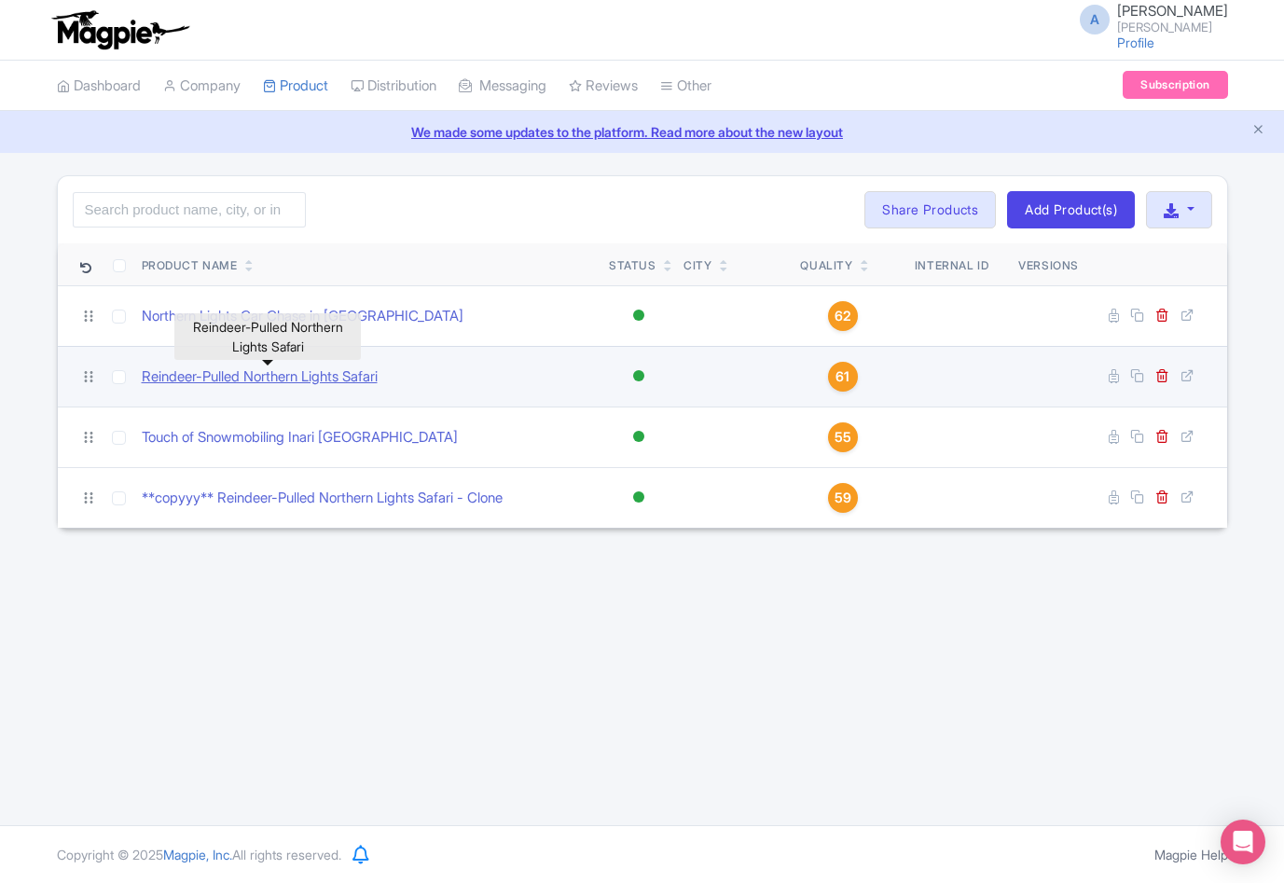
click at [351, 374] on link "Reindeer-Pulled Northern Lights Safari" at bounding box center [260, 377] width 236 height 21
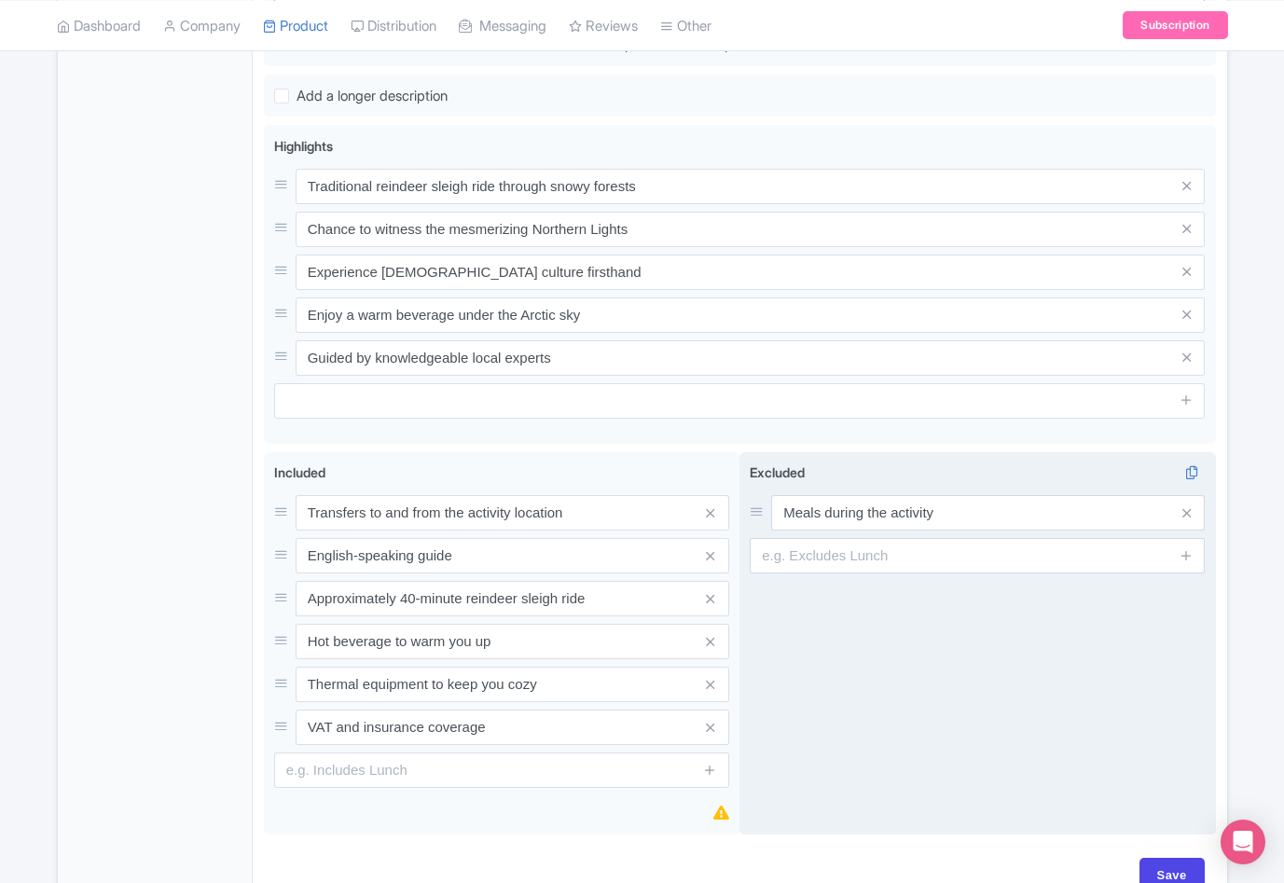
scroll to position [864, 0]
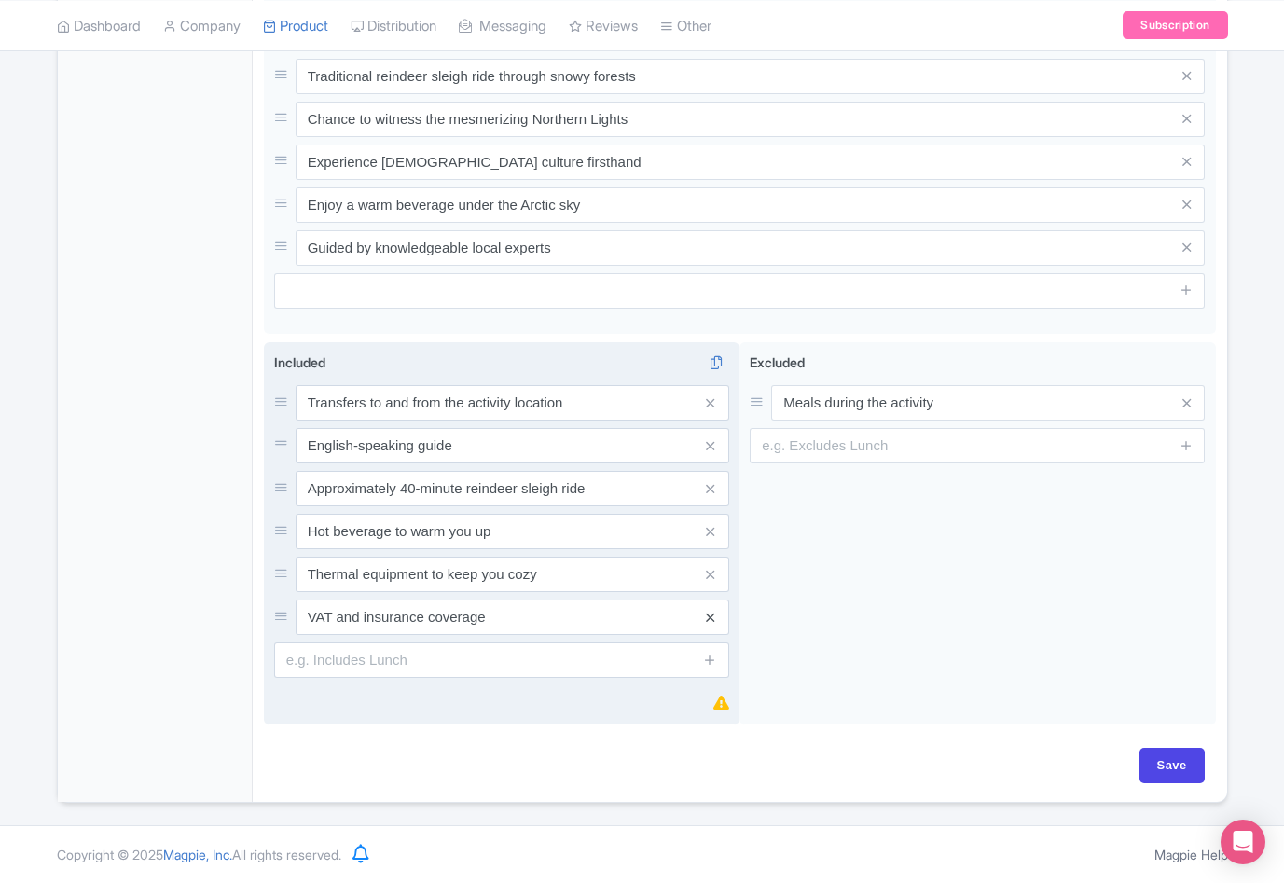
click at [708, 618] on icon at bounding box center [710, 618] width 8 height 14
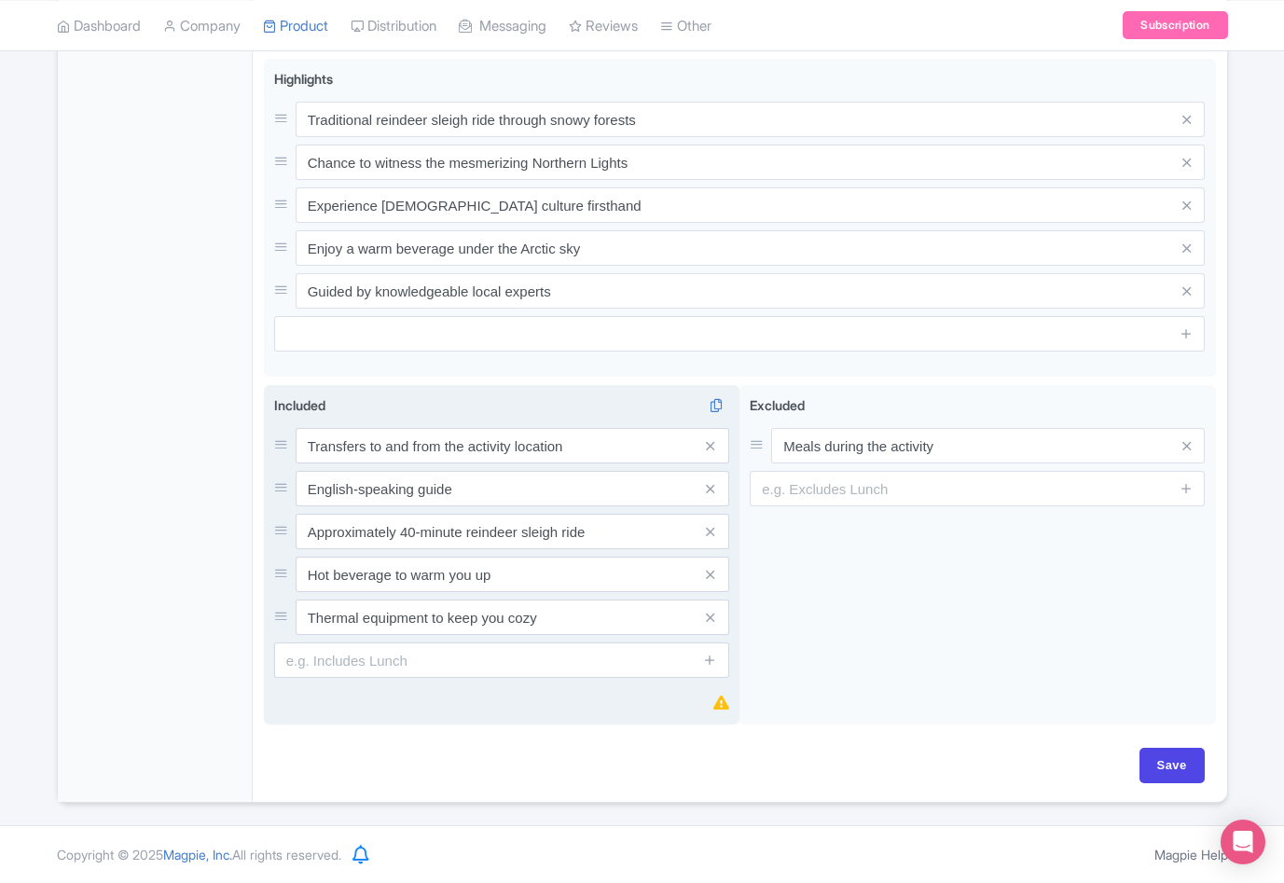
scroll to position [800, 0]
drag, startPoint x: 1153, startPoint y: 756, endPoint x: 1127, endPoint y: 753, distance: 26.3
click at [1154, 755] on input "Save" at bounding box center [1172, 765] width 65 height 35
type input "Saving..."
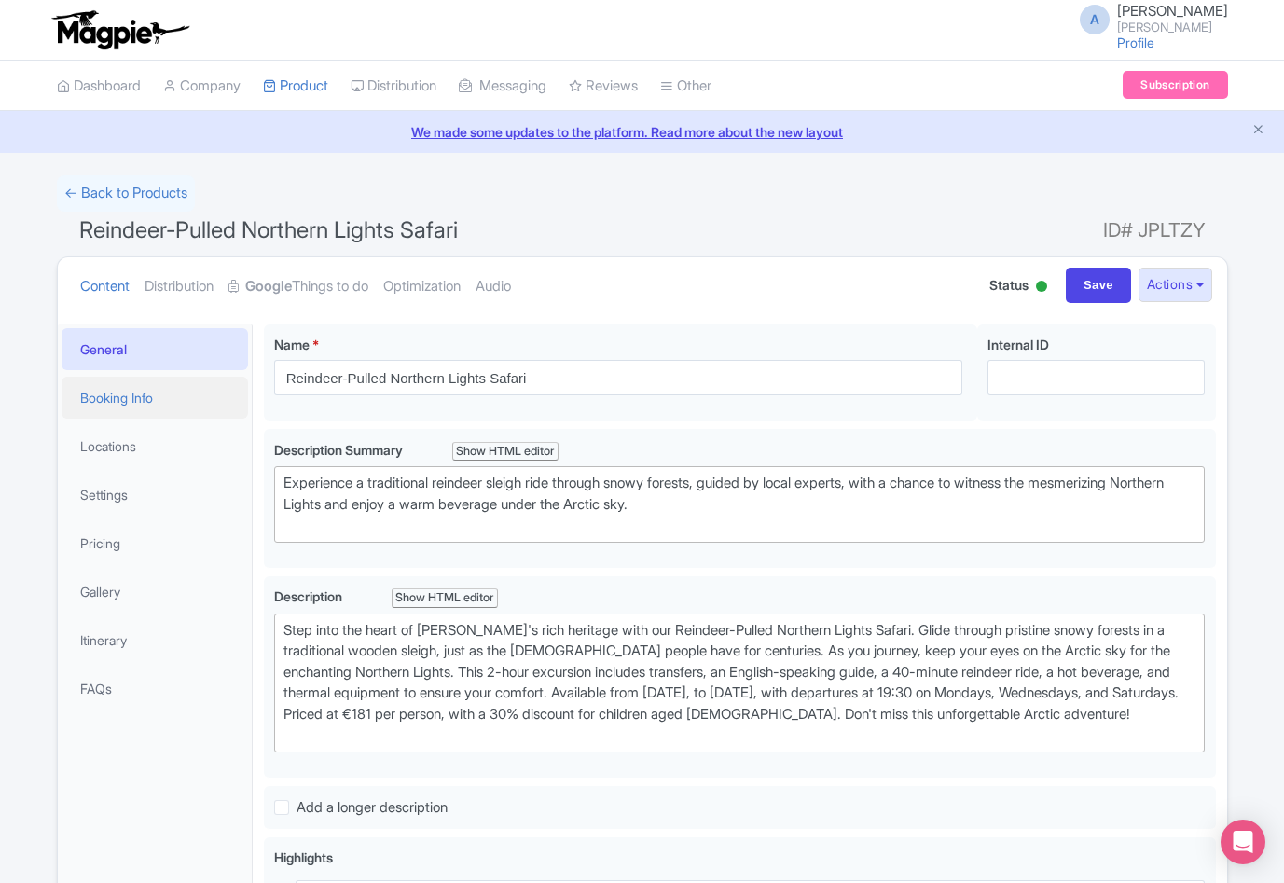
click at [163, 401] on link "Booking Info" at bounding box center [155, 398] width 187 height 42
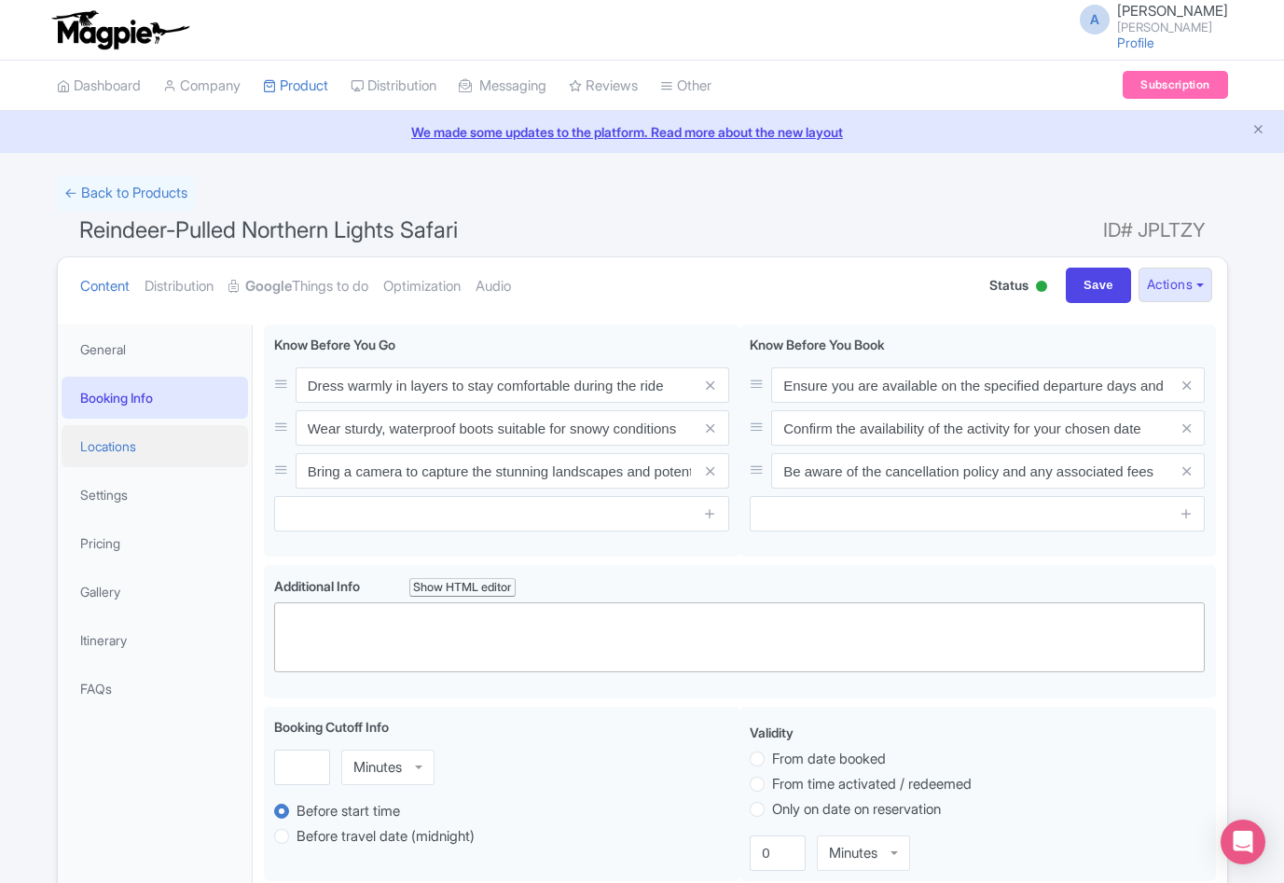
click at [143, 451] on link "Locations" at bounding box center [155, 446] width 187 height 42
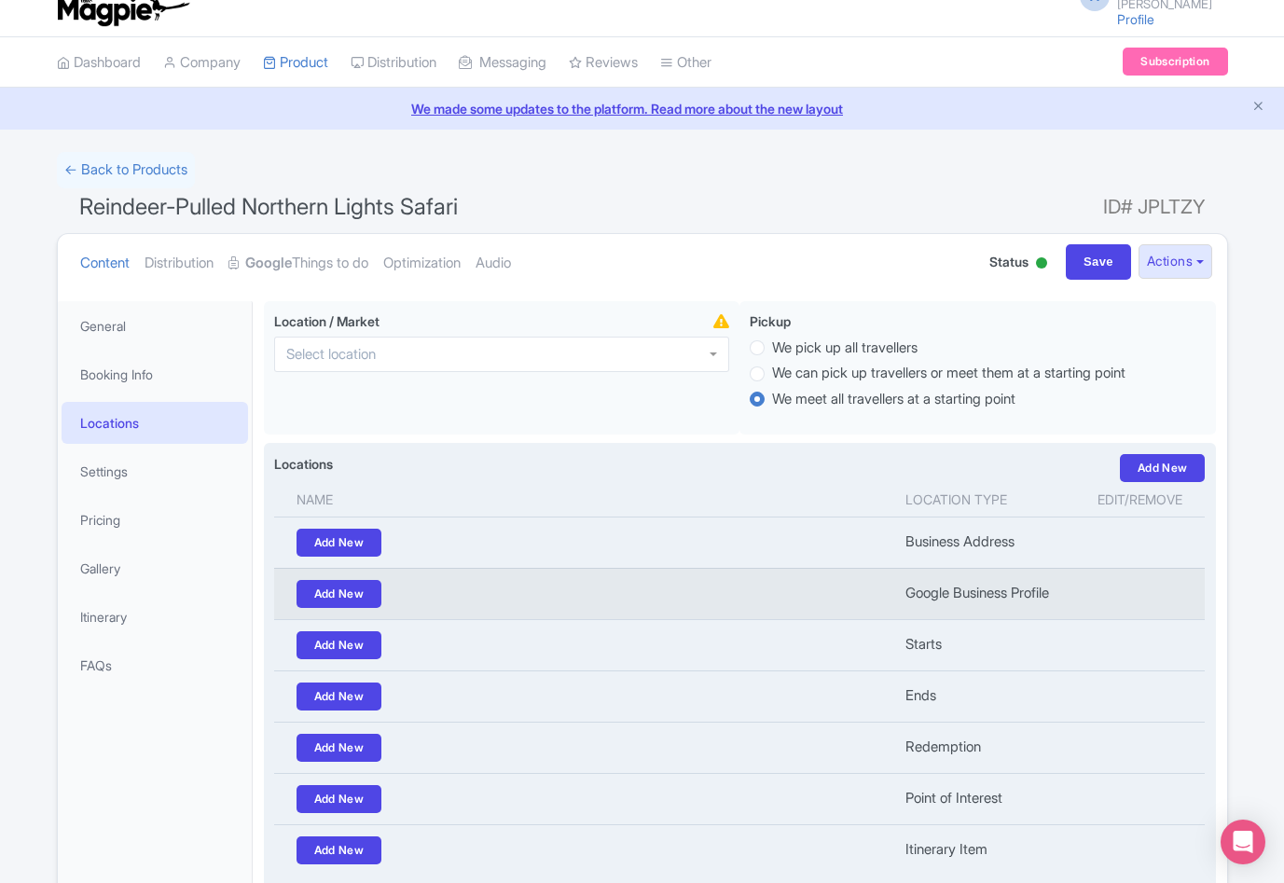
scroll to position [187, 0]
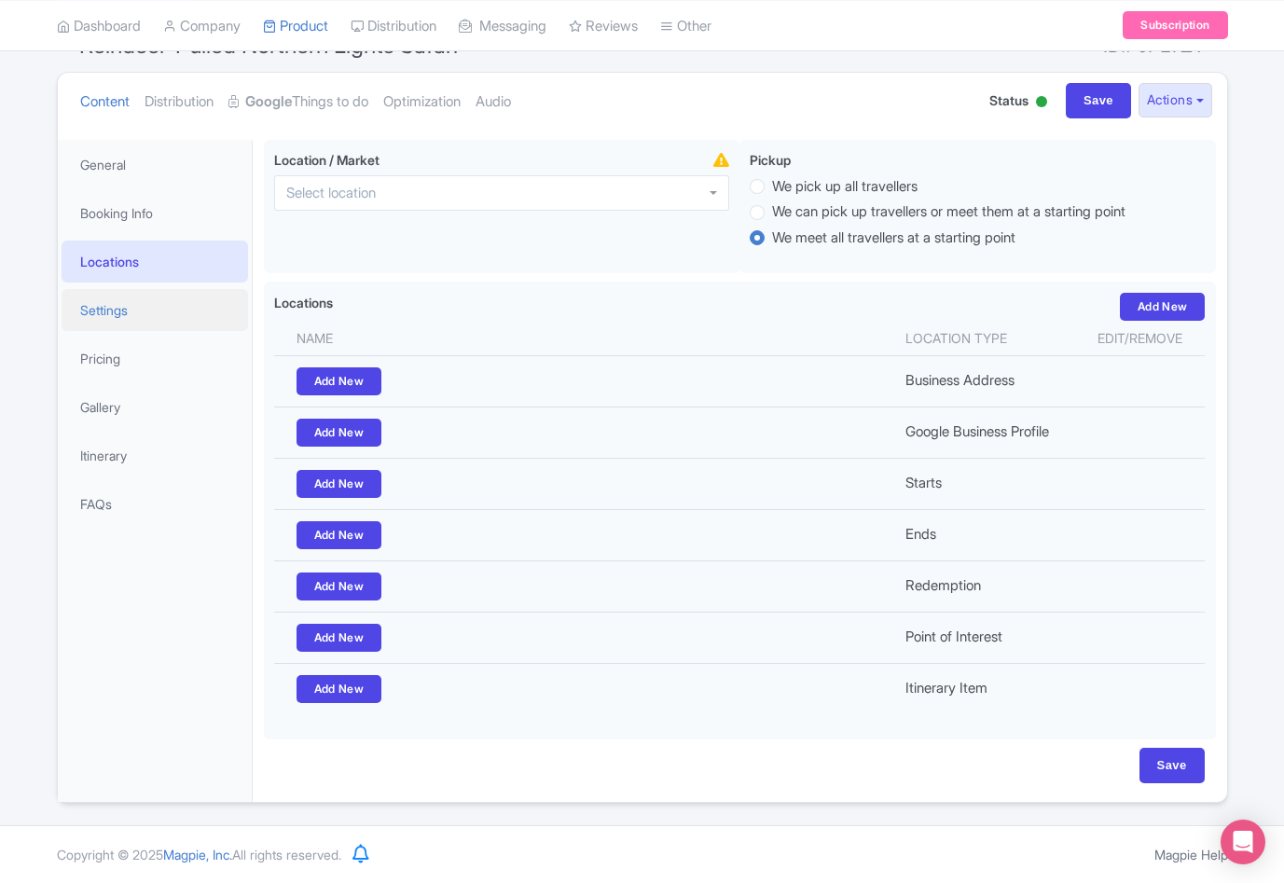
click at [116, 315] on link "Settings" at bounding box center [155, 310] width 187 height 42
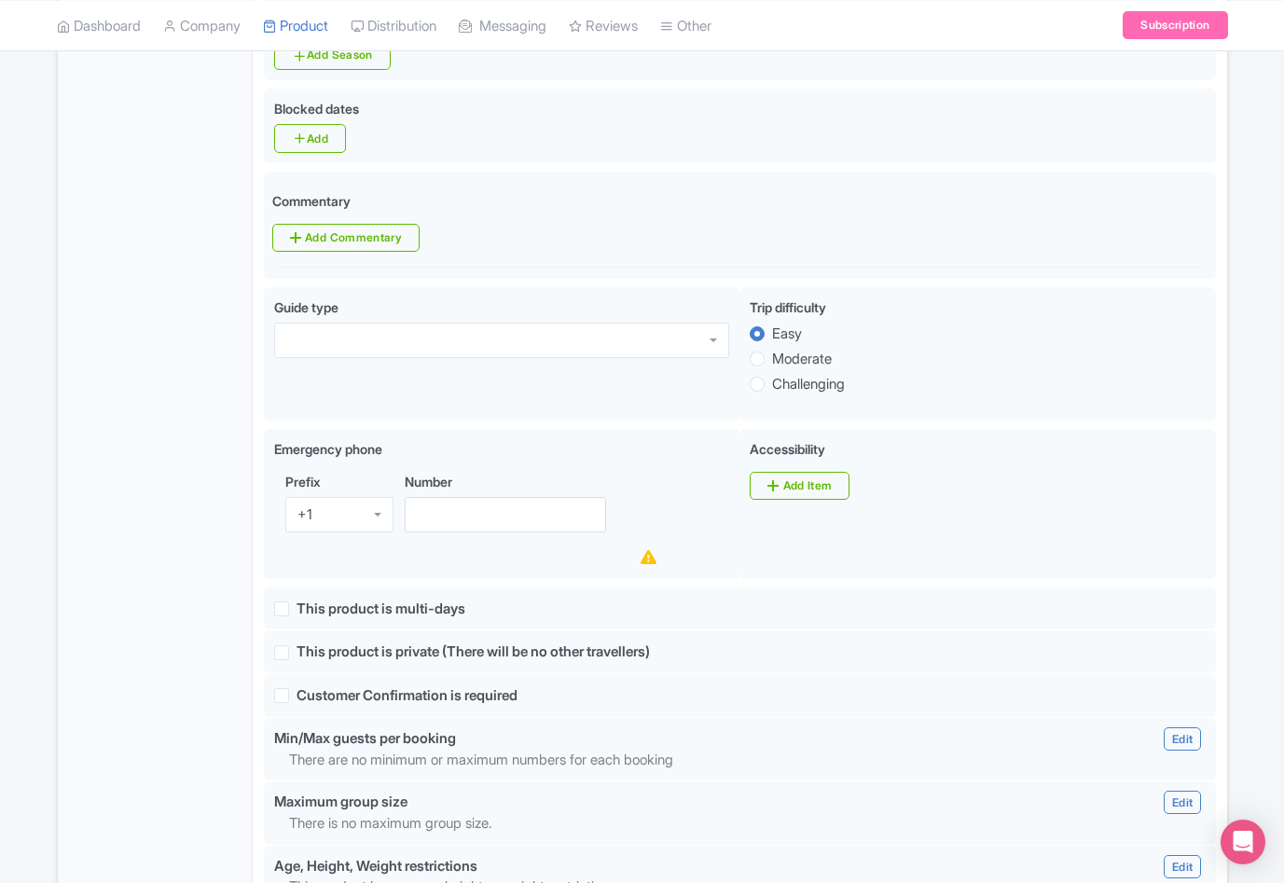
scroll to position [0, 0]
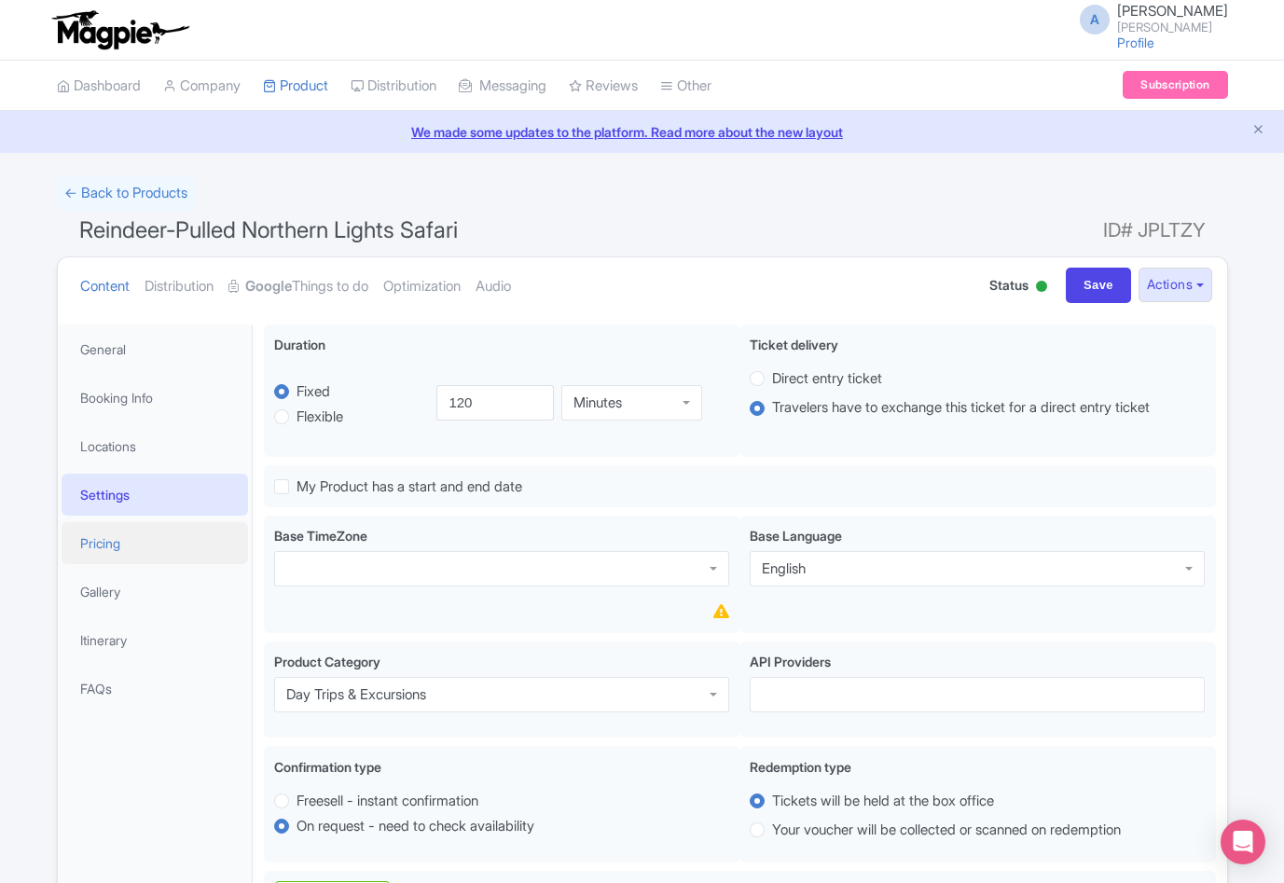
click at [120, 547] on link "Pricing" at bounding box center [155, 543] width 187 height 42
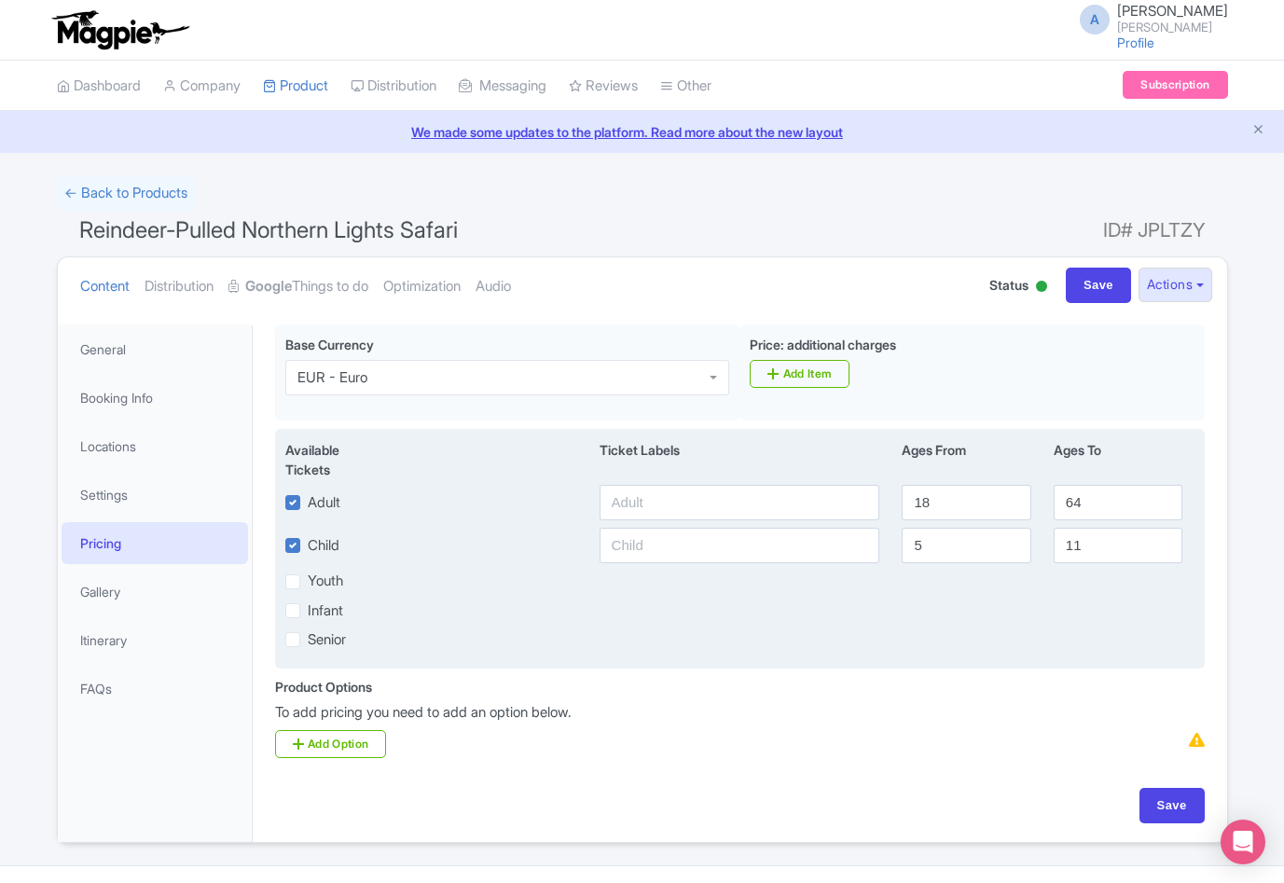
scroll to position [43, 0]
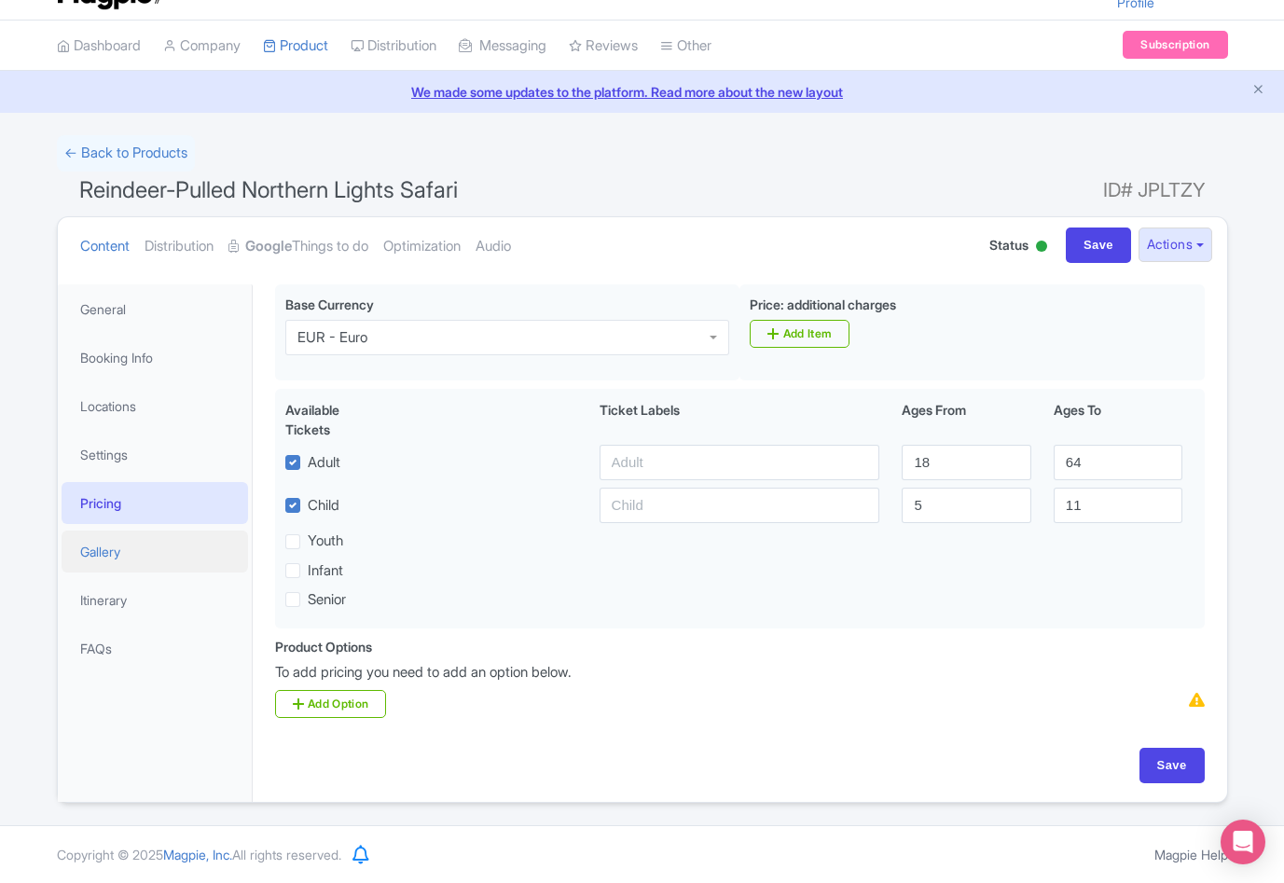
click at [132, 544] on link "Gallery" at bounding box center [155, 552] width 187 height 42
click at [132, 544] on div at bounding box center [154, 553] width 149 height 22
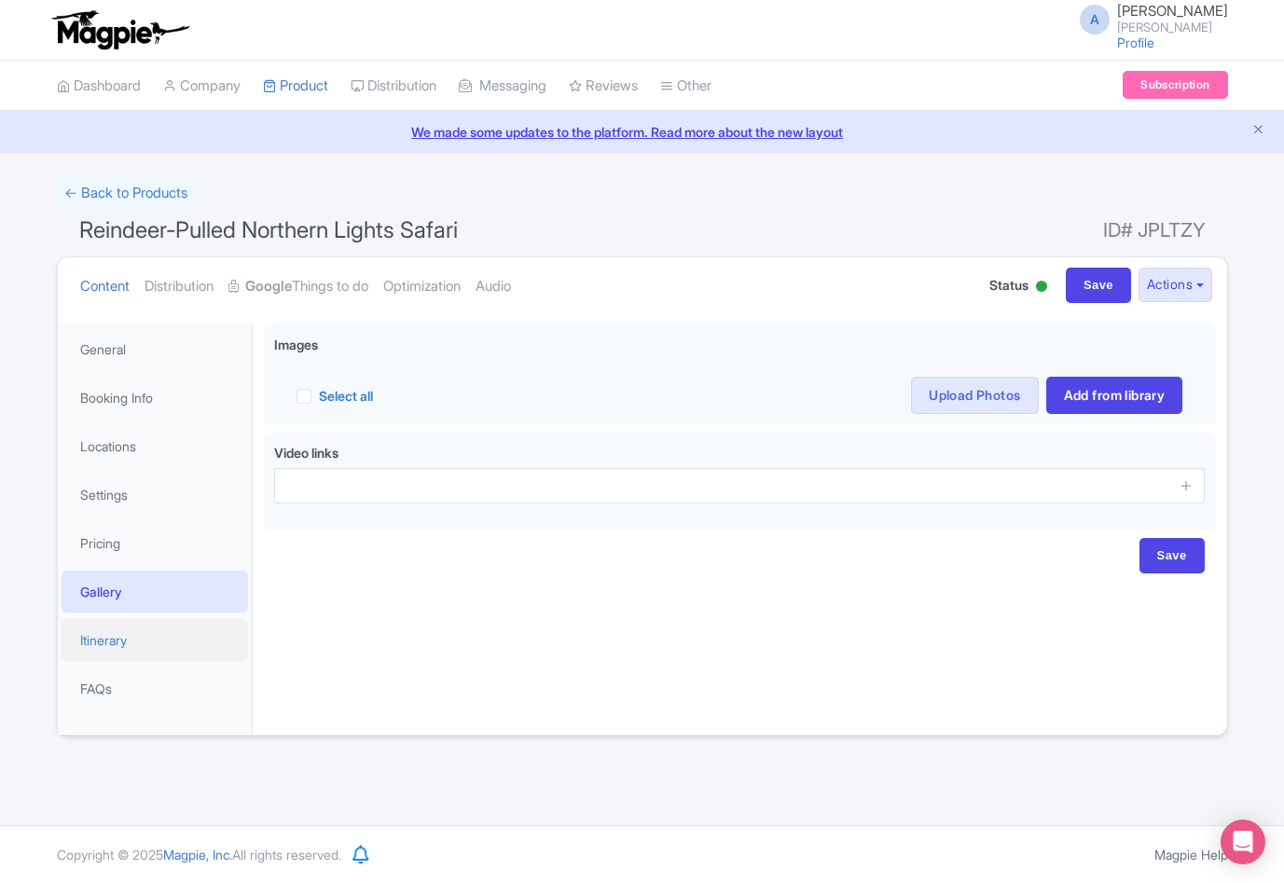
click at [156, 645] on link "Itinerary" at bounding box center [155, 640] width 187 height 42
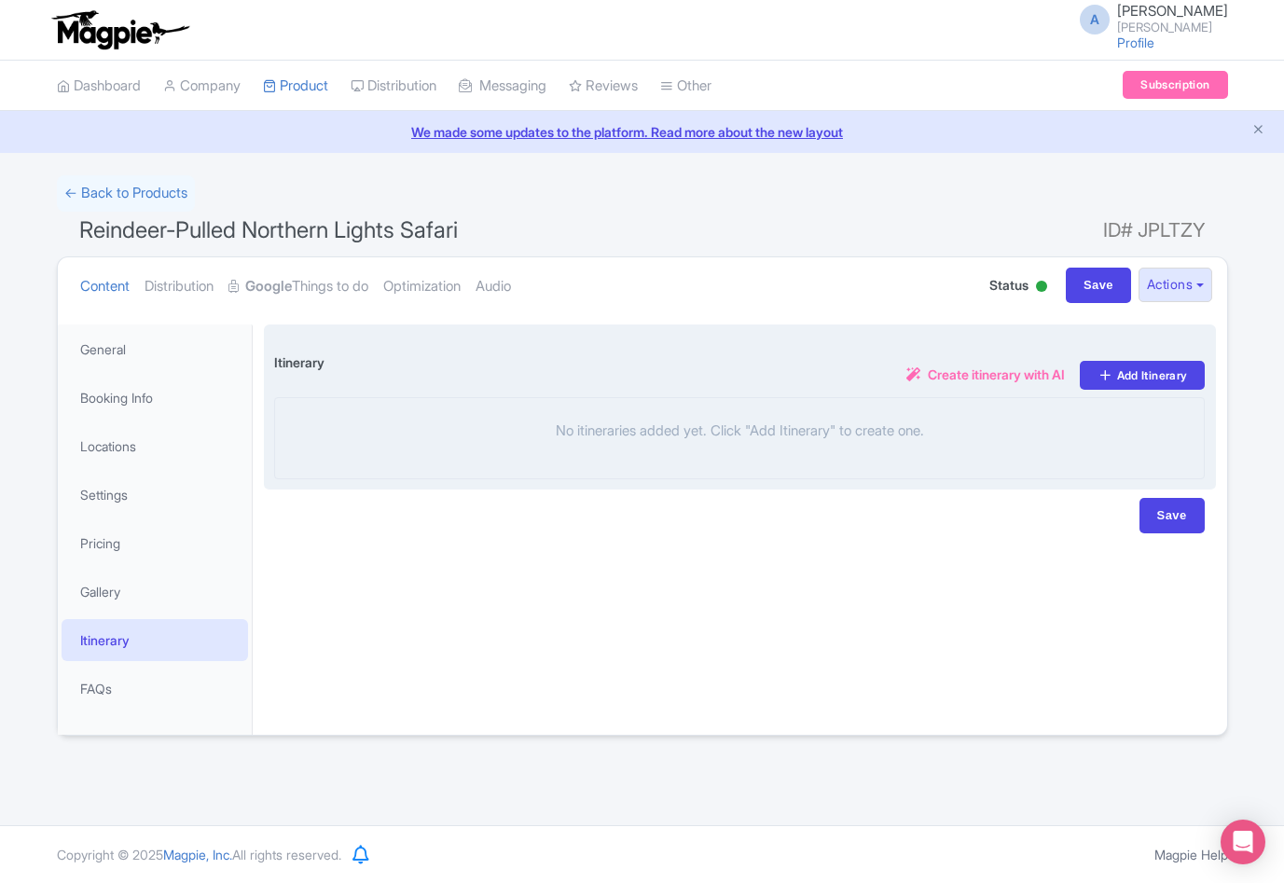
click at [1008, 371] on span "Create itinerary with AI" at bounding box center [996, 375] width 137 height 20
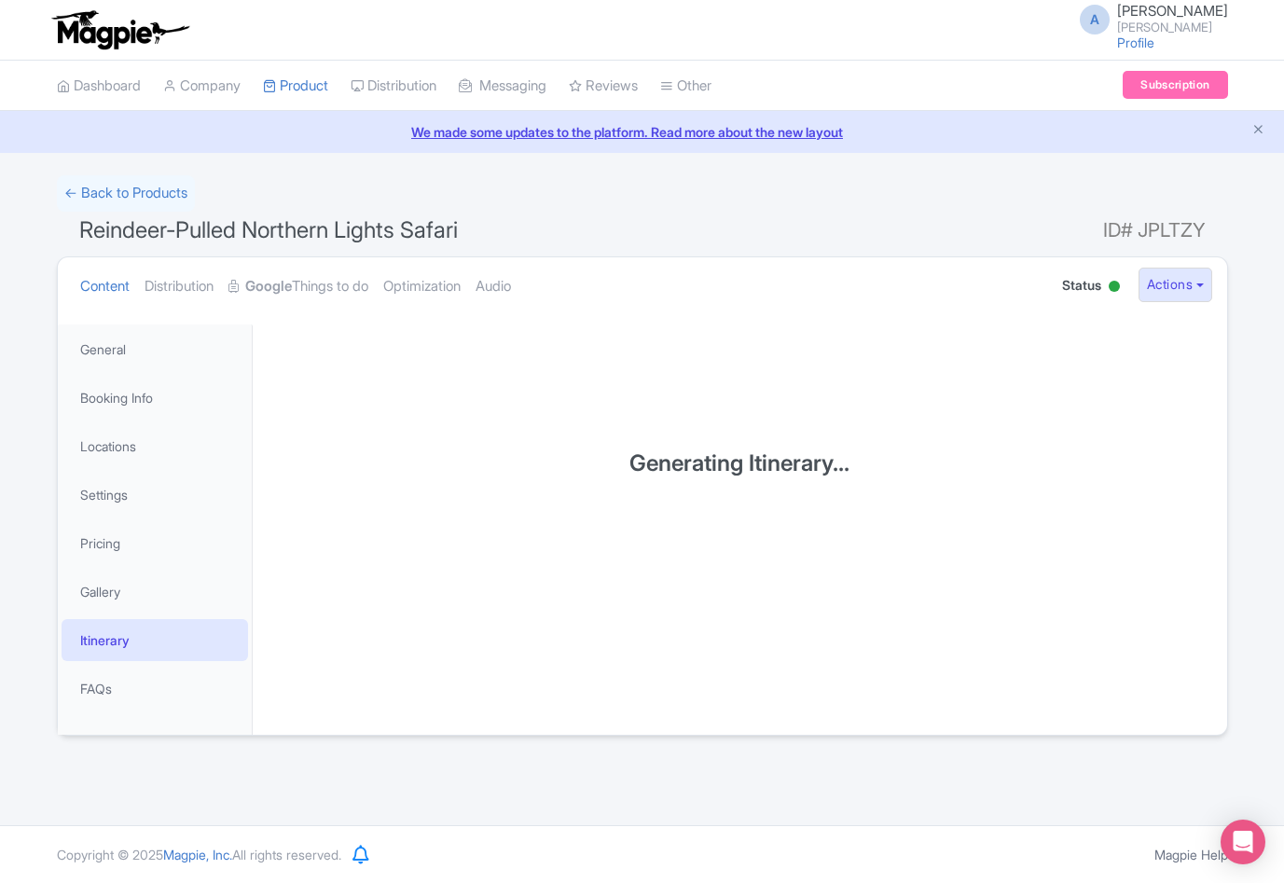
click at [956, 229] on h1 "Reindeer-Pulled Northern Lights Safari ID# JPLTZY" at bounding box center [643, 234] width 1172 height 45
